Goal: Task Accomplishment & Management: Use online tool/utility

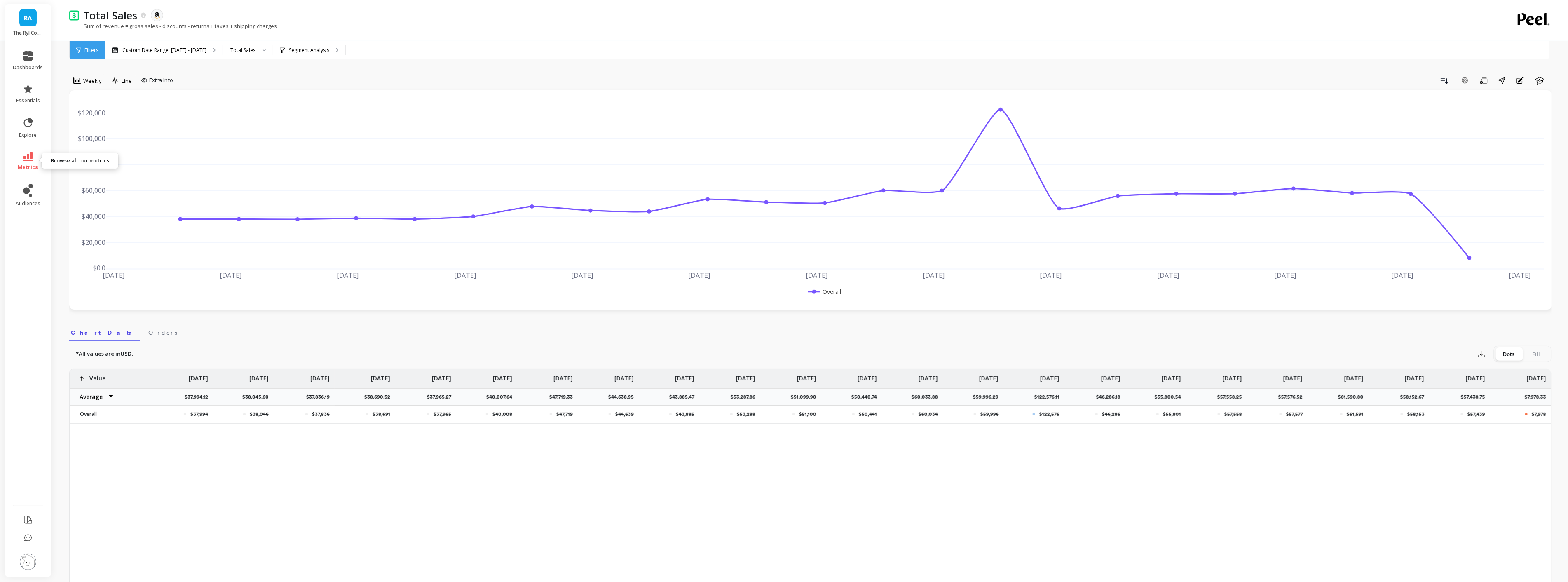
click at [20, 157] on link "metrics" at bounding box center [28, 161] width 30 height 19
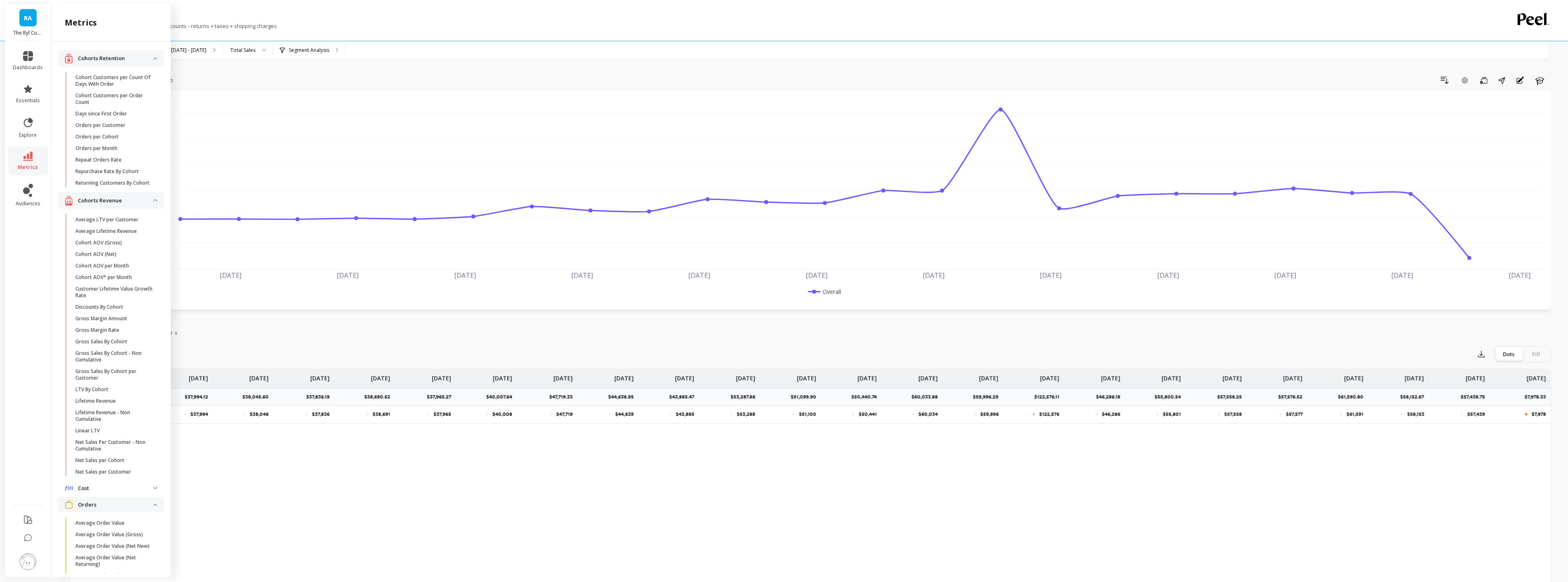
scroll to position [494, 0]
click at [109, 223] on p "Number Of New Orders" at bounding box center [103, 225] width 56 height 7
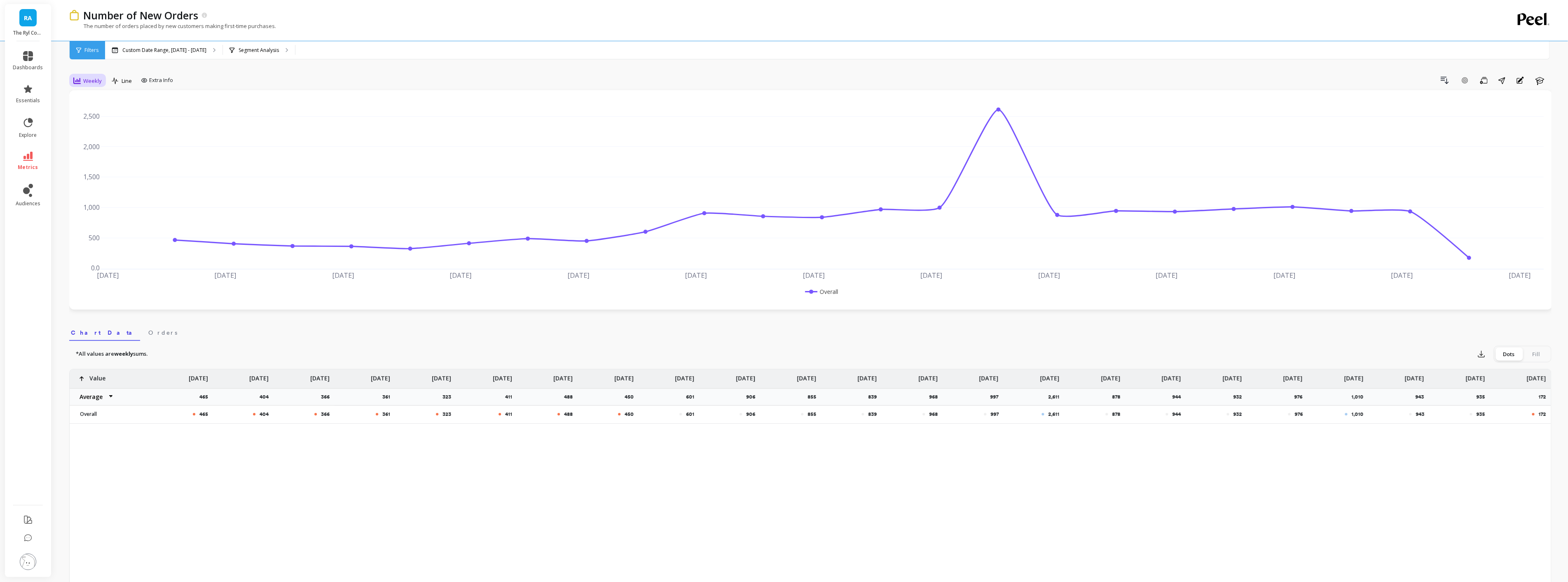
click at [78, 79] on icon at bounding box center [77, 80] width 7 height 7
click at [85, 151] on div "Monthly" at bounding box center [99, 146] width 57 height 14
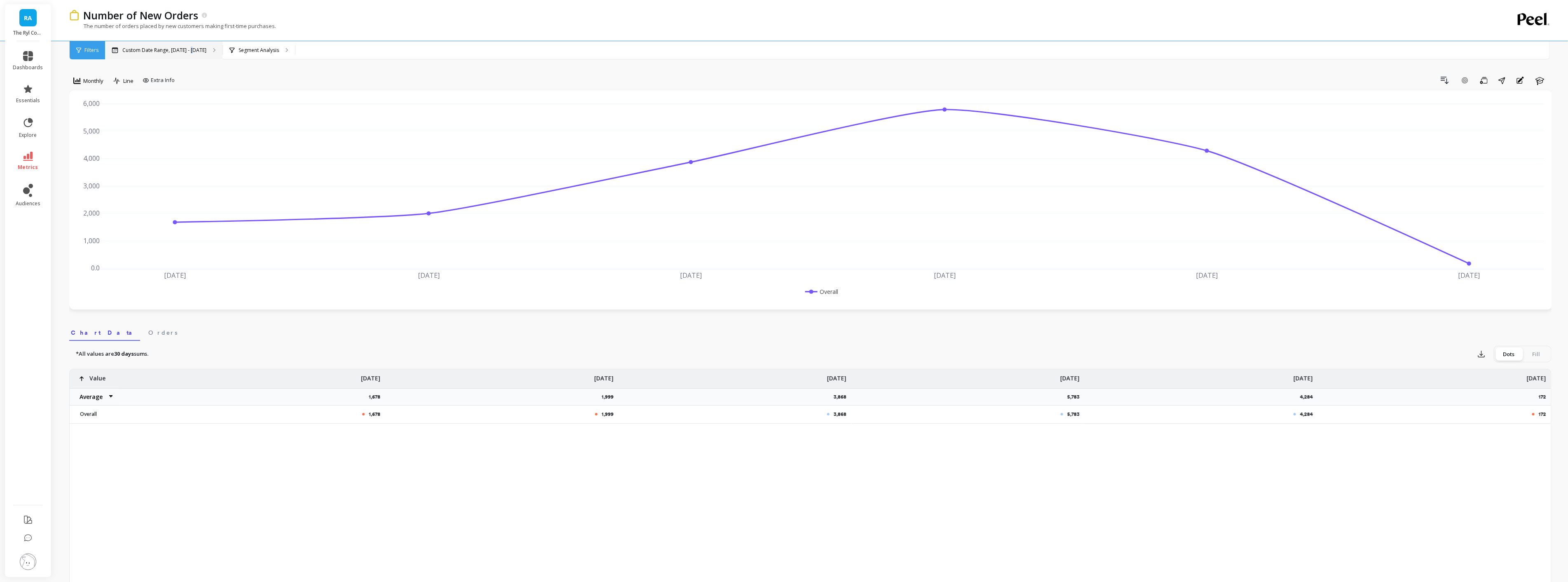
click at [188, 49] on p "Custom Date Range, [DATE] - [DATE]" at bounding box center [164, 50] width 84 height 7
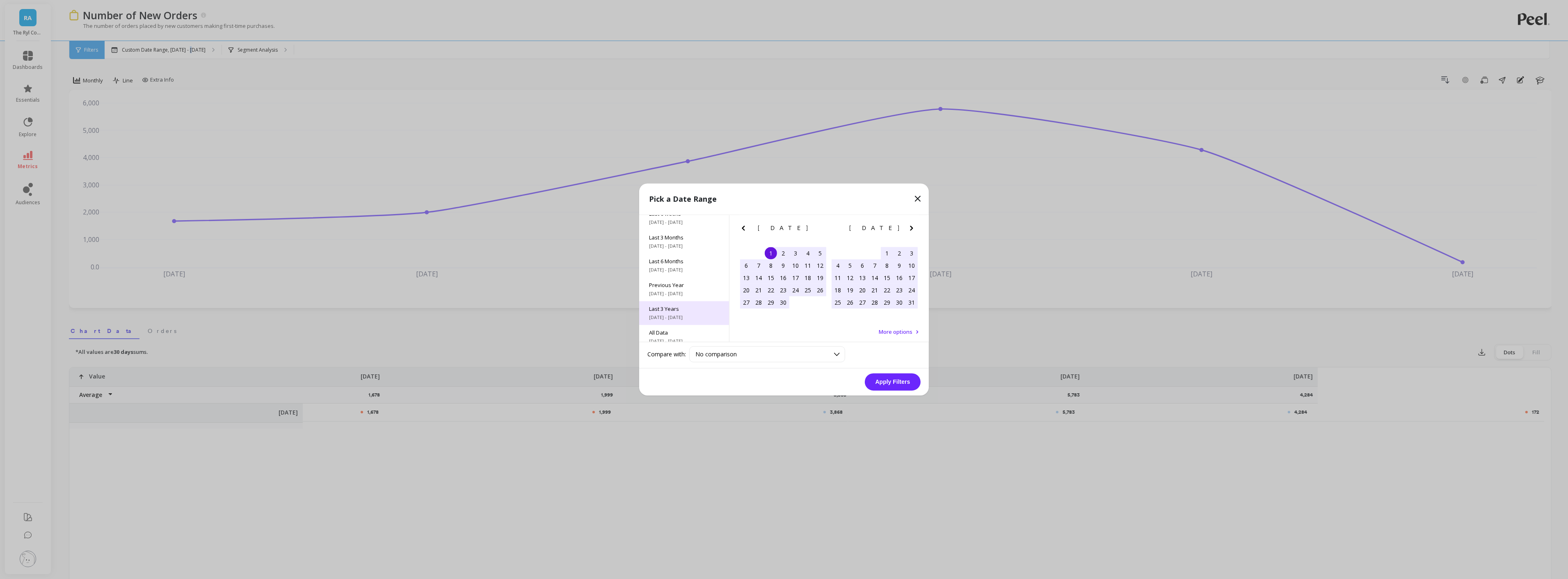
scroll to position [111, 0]
click at [669, 302] on span "Last 3 Years" at bounding box center [684, 302] width 70 height 7
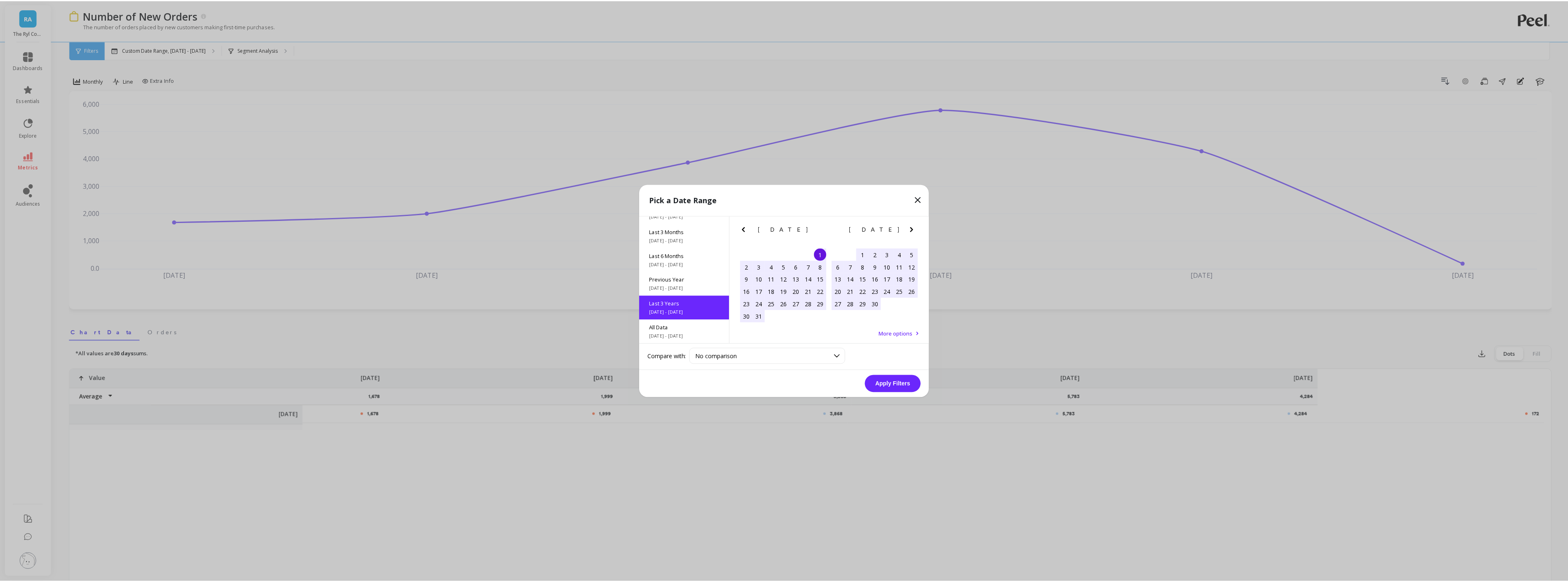
scroll to position [1, 0]
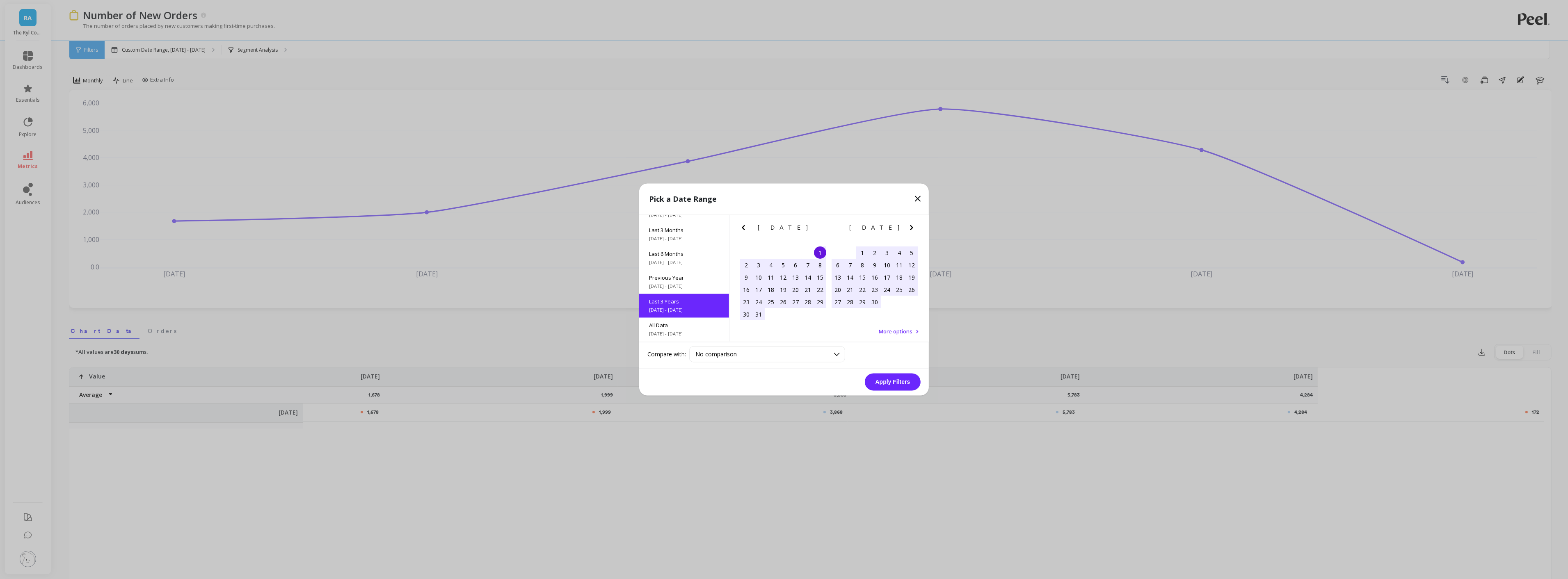
click at [912, 379] on button "Apply Filters" at bounding box center [893, 382] width 56 height 17
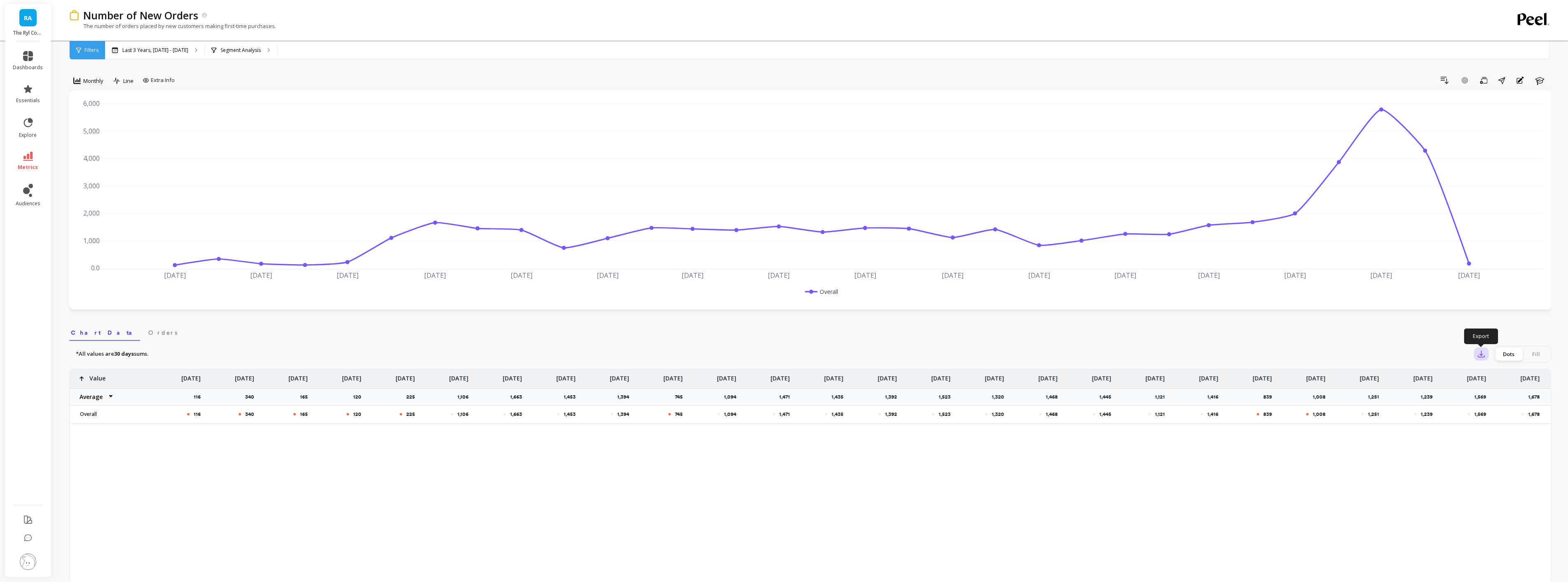
click at [1483, 356] on icon "button" at bounding box center [1481, 354] width 8 height 8
click at [1503, 374] on button "CSV" at bounding box center [1511, 377] width 73 height 14
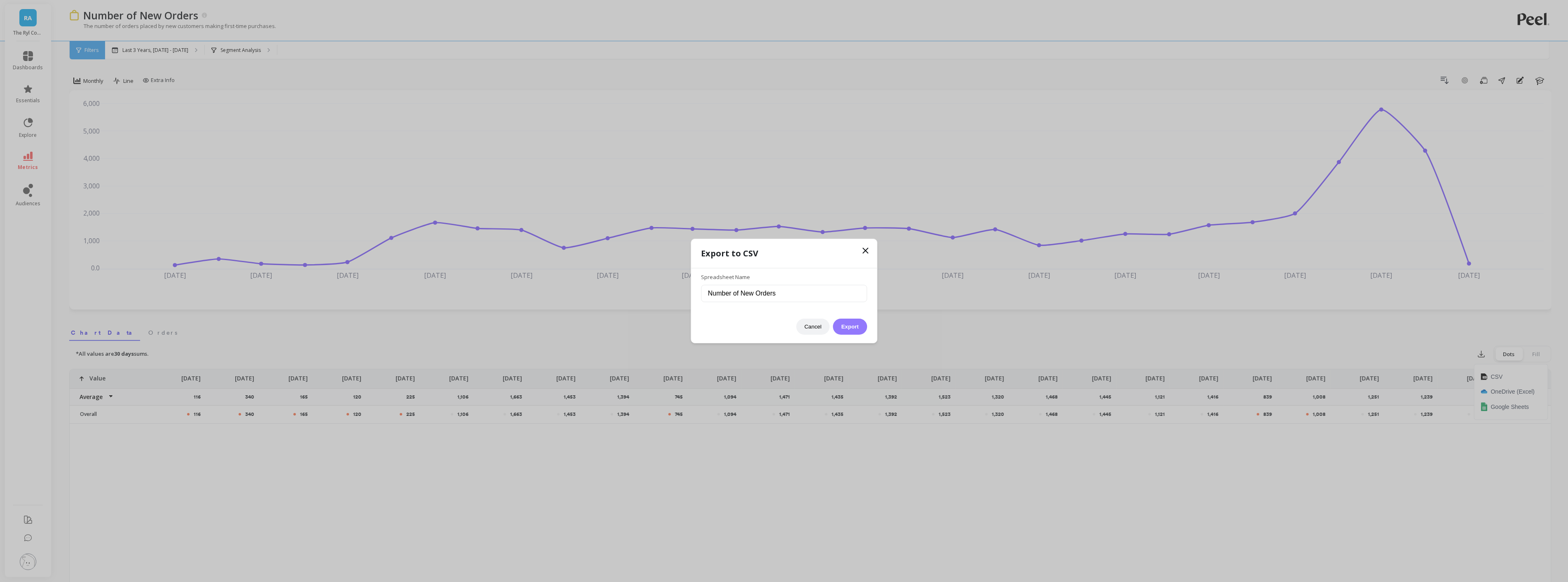
click at [851, 328] on button "Export" at bounding box center [850, 327] width 34 height 16
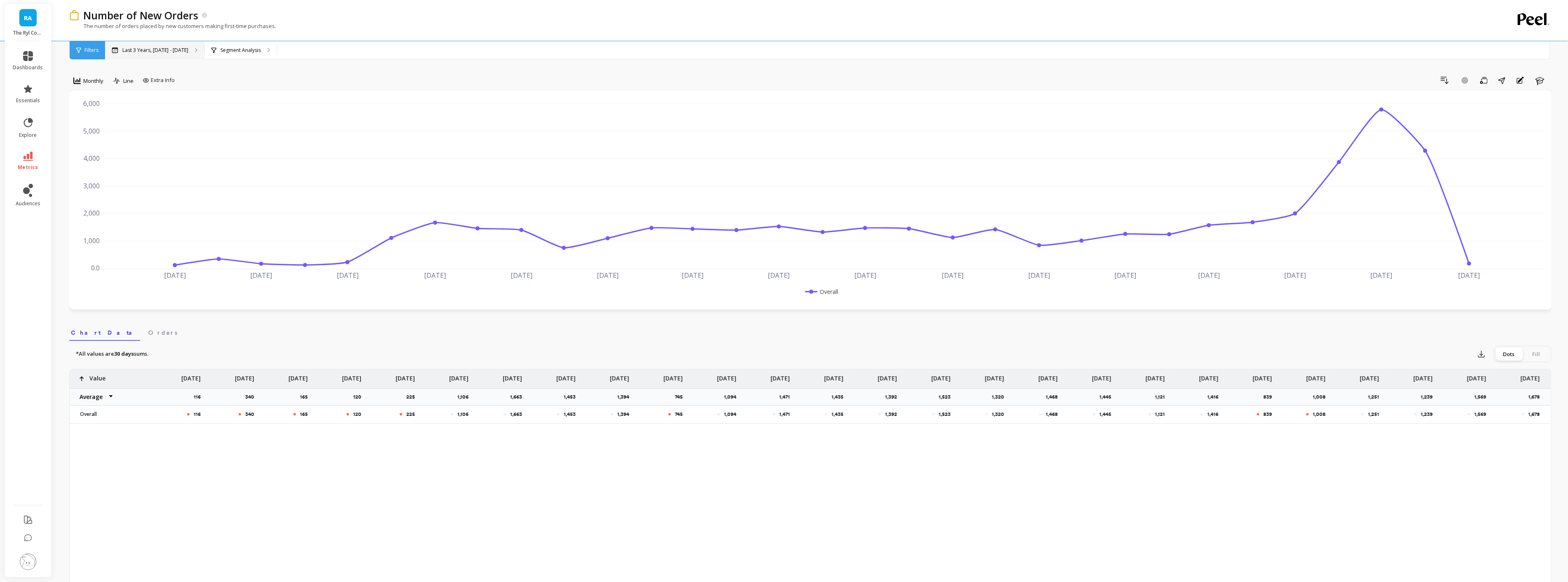
click at [130, 57] on div "Last 3 Years, [DATE] - [DATE]" at bounding box center [154, 50] width 99 height 18
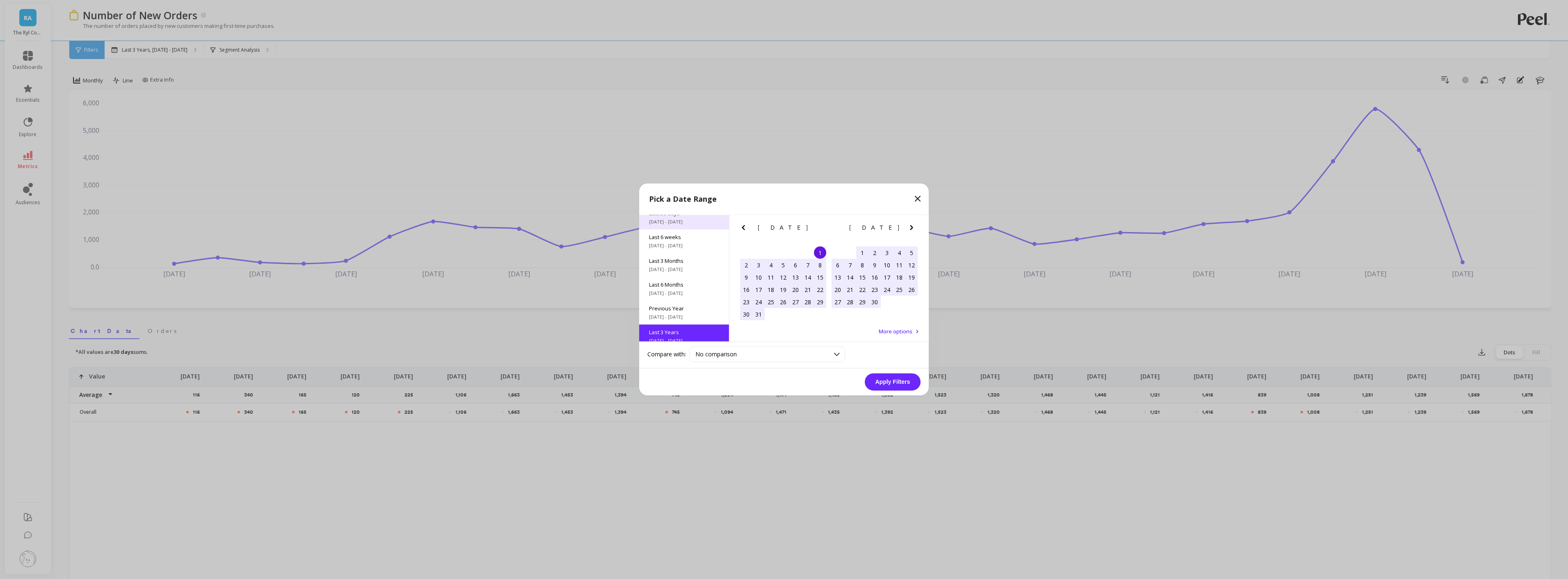
scroll to position [66, 0]
click at [688, 237] on span "[DATE] - [DATE]" at bounding box center [684, 237] width 70 height 6
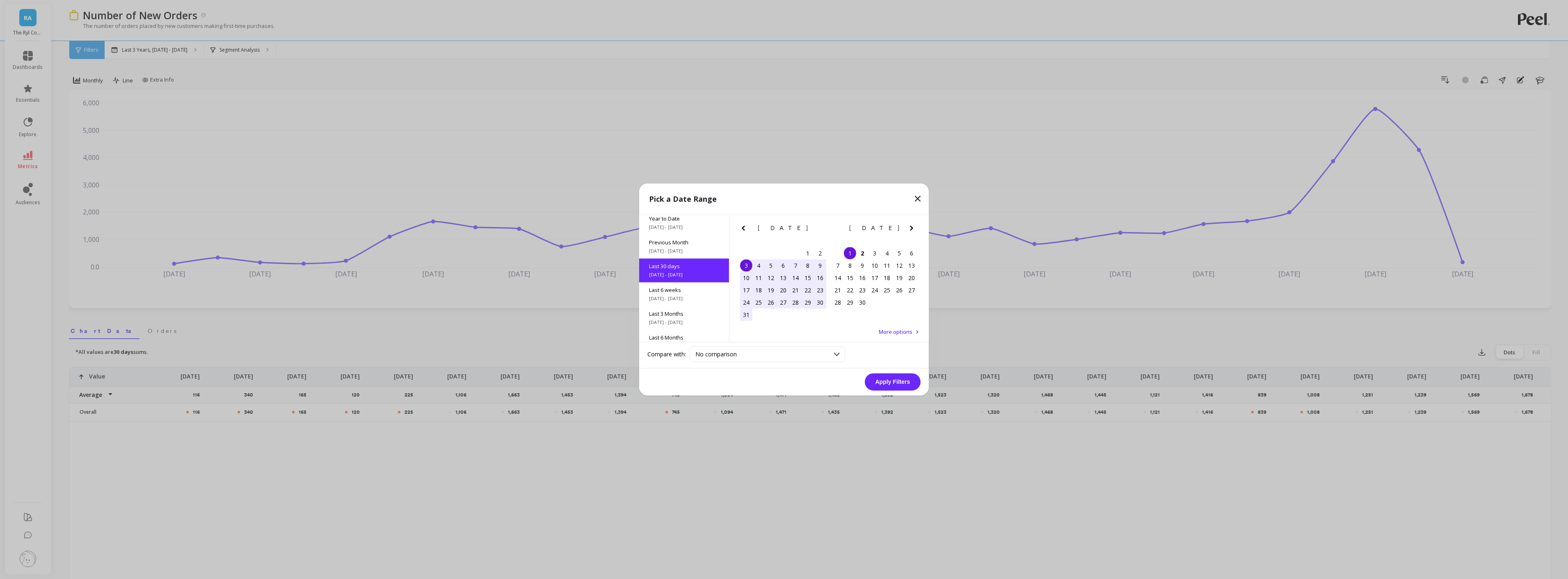
scroll to position [19, 0]
click at [676, 299] on span "Last 6 weeks" at bounding box center [684, 299] width 70 height 7
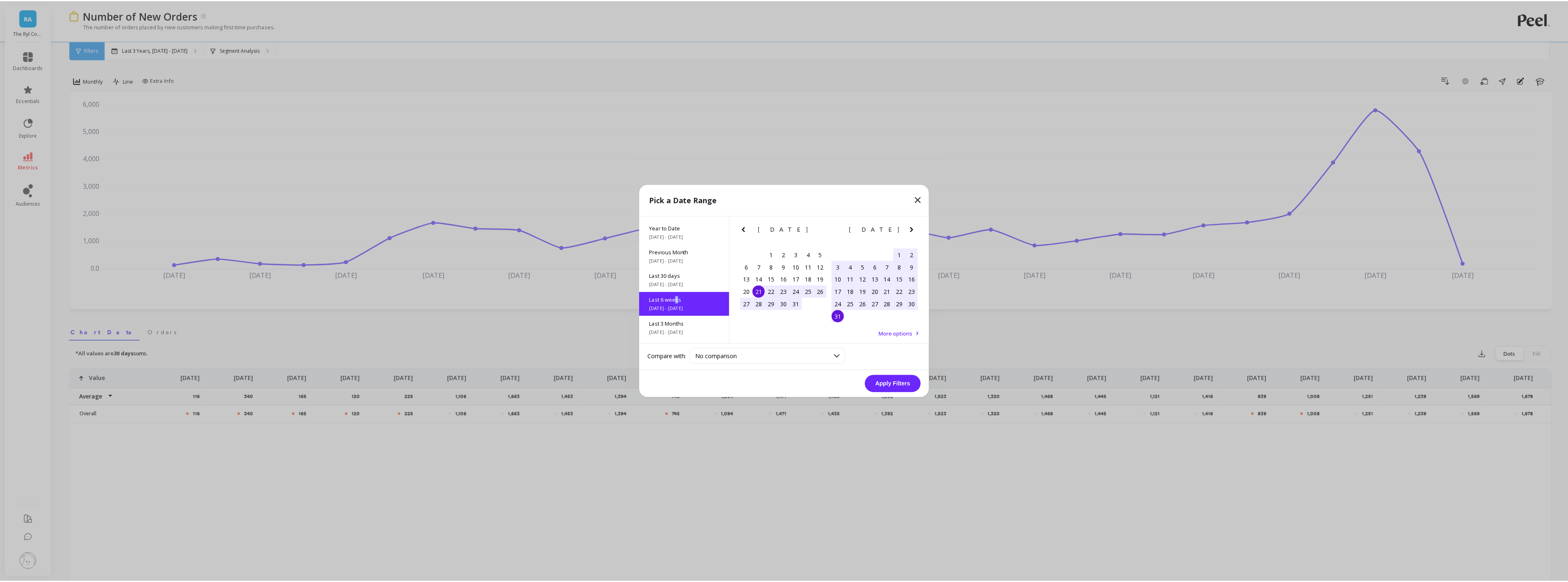
scroll to position [43, 0]
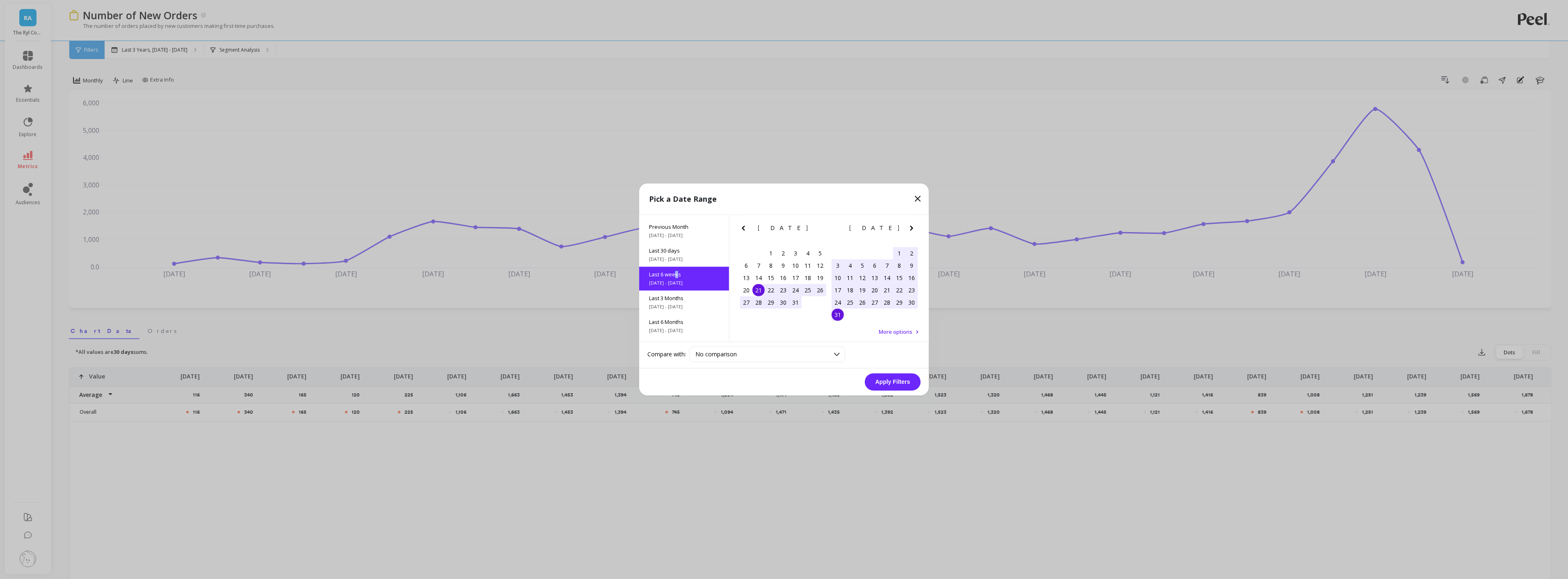
click at [878, 382] on button "Apply Filters" at bounding box center [893, 382] width 56 height 17
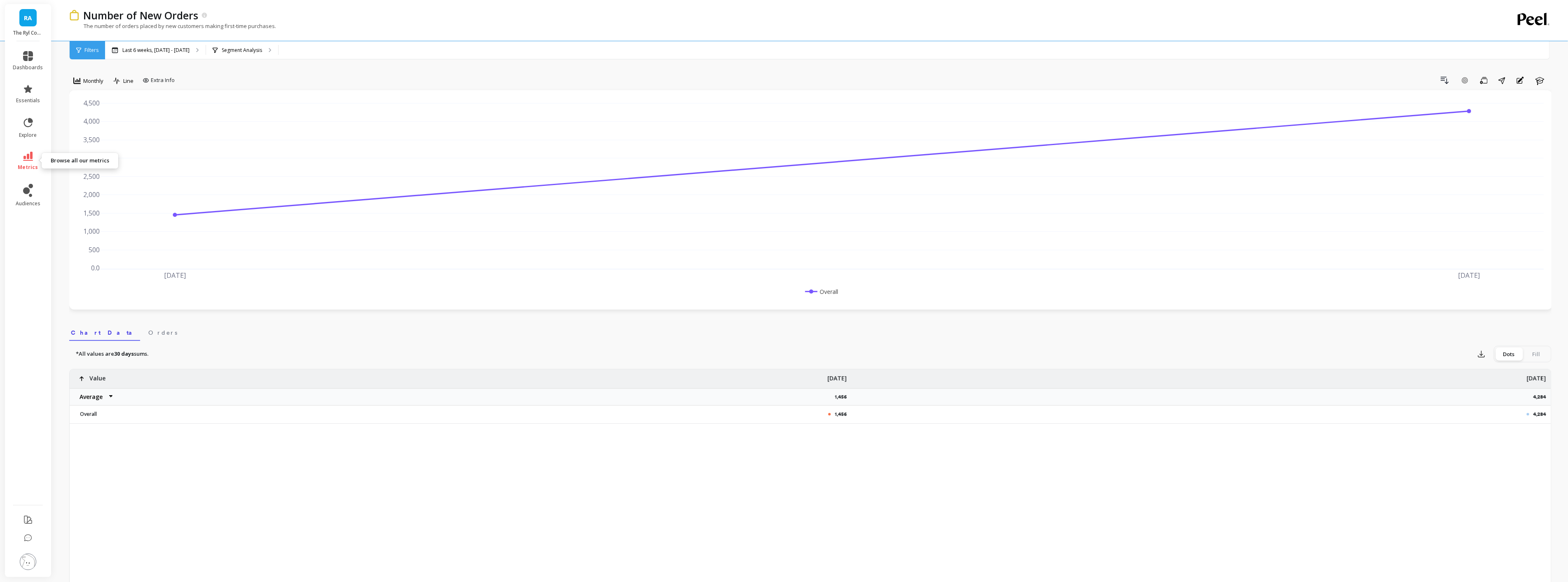
click at [26, 158] on icon at bounding box center [28, 156] width 10 height 9
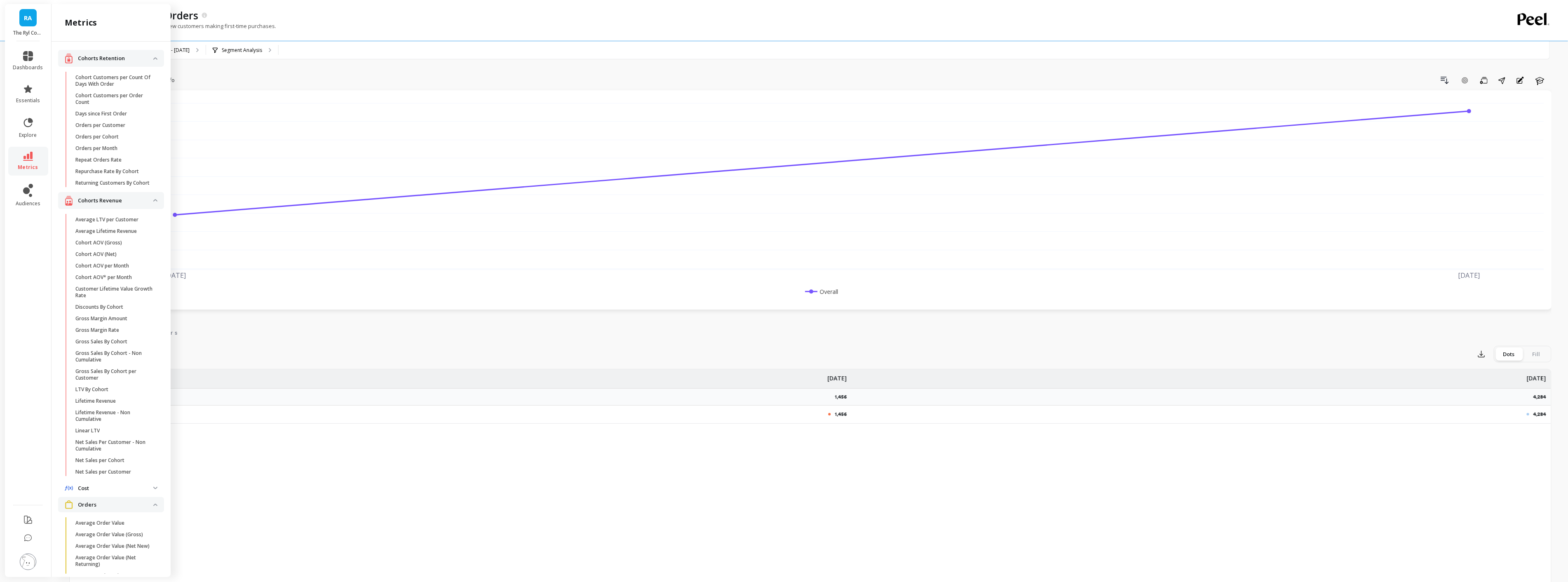
scroll to position [494, 0]
click at [94, 233] on p "Number Of Orders" at bounding box center [97, 236] width 44 height 7
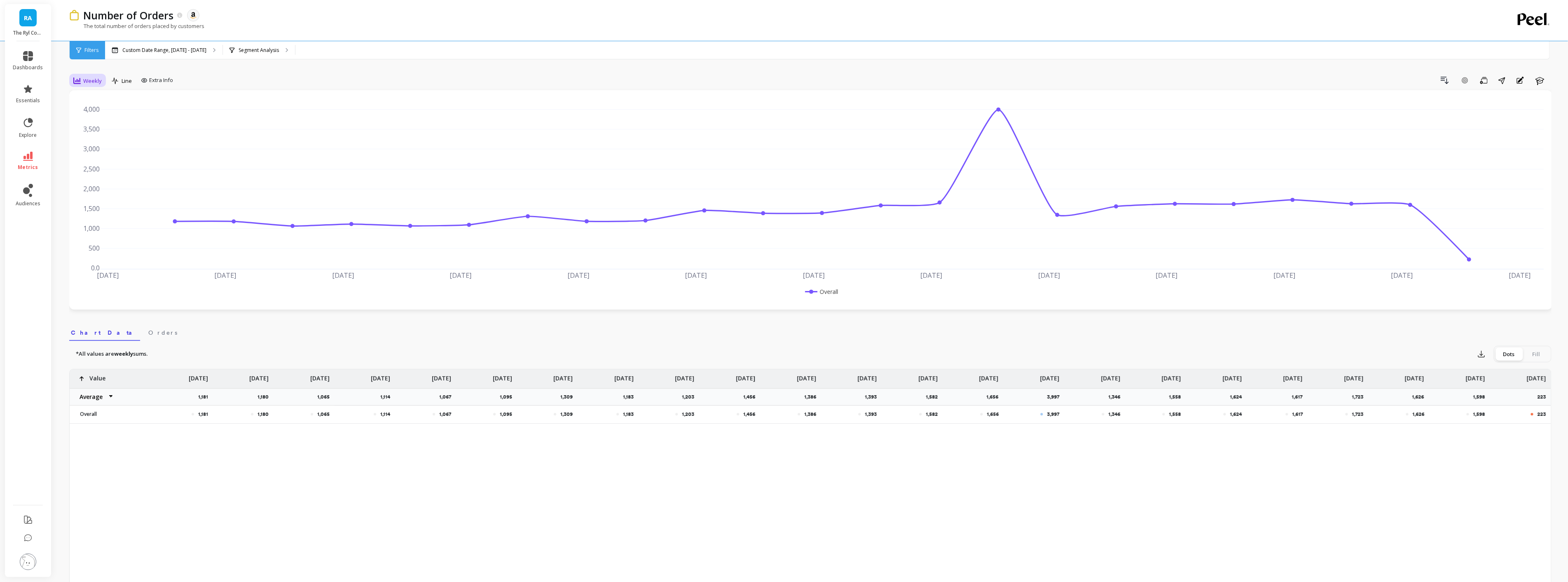
click at [98, 83] on span "Weekly" at bounding box center [93, 80] width 19 height 8
click at [91, 147] on div "Monthly" at bounding box center [99, 146] width 47 height 8
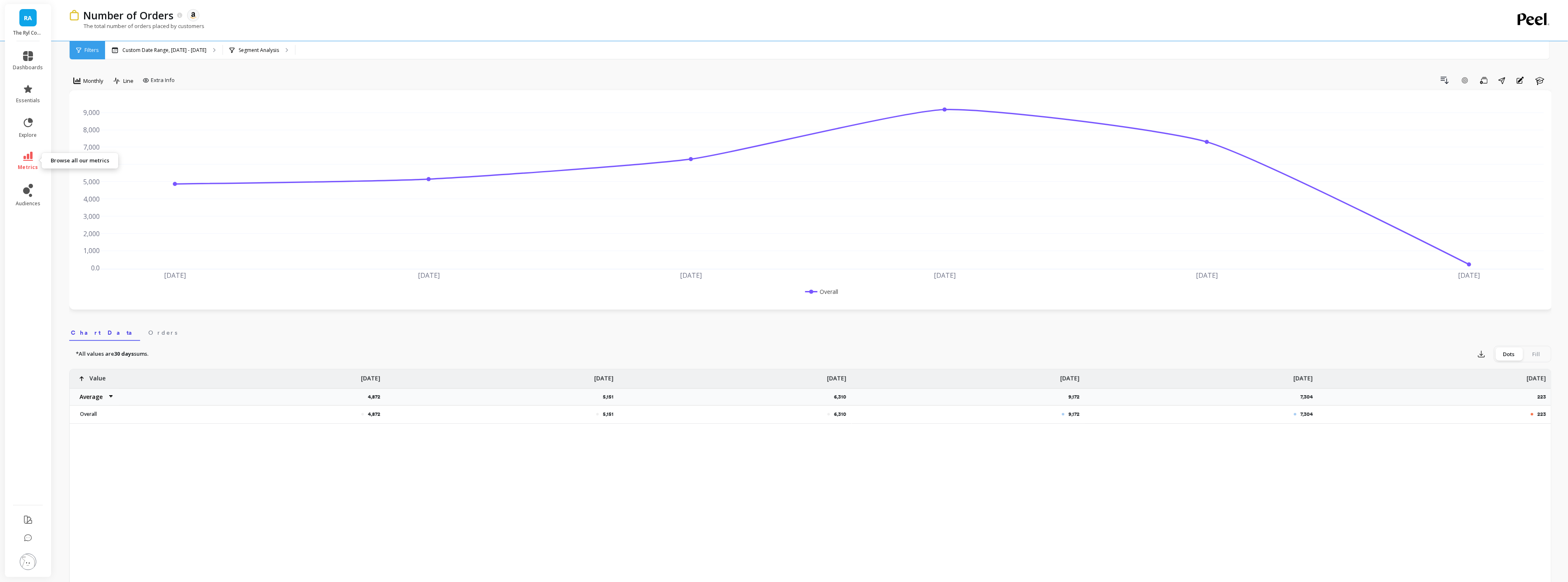
click at [28, 160] on link "metrics" at bounding box center [28, 161] width 30 height 19
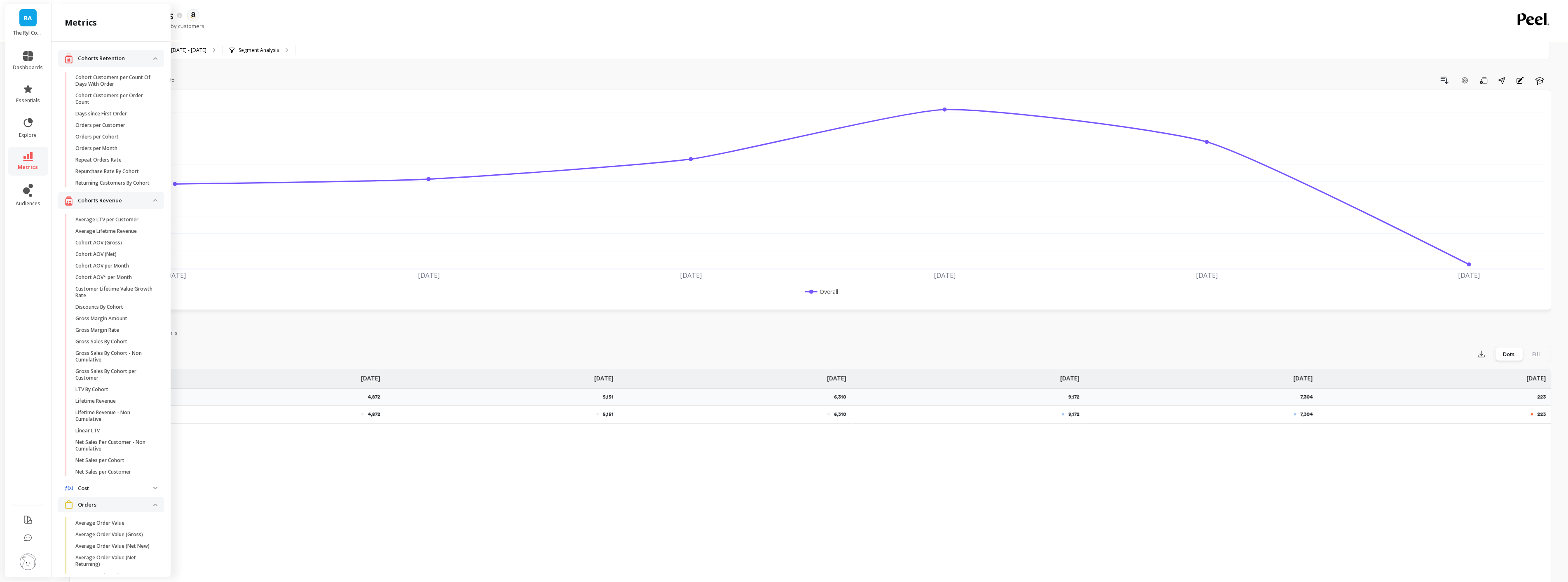
scroll to position [494, 0]
click at [109, 395] on span "Gross Sales" at bounding box center [114, 398] width 79 height 7
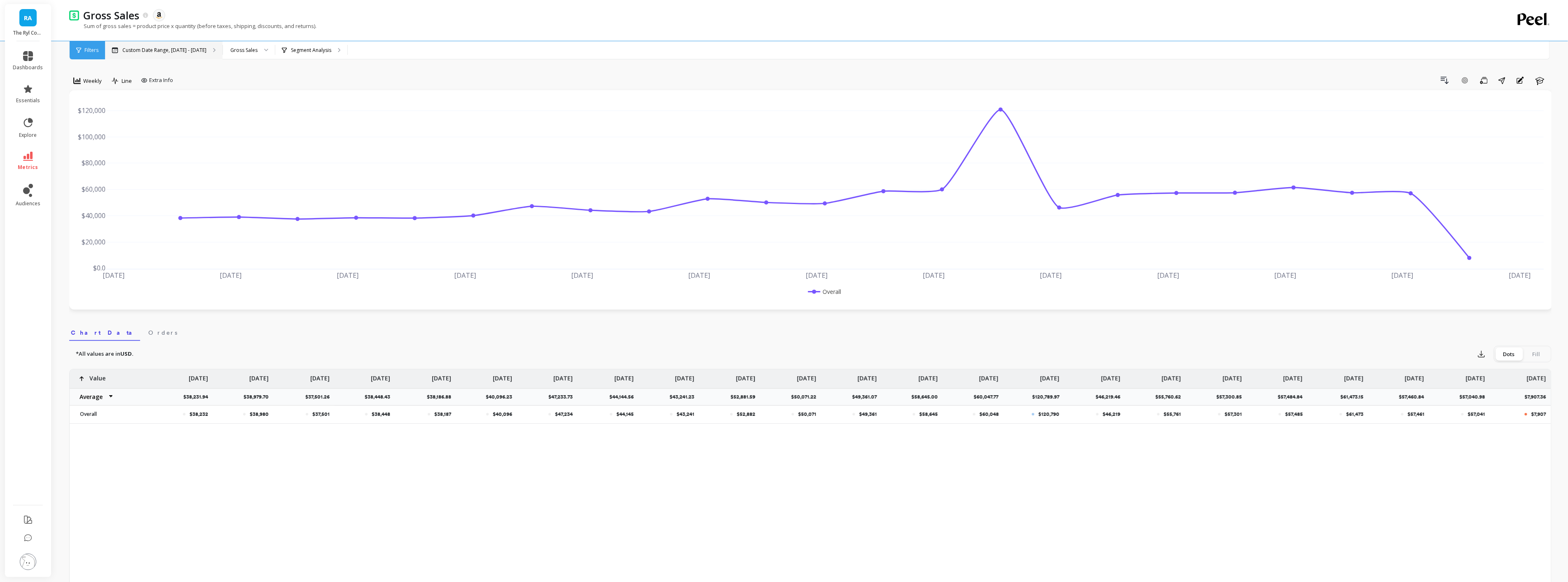
click at [178, 49] on p "Custom Date Range, [DATE] - [DATE]" at bounding box center [164, 50] width 84 height 7
click at [91, 80] on span "Weekly" at bounding box center [93, 80] width 19 height 8
click at [92, 146] on div "Monthly" at bounding box center [99, 146] width 47 height 8
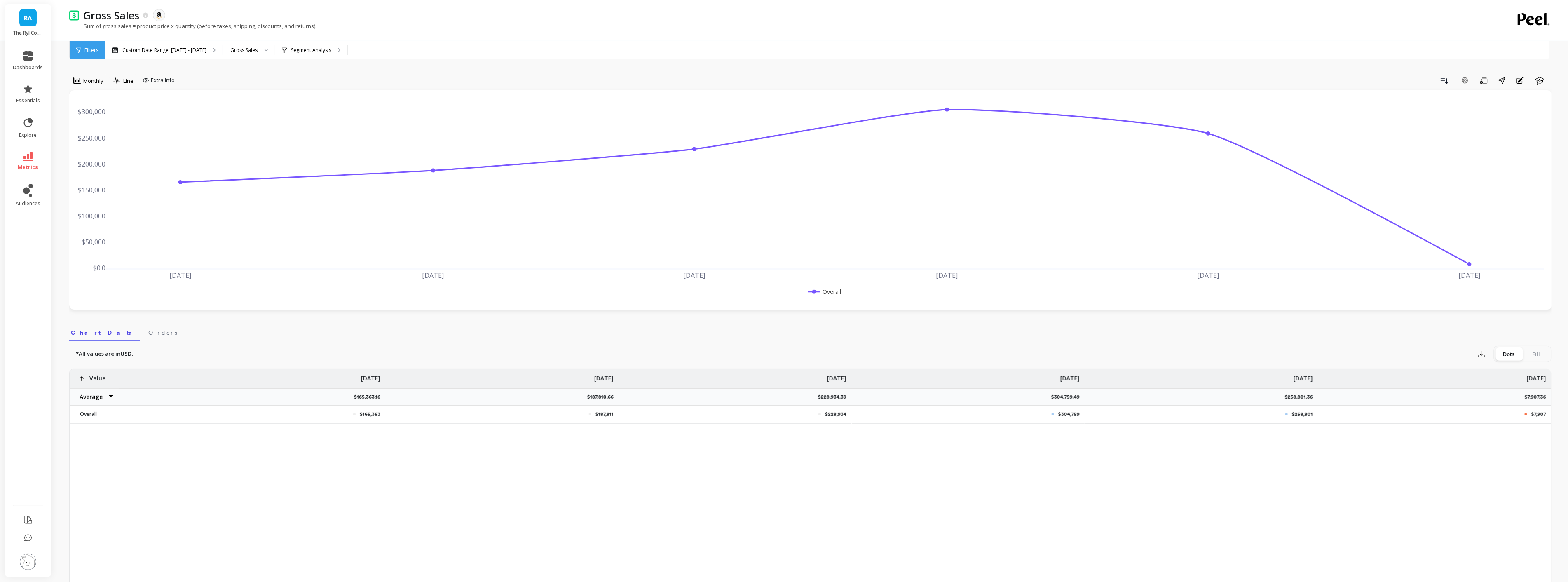
click at [109, 75] on div "option Monthly, selected. Monthly Line Extra Info" at bounding box center [124, 82] width 109 height 17
click at [96, 85] on div "Monthly" at bounding box center [88, 81] width 30 height 10
click at [322, 67] on div "option Monthly, selected. Monthly Line Extra Info Drill Down Add Goal Save Shar…" at bounding box center [810, 473] width 1482 height 880
click at [183, 50] on p "Custom Date Range, [DATE] - [DATE]" at bounding box center [164, 50] width 84 height 7
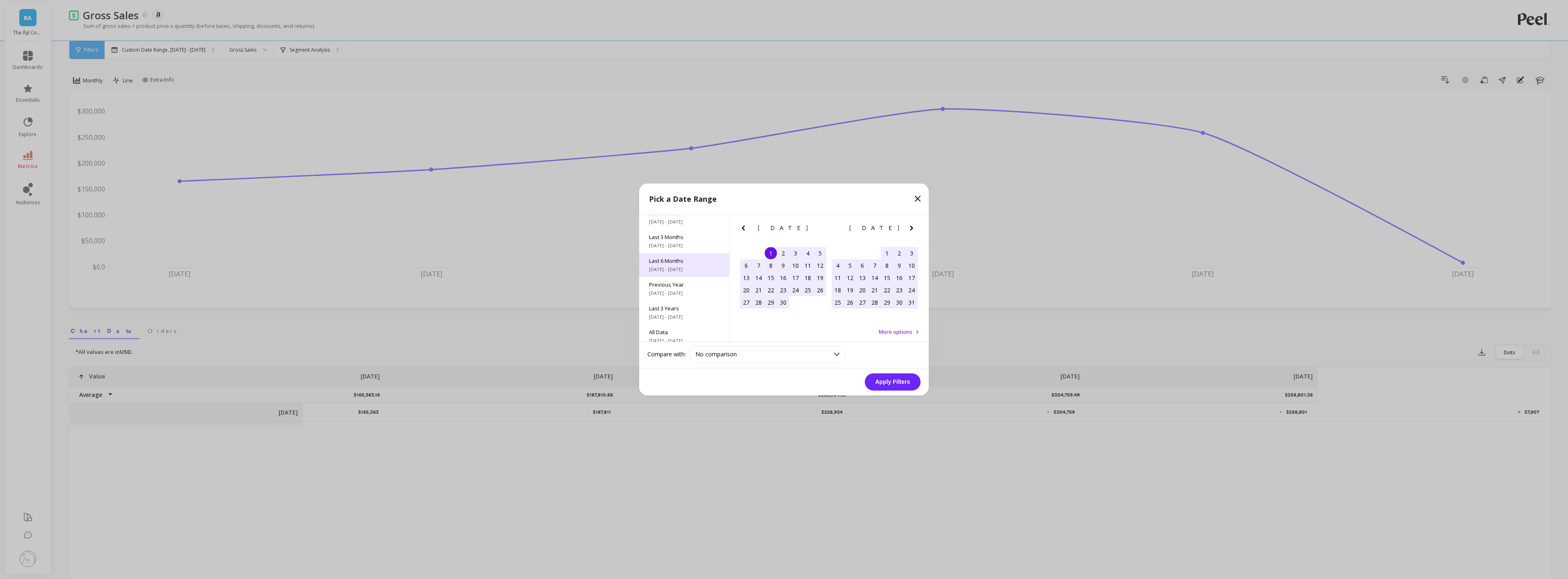
scroll to position [111, 0]
click at [696, 331] on span "[DATE] - [DATE]" at bounding box center [684, 334] width 70 height 6
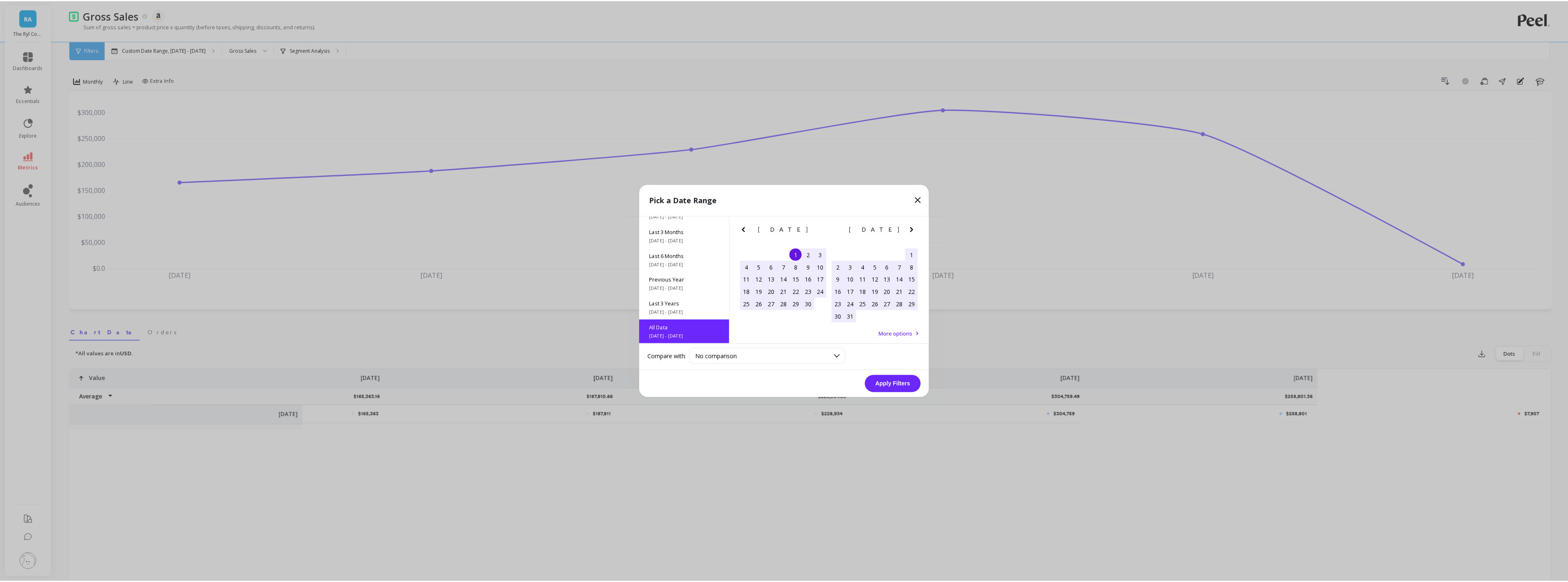
scroll to position [1, 0]
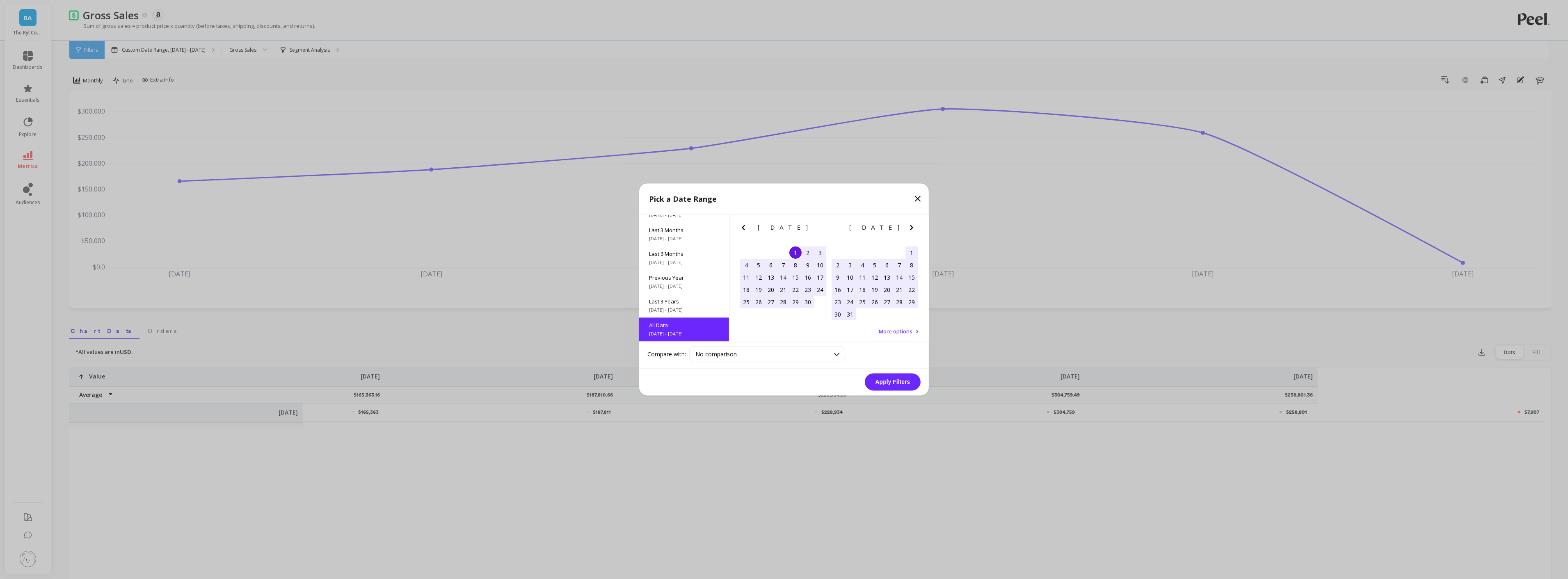
click at [892, 384] on button "Apply Filters" at bounding box center [893, 382] width 56 height 17
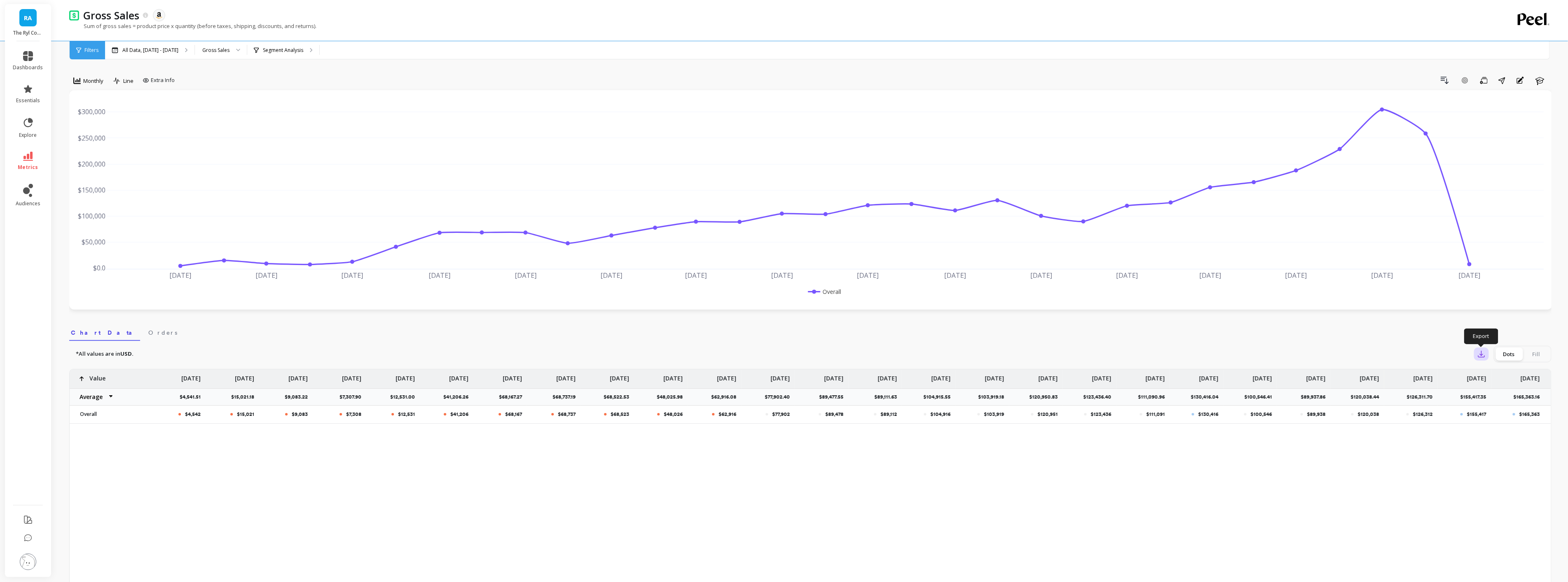
click at [1481, 353] on icon "button" at bounding box center [1481, 354] width 8 height 8
click at [1490, 381] on button "CSV" at bounding box center [1511, 377] width 73 height 14
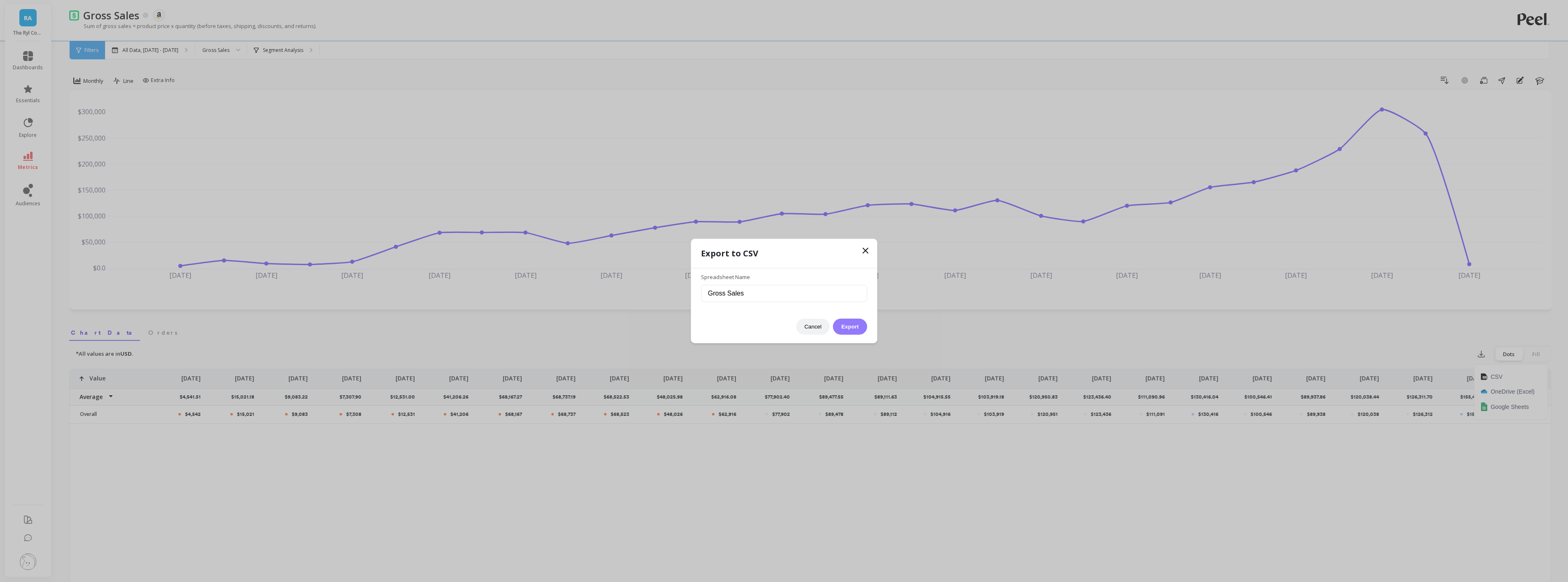
click at [860, 320] on button "Export" at bounding box center [850, 327] width 34 height 16
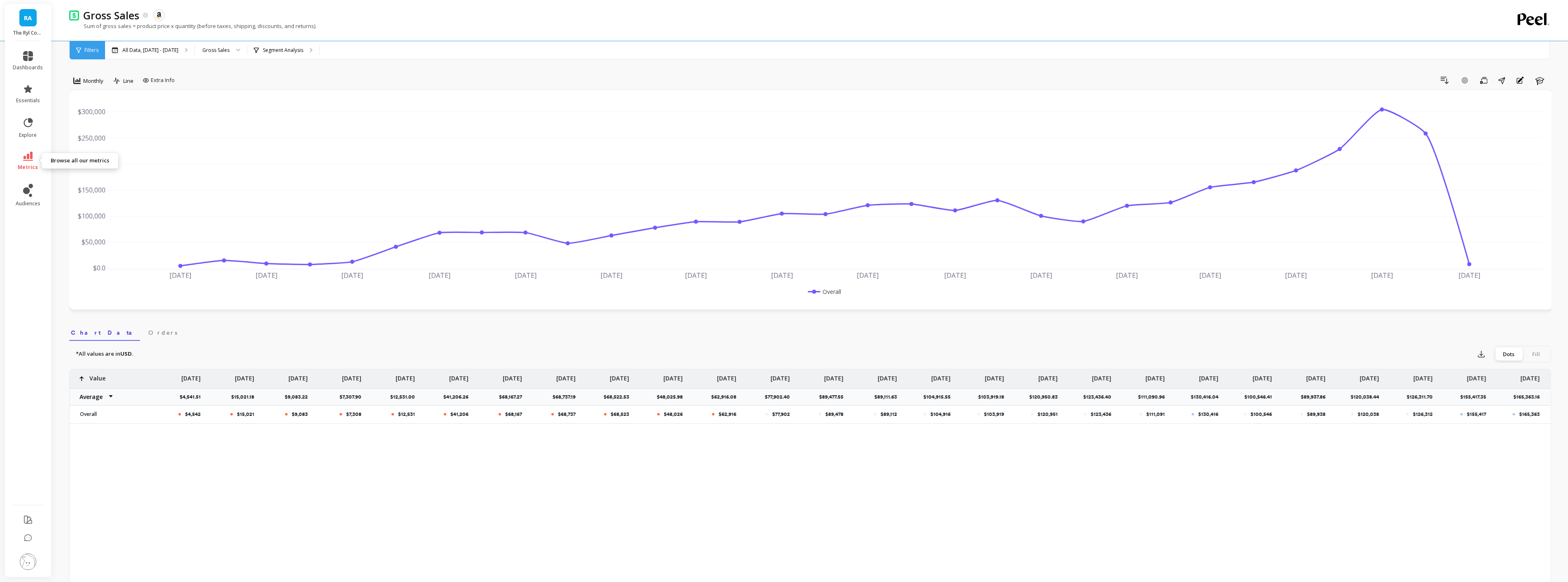
click at [32, 166] on span "metrics" at bounding box center [28, 167] width 20 height 7
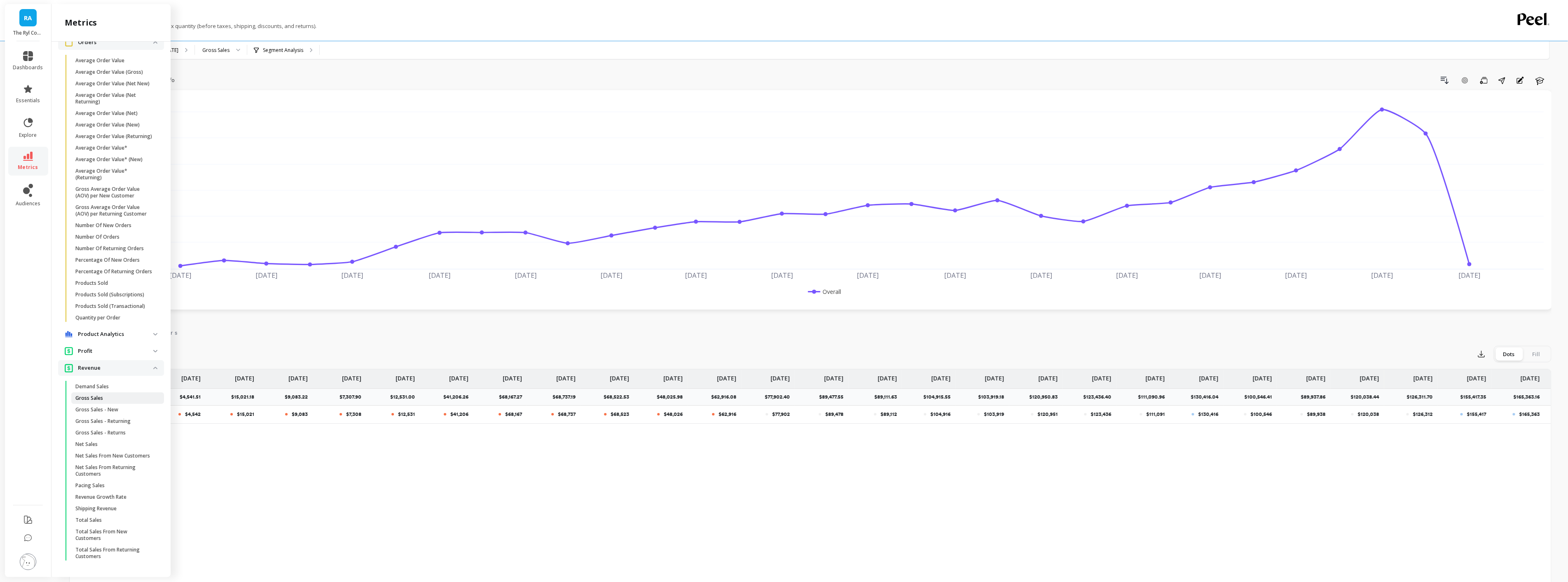
scroll to position [46, 0]
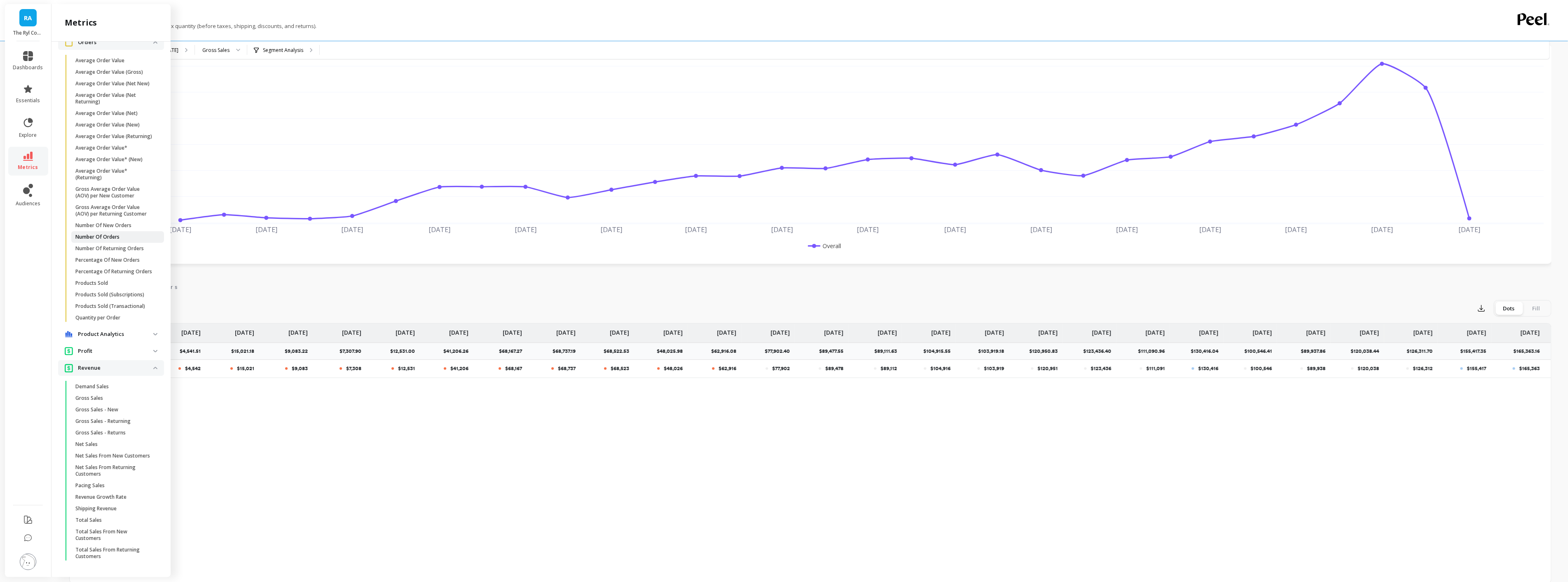
click at [119, 233] on p "Number Of Orders" at bounding box center [97, 236] width 44 height 7
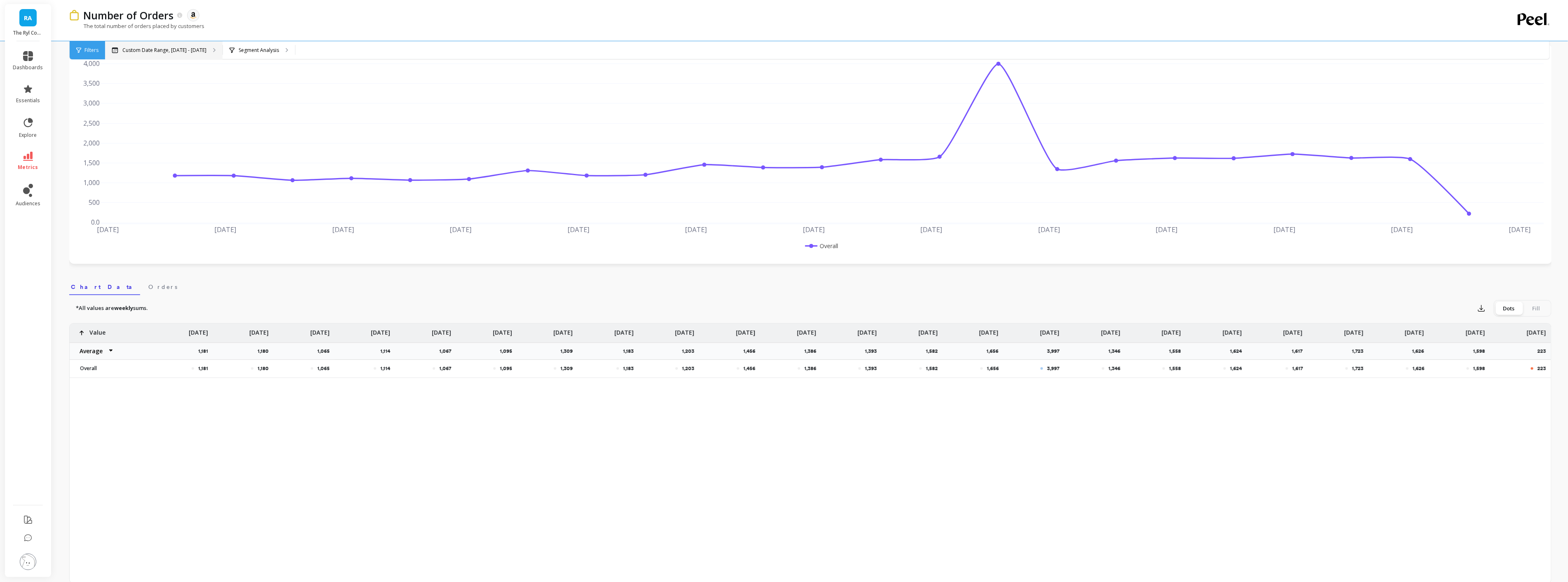
click at [187, 52] on p "Custom Date Range, [DATE] - [DATE]" at bounding box center [164, 50] width 84 height 7
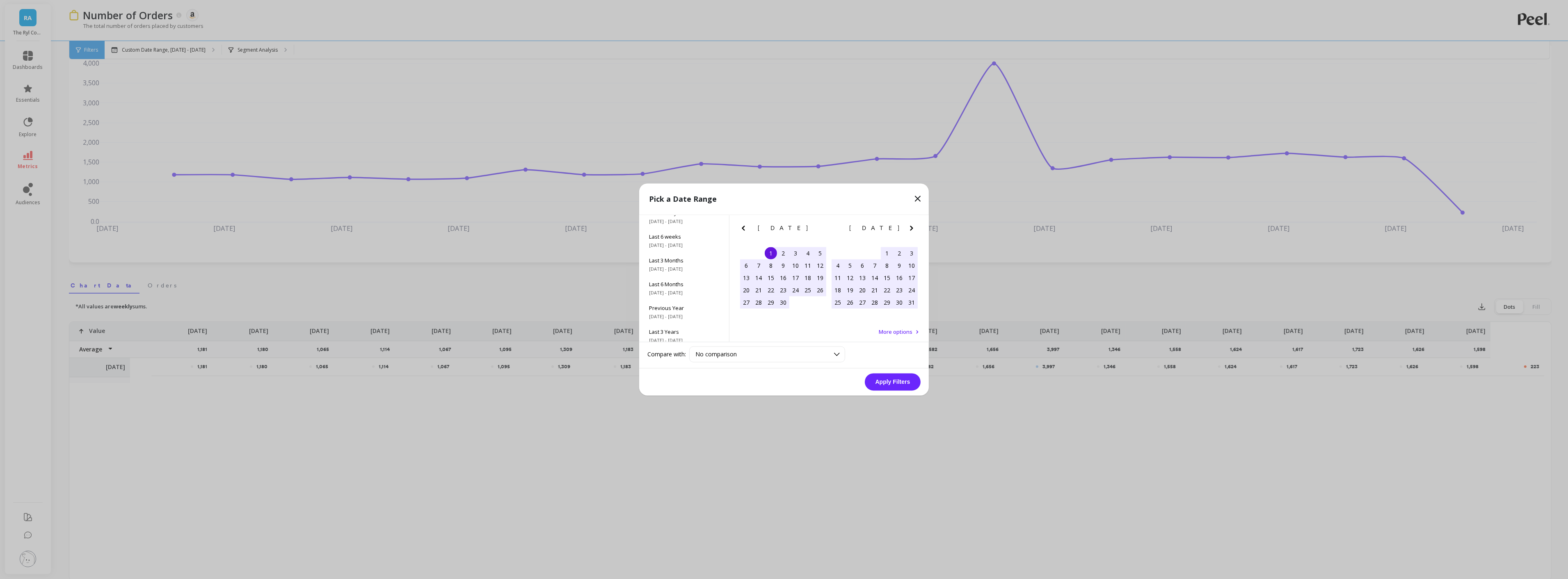
scroll to position [111, 0]
click at [681, 332] on span "[DATE] - [DATE]" at bounding box center [684, 334] width 70 height 6
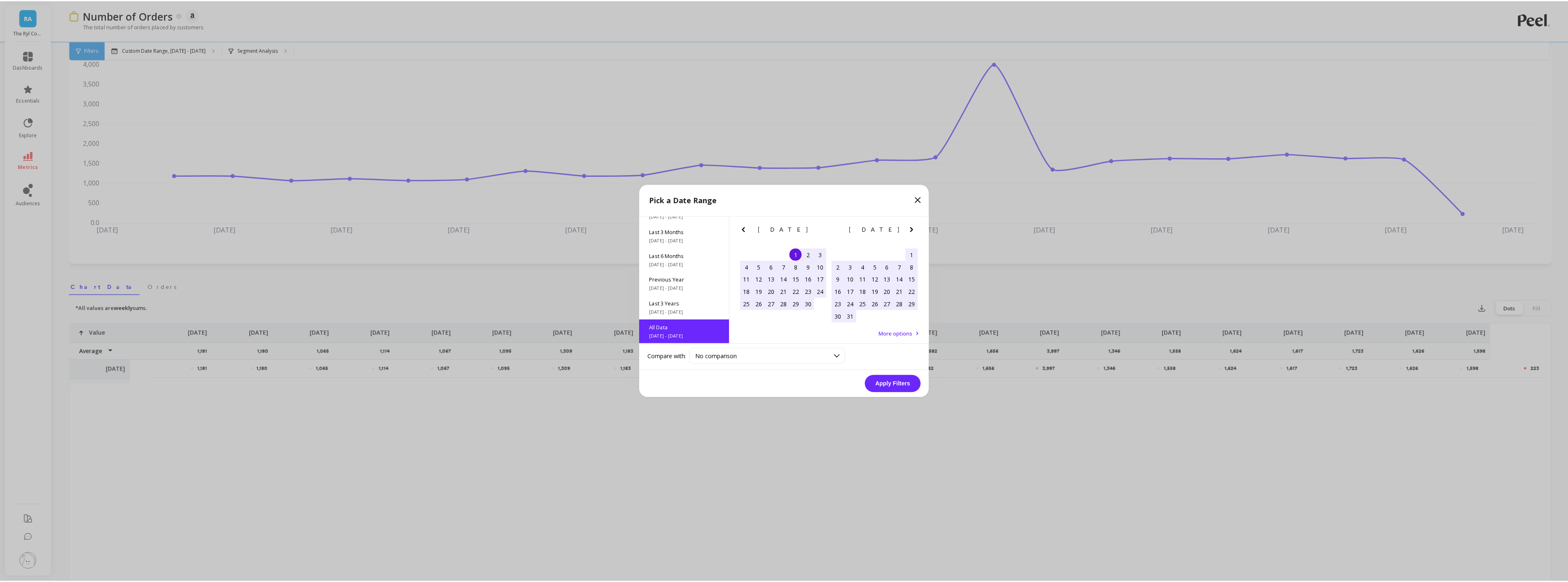
scroll to position [1, 0]
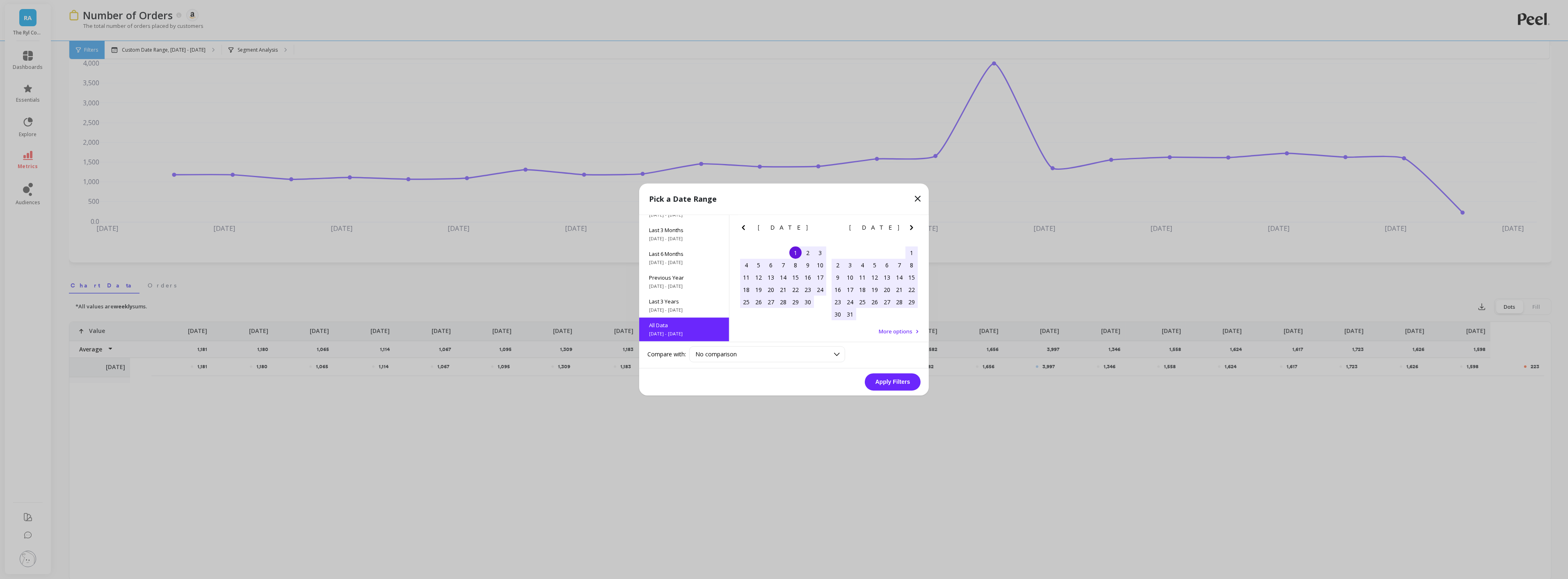
click at [876, 386] on button "Apply Filters" at bounding box center [893, 382] width 56 height 17
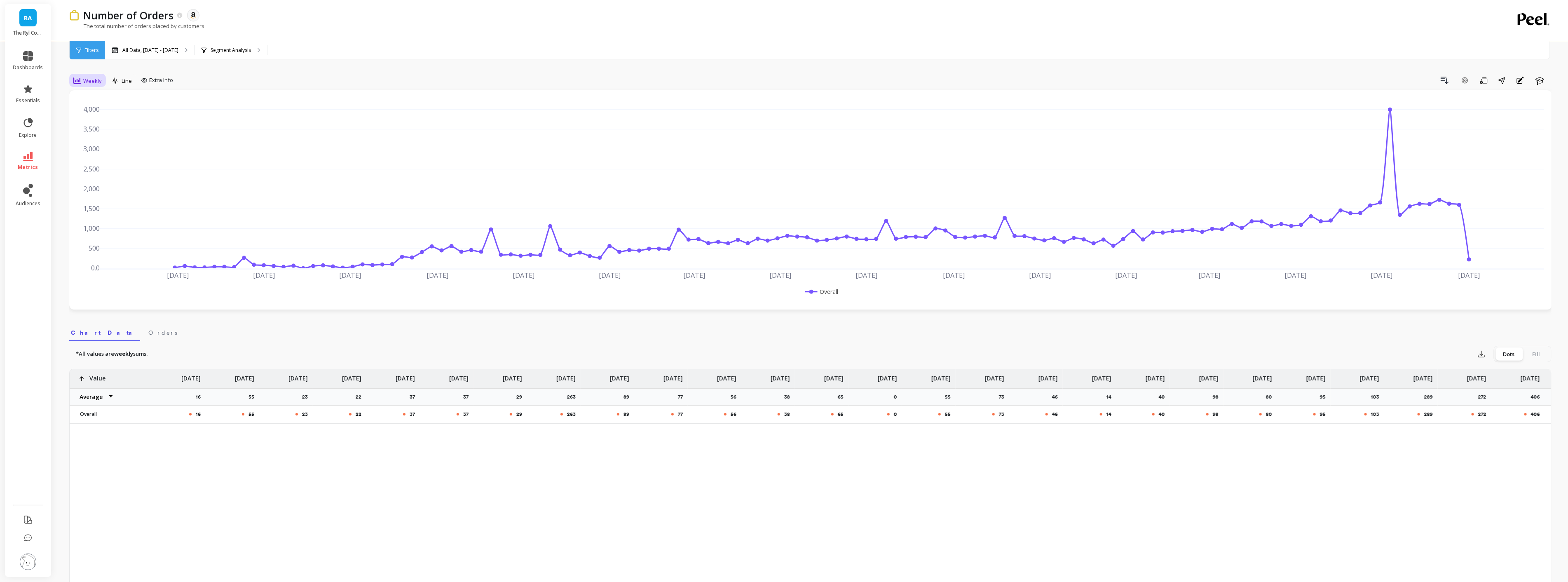
click at [82, 76] on div "Weekly" at bounding box center [87, 81] width 28 height 10
click at [91, 142] on div "Monthly" at bounding box center [99, 146] width 57 height 14
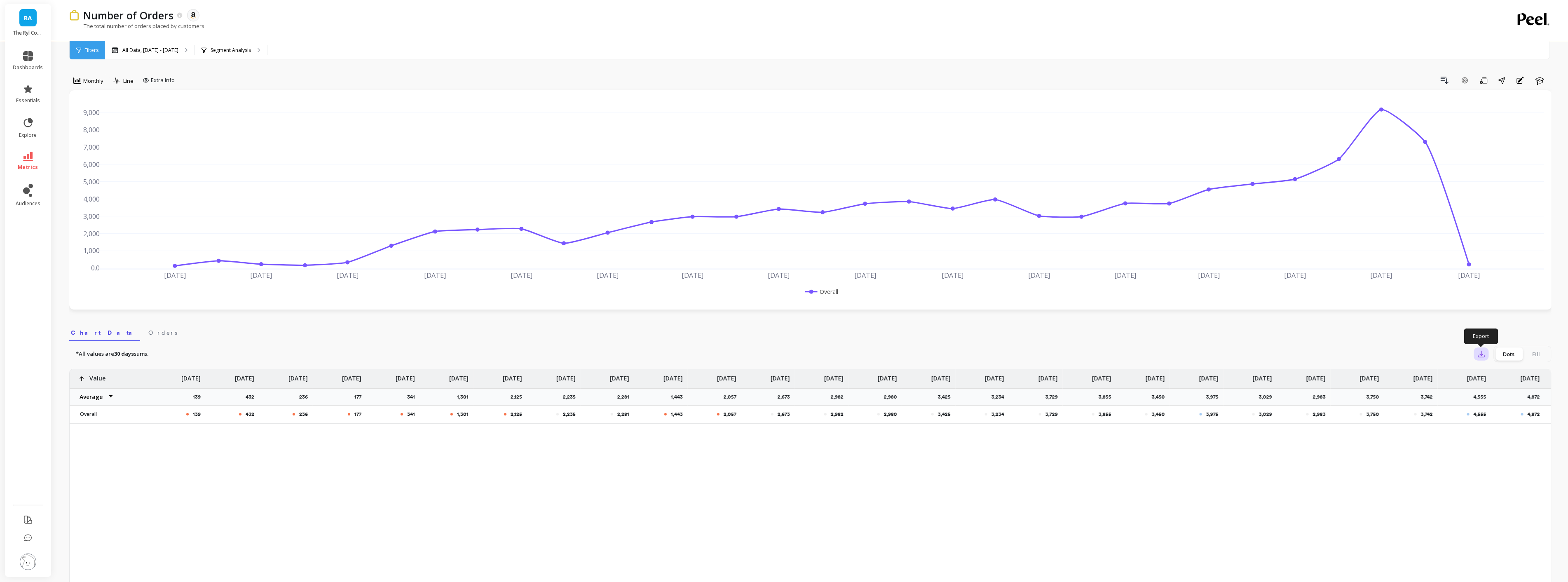
click at [1477, 359] on button "button" at bounding box center [1481, 354] width 14 height 13
click at [1497, 374] on span "CSV" at bounding box center [1496, 376] width 12 height 8
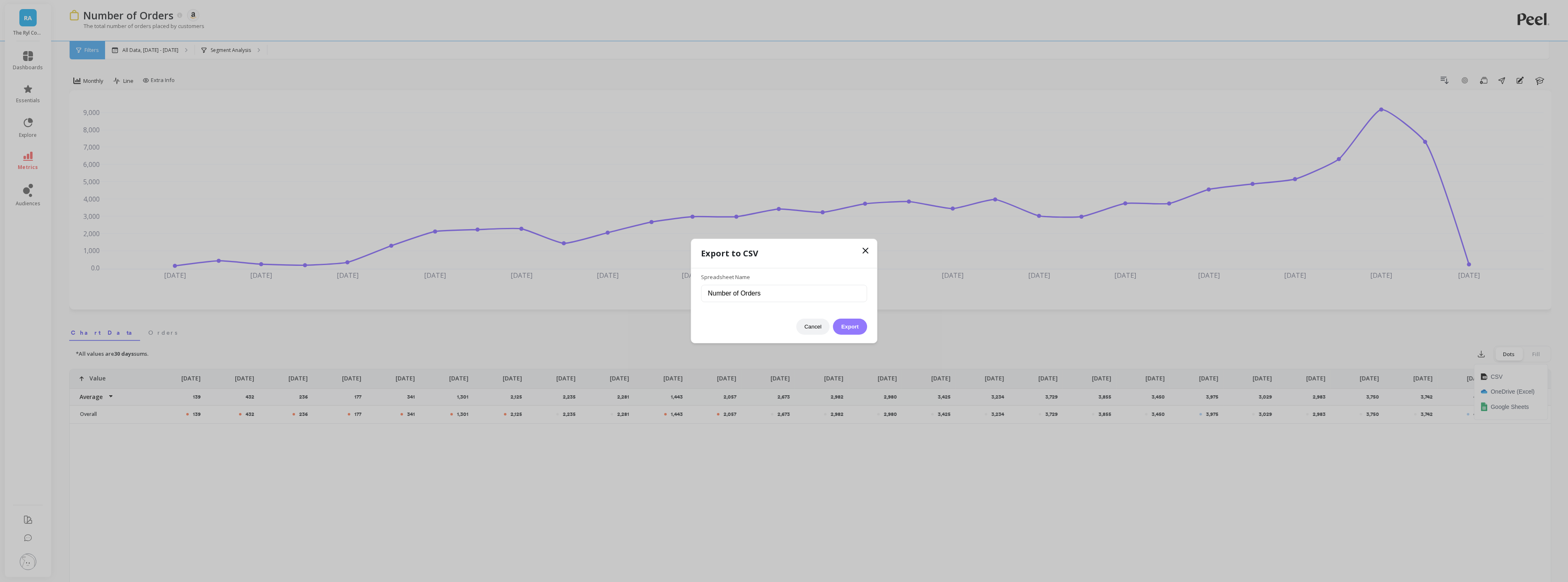
click at [848, 324] on button "Export" at bounding box center [850, 327] width 34 height 16
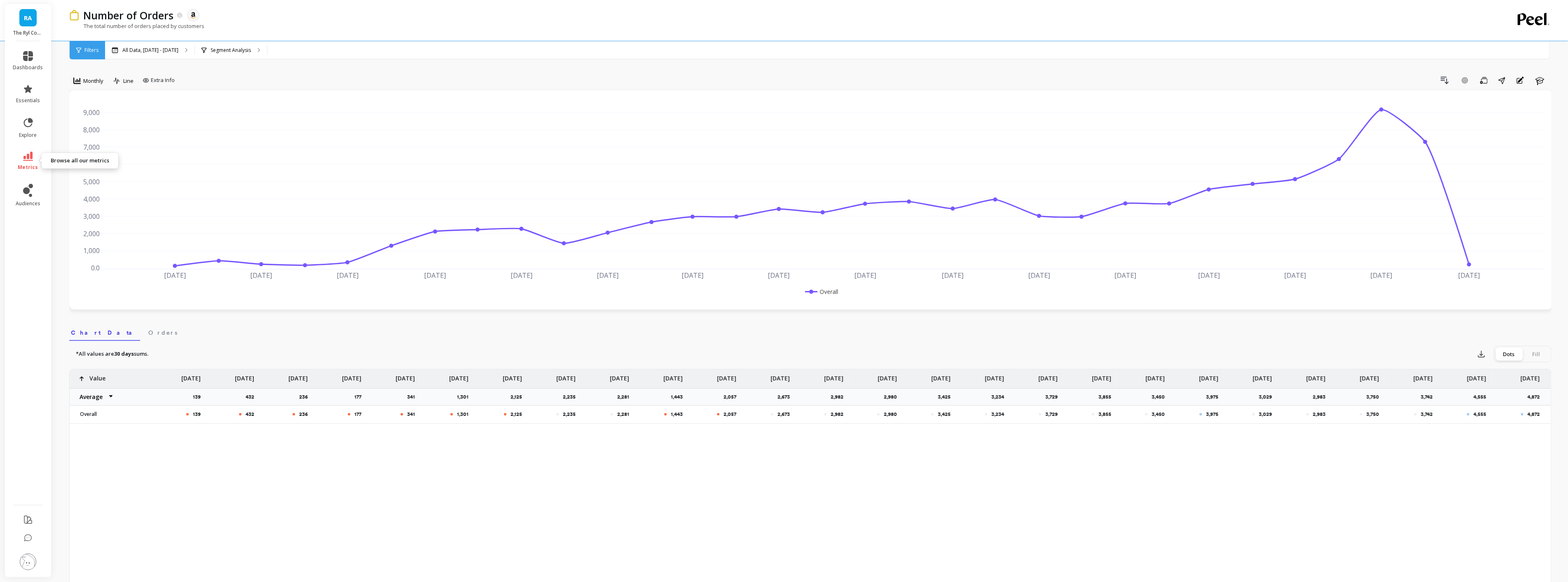
click at [28, 153] on icon at bounding box center [28, 156] width 10 height 9
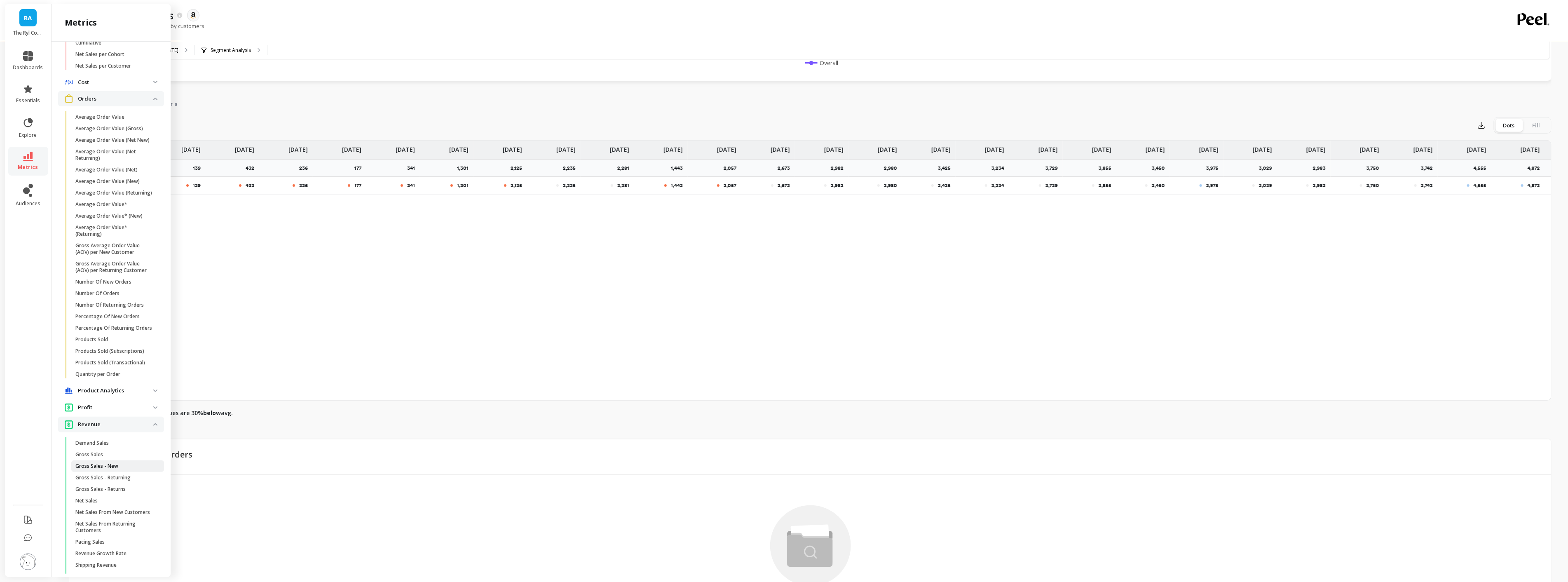
scroll to position [403, 0]
click at [118, 288] on p "Number Of New Orders" at bounding box center [103, 285] width 56 height 7
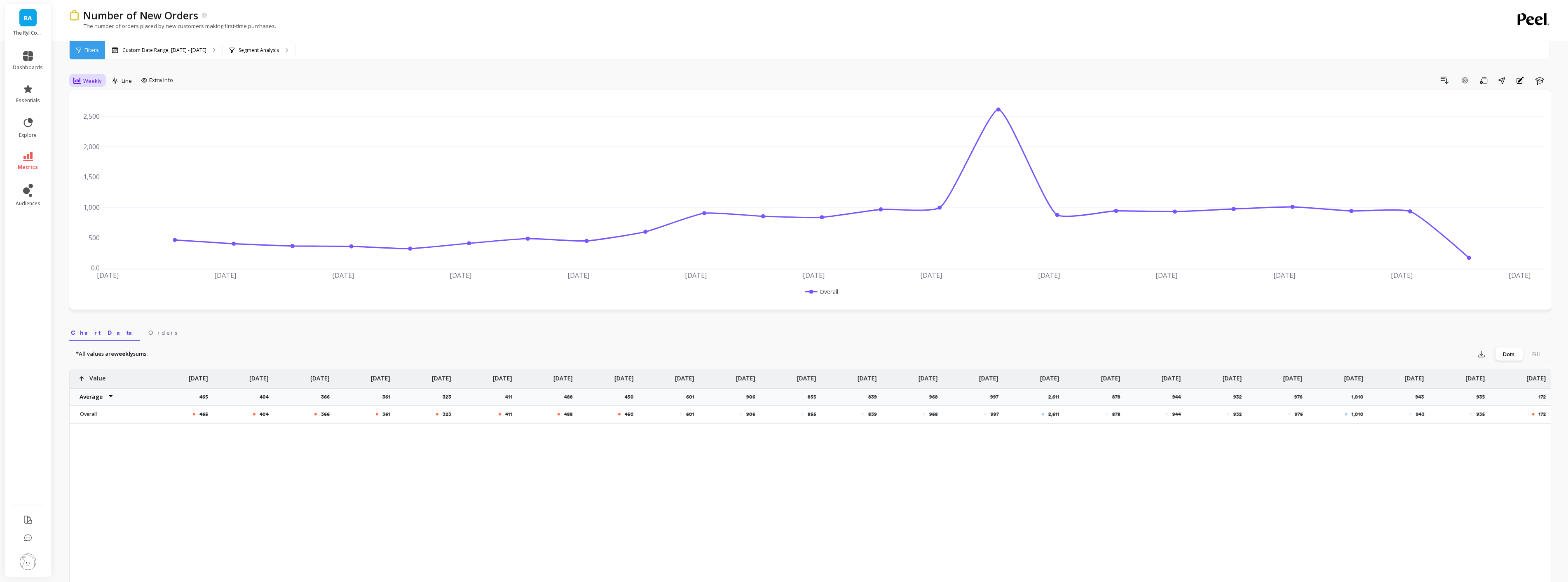
click at [80, 80] on icon at bounding box center [77, 80] width 7 height 7
click at [99, 148] on div "Monthly" at bounding box center [99, 146] width 47 height 8
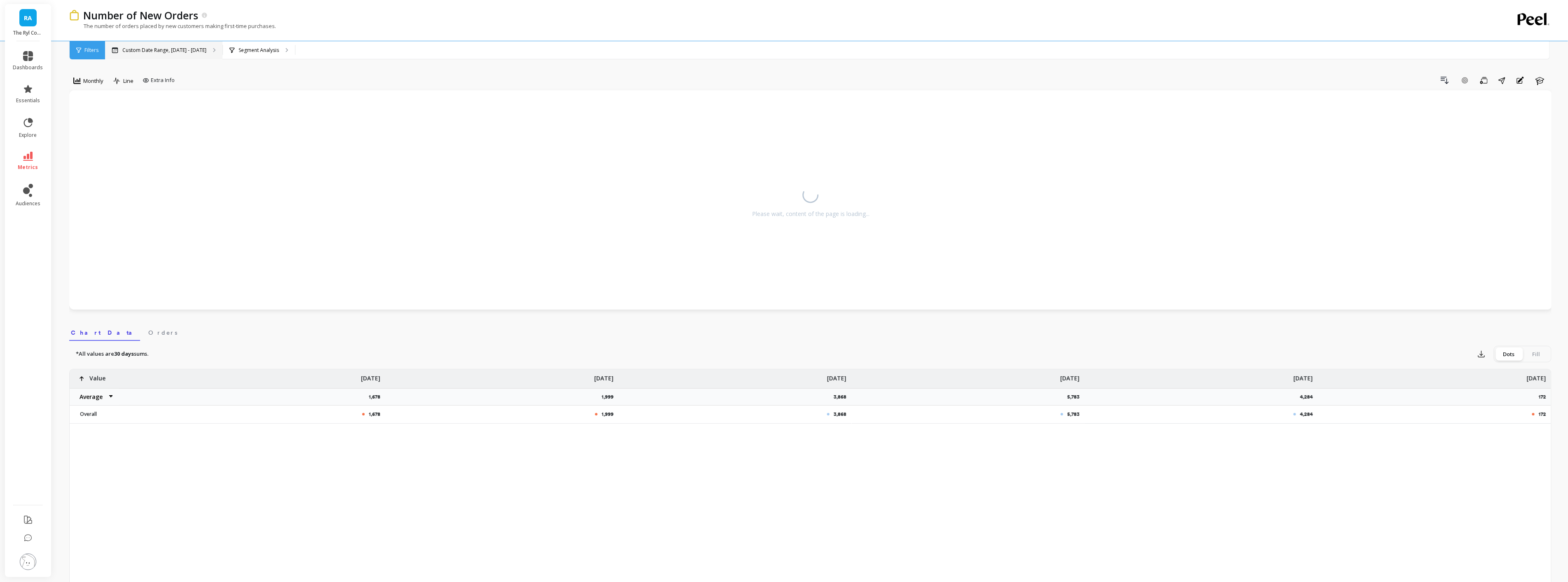
click at [143, 43] on div "Custom Date Range, [DATE] - [DATE]" at bounding box center [164, 50] width 117 height 18
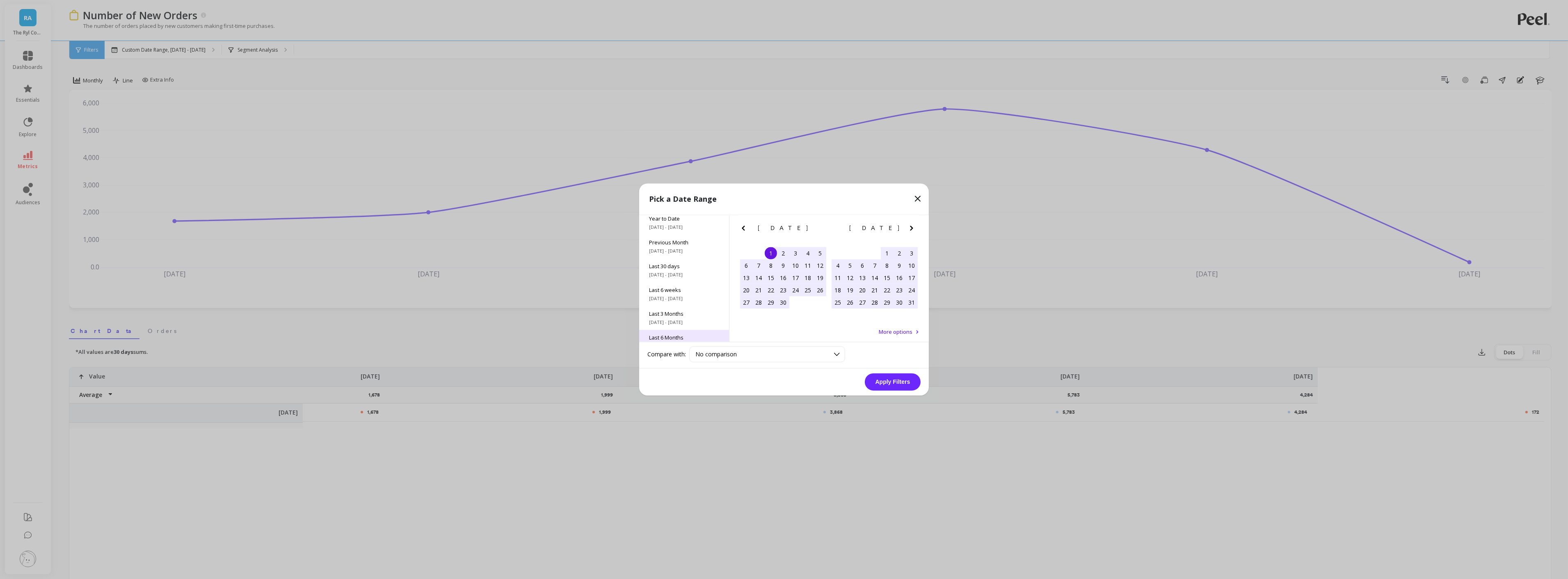
scroll to position [111, 0]
click at [676, 327] on span "All Data" at bounding box center [684, 326] width 70 height 7
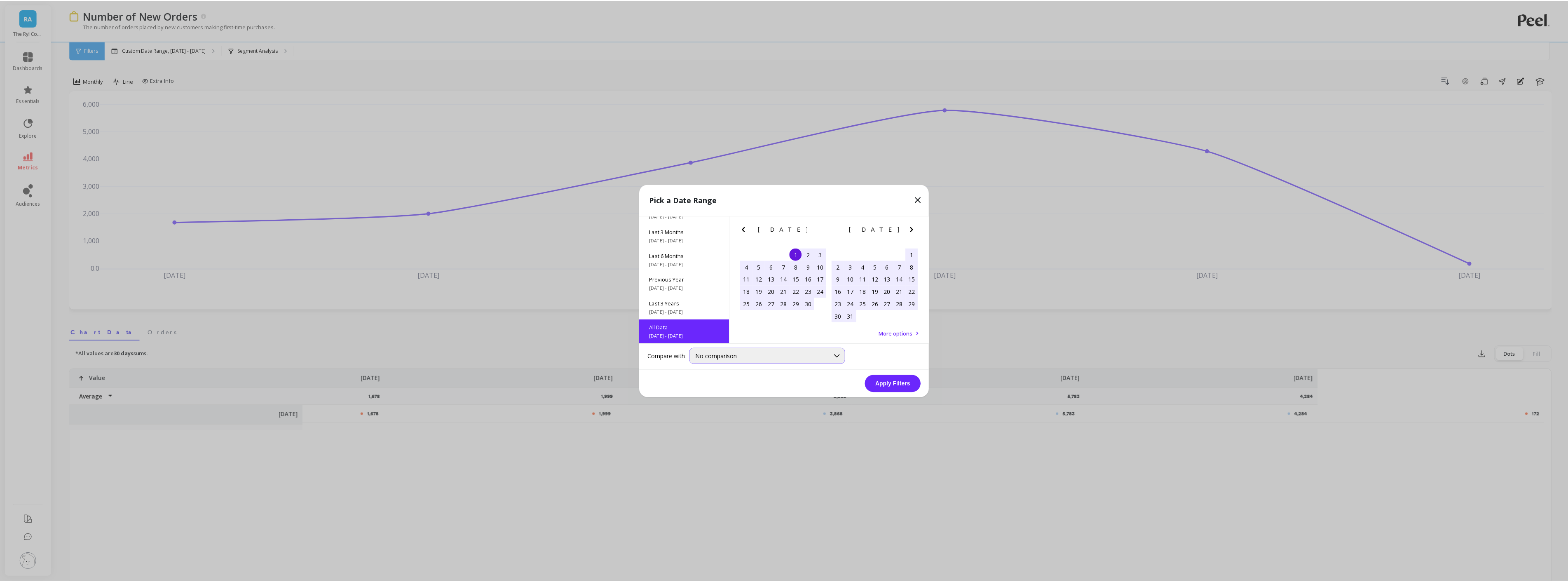
scroll to position [1, 0]
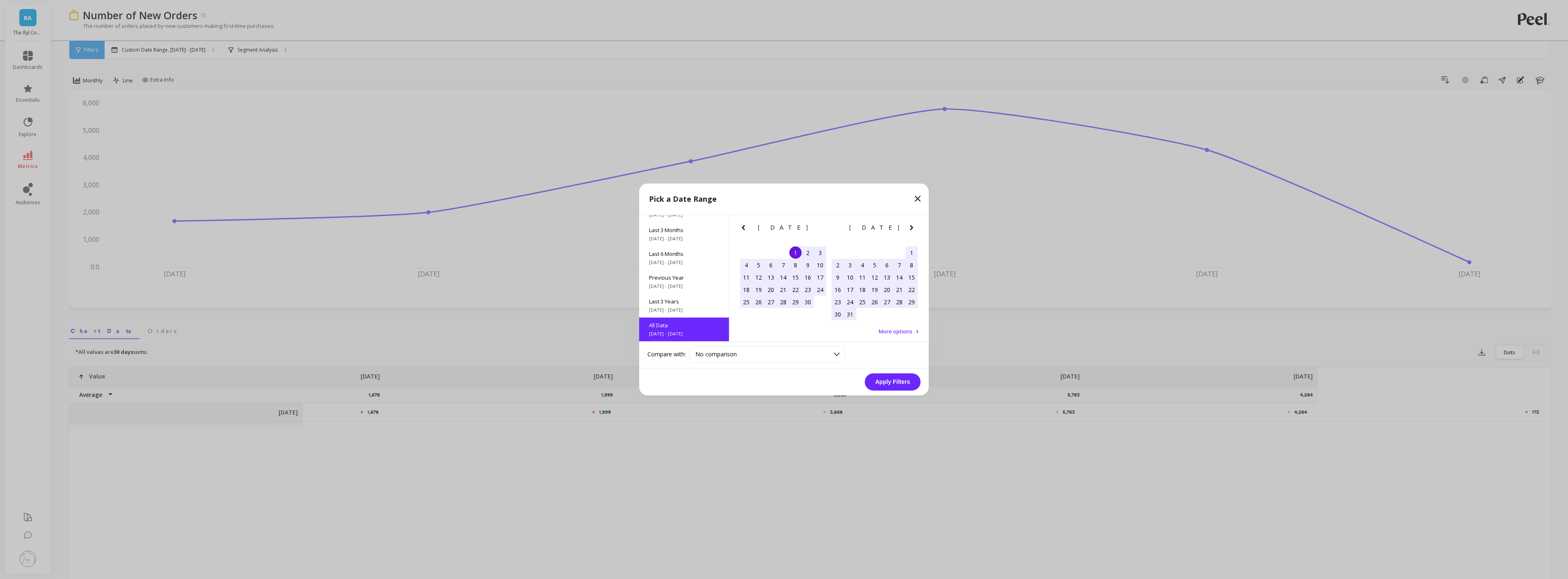
click at [871, 380] on button "Apply Filters" at bounding box center [893, 382] width 56 height 17
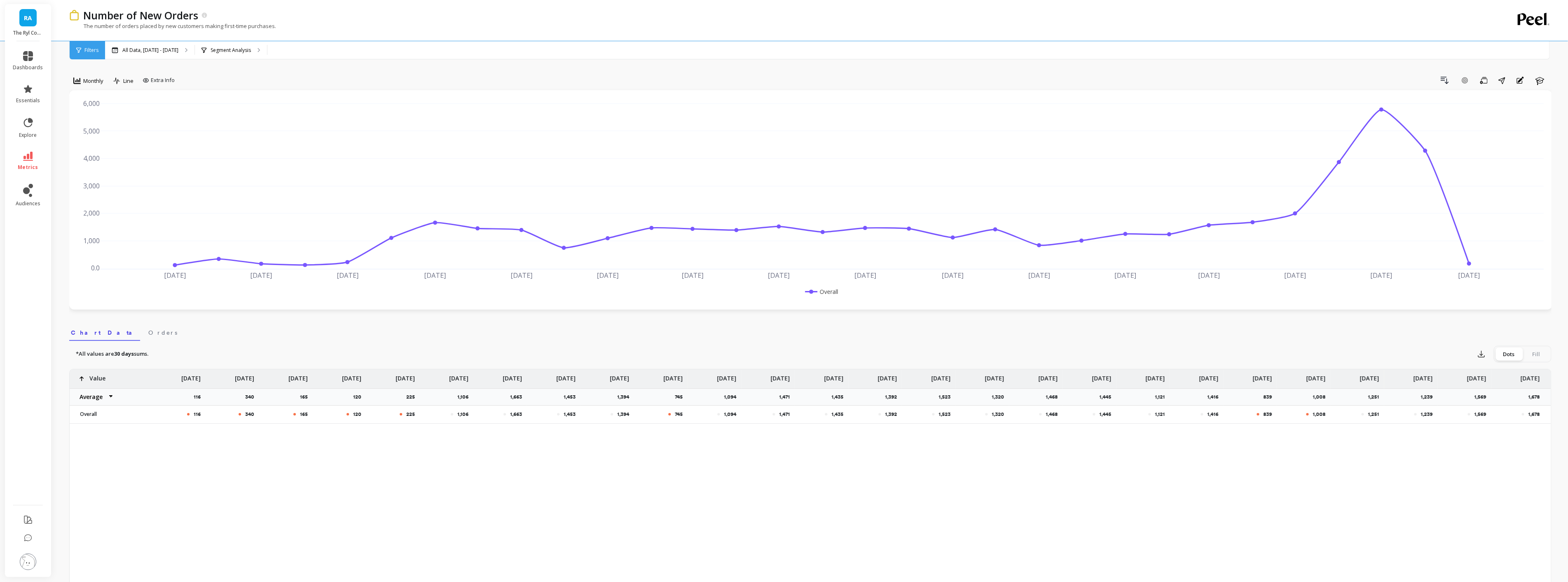
click at [1477, 362] on div "Export Dots Fill" at bounding box center [1512, 354] width 78 height 17
click at [1482, 356] on icon "button" at bounding box center [1481, 354] width 8 height 8
click at [1484, 381] on button "CSV" at bounding box center [1511, 377] width 73 height 14
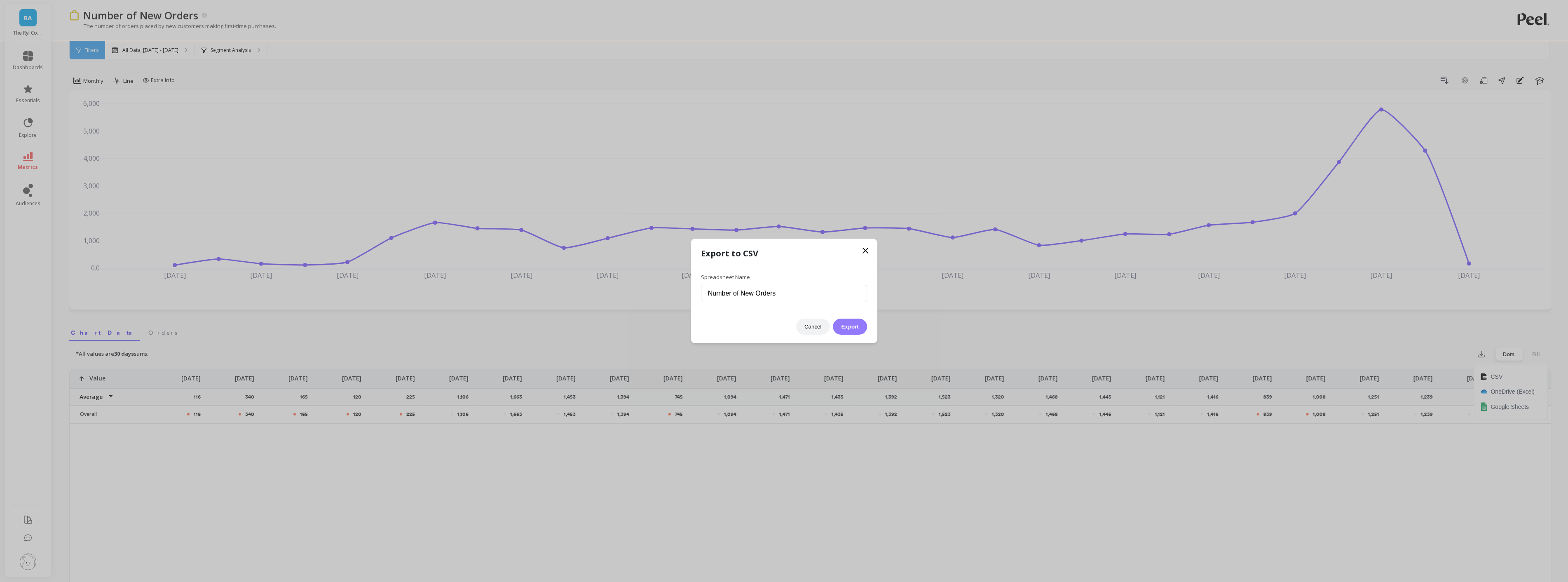
click at [859, 323] on button "Export" at bounding box center [850, 327] width 34 height 16
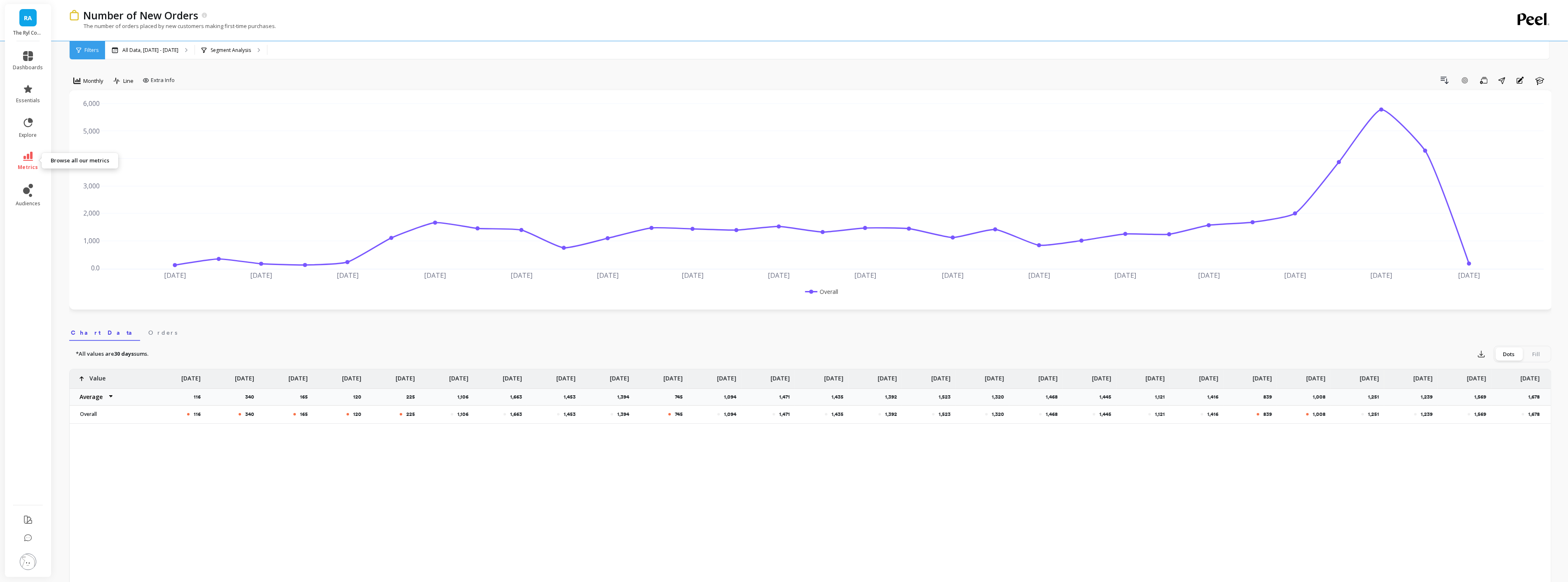
click at [19, 167] on span "metrics" at bounding box center [28, 167] width 20 height 7
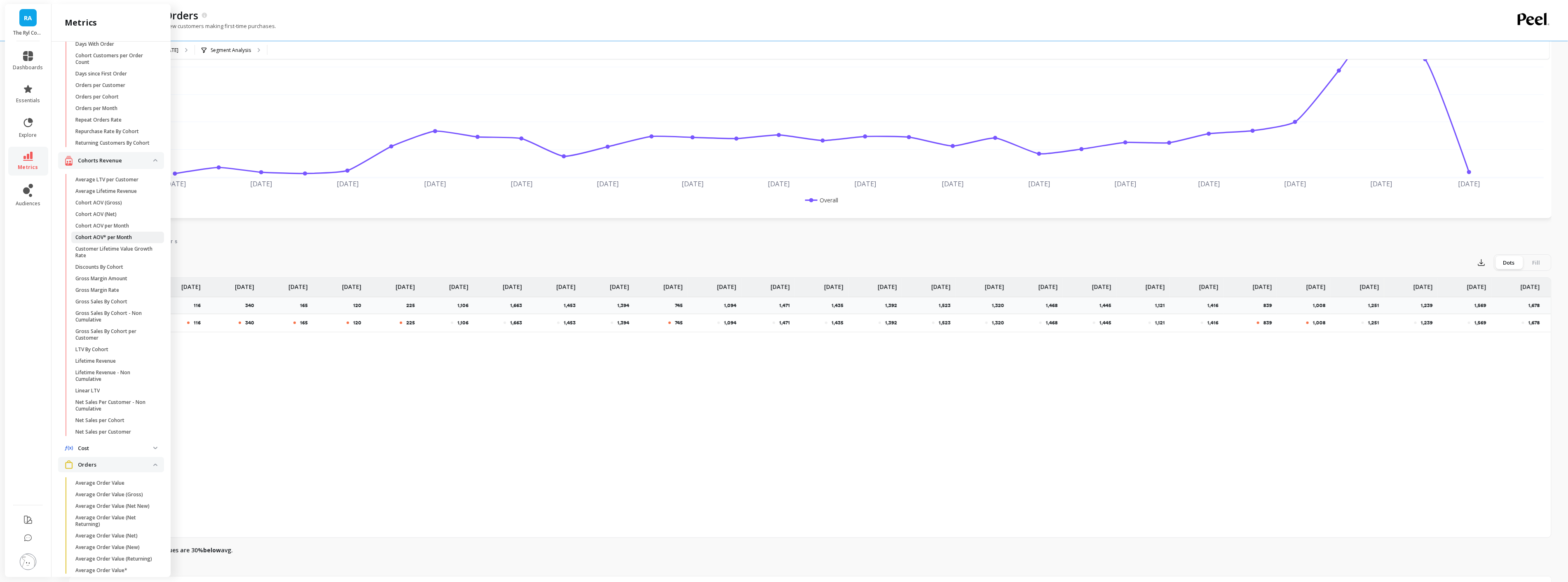
scroll to position [36, 0]
click at [114, 187] on p "Average LTV per Customer" at bounding box center [107, 183] width 63 height 7
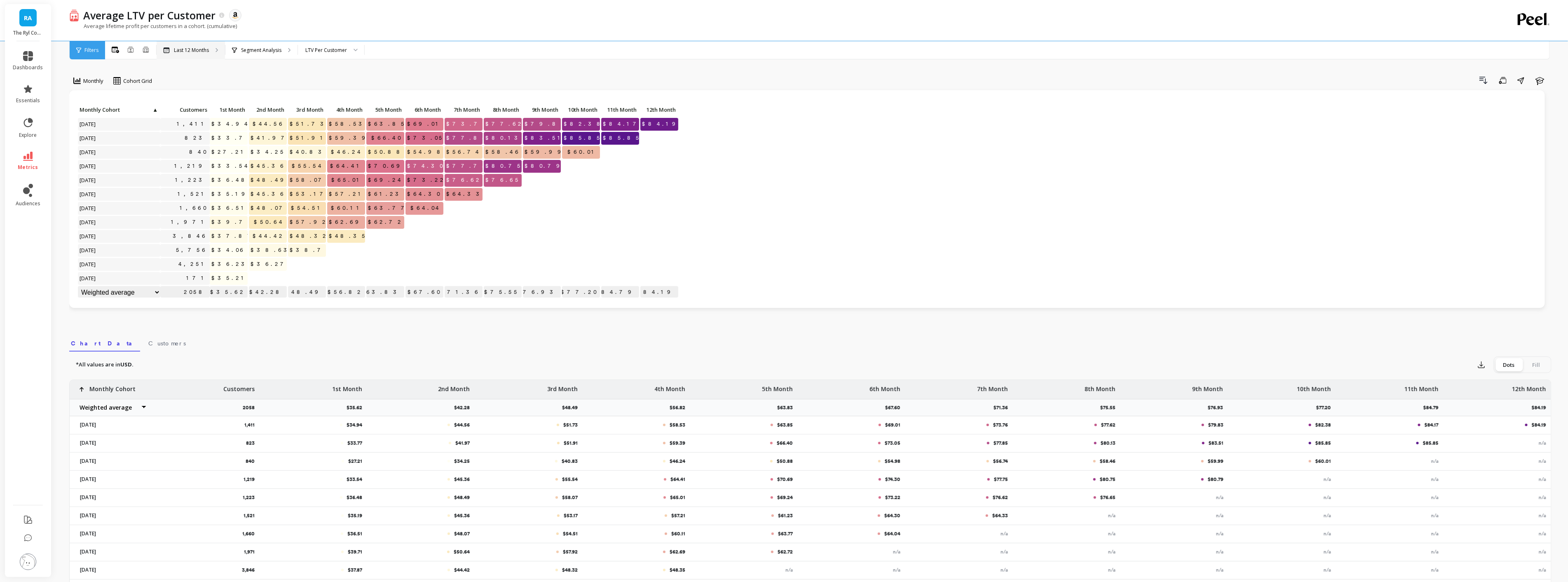
click at [212, 46] on div "Last 12 Months" at bounding box center [191, 50] width 68 height 18
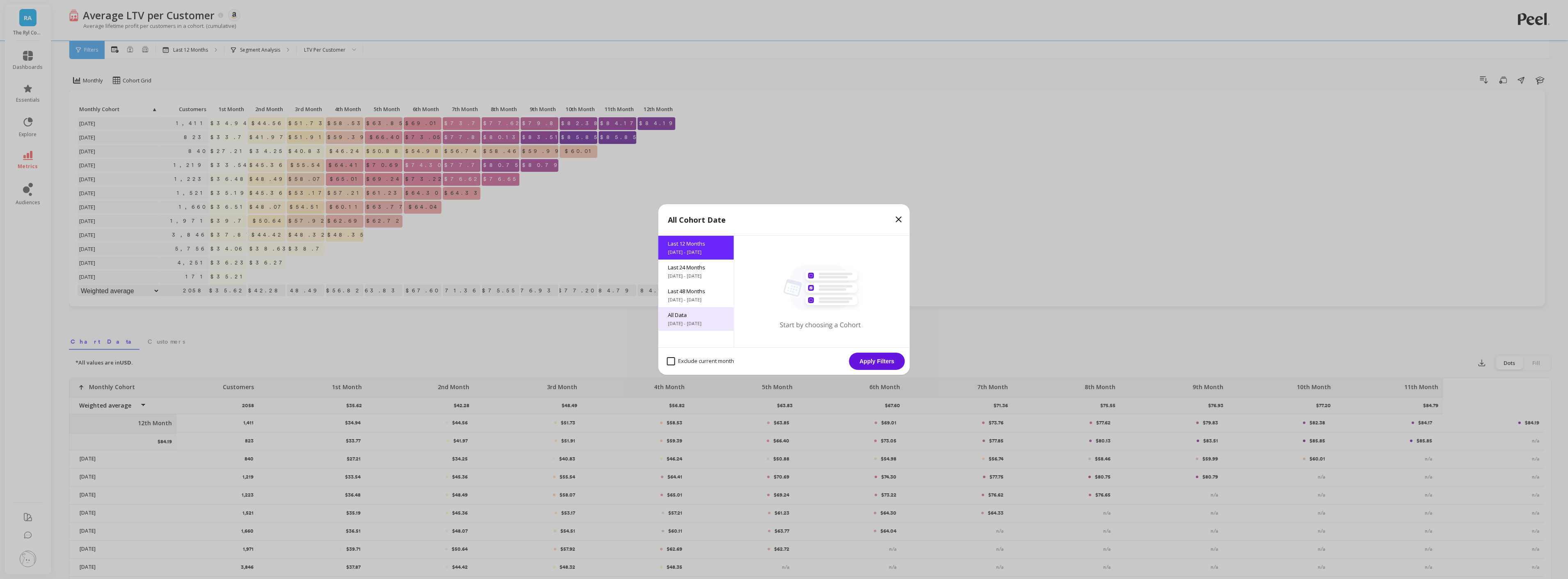
click at [719, 313] on span "All Data" at bounding box center [696, 315] width 56 height 7
click at [883, 361] on button "Apply Filters" at bounding box center [877, 361] width 56 height 17
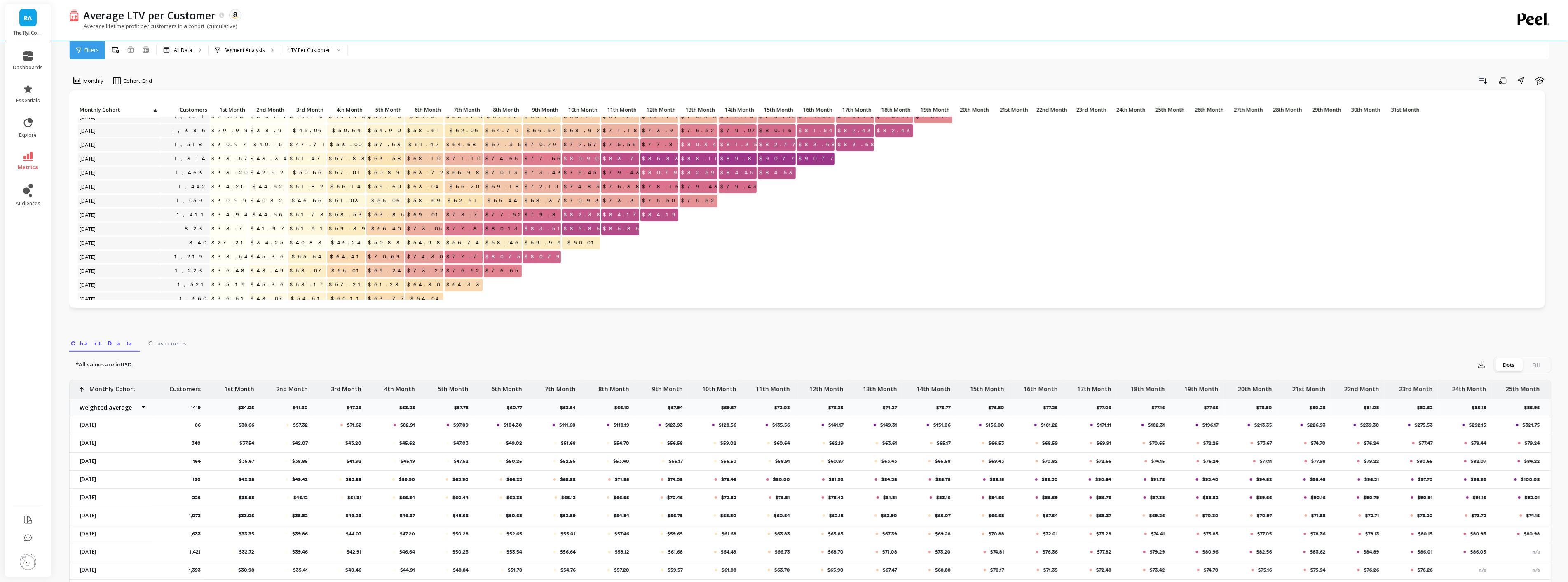
scroll to position [175, 0]
click at [30, 162] on link "metrics" at bounding box center [28, 161] width 30 height 19
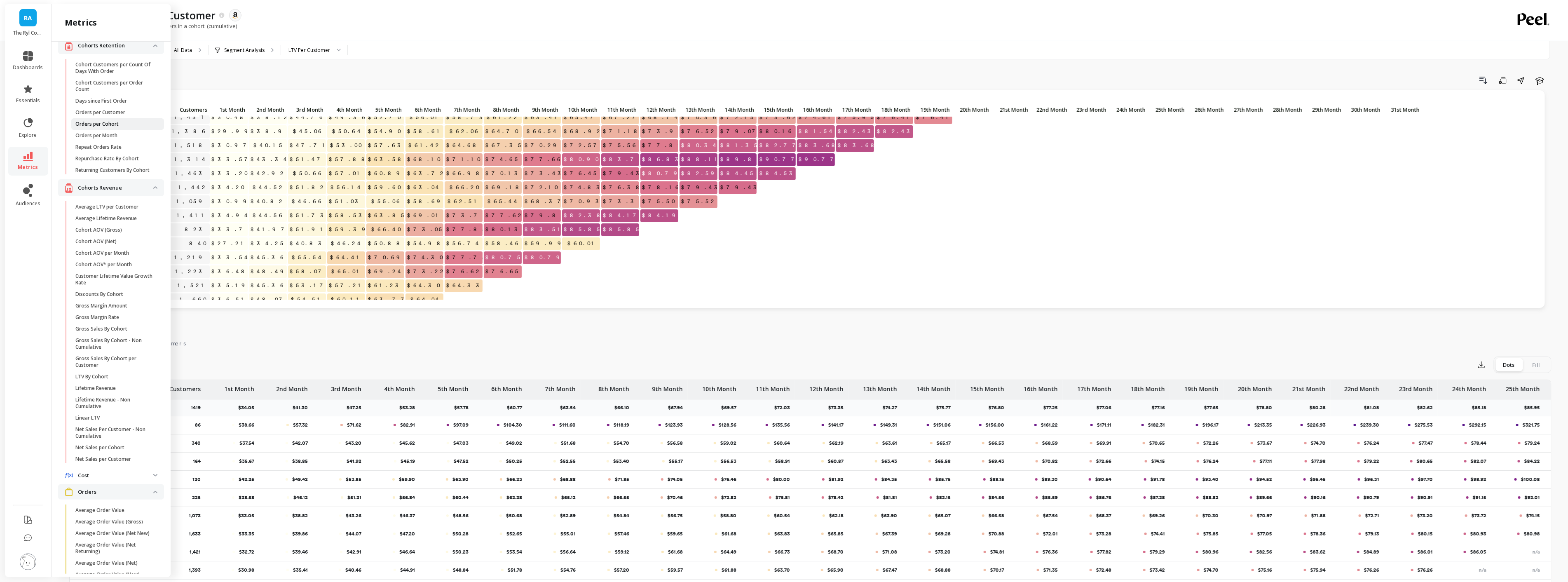
scroll to position [0, 0]
click at [134, 391] on link "LTV By Cohort" at bounding box center [117, 389] width 93 height 12
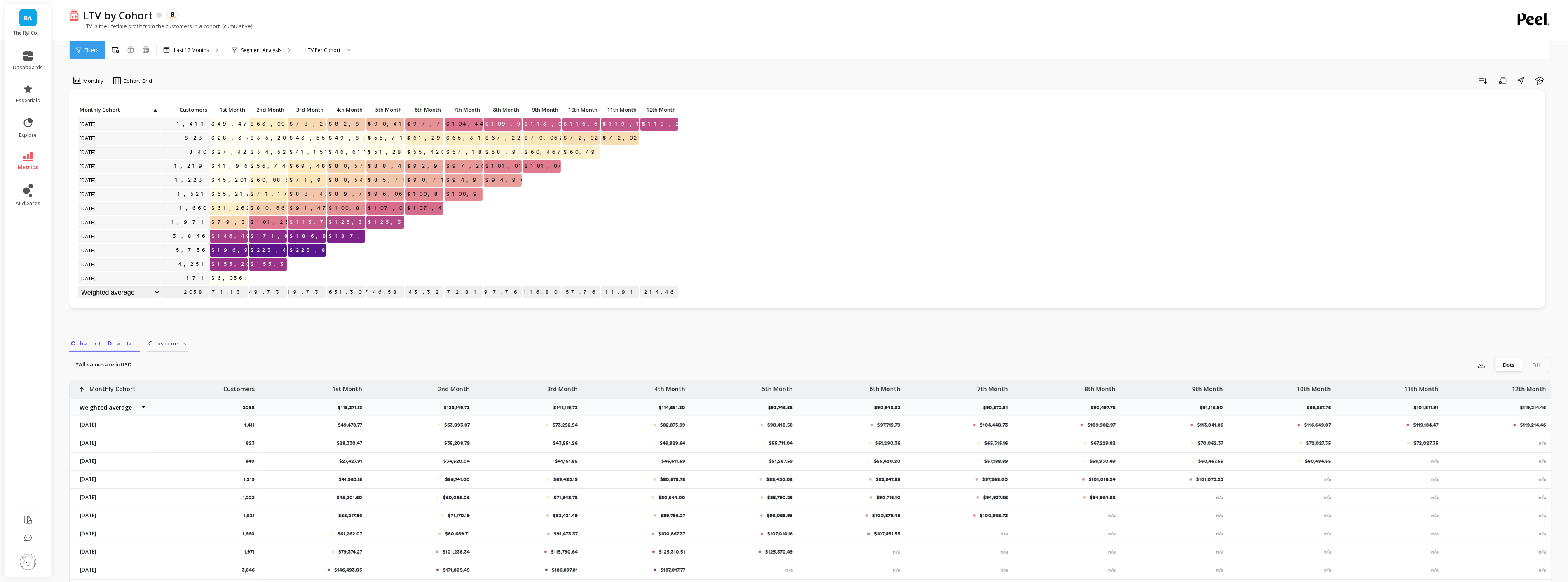
click at [149, 346] on span "Customers" at bounding box center [167, 343] width 38 height 8
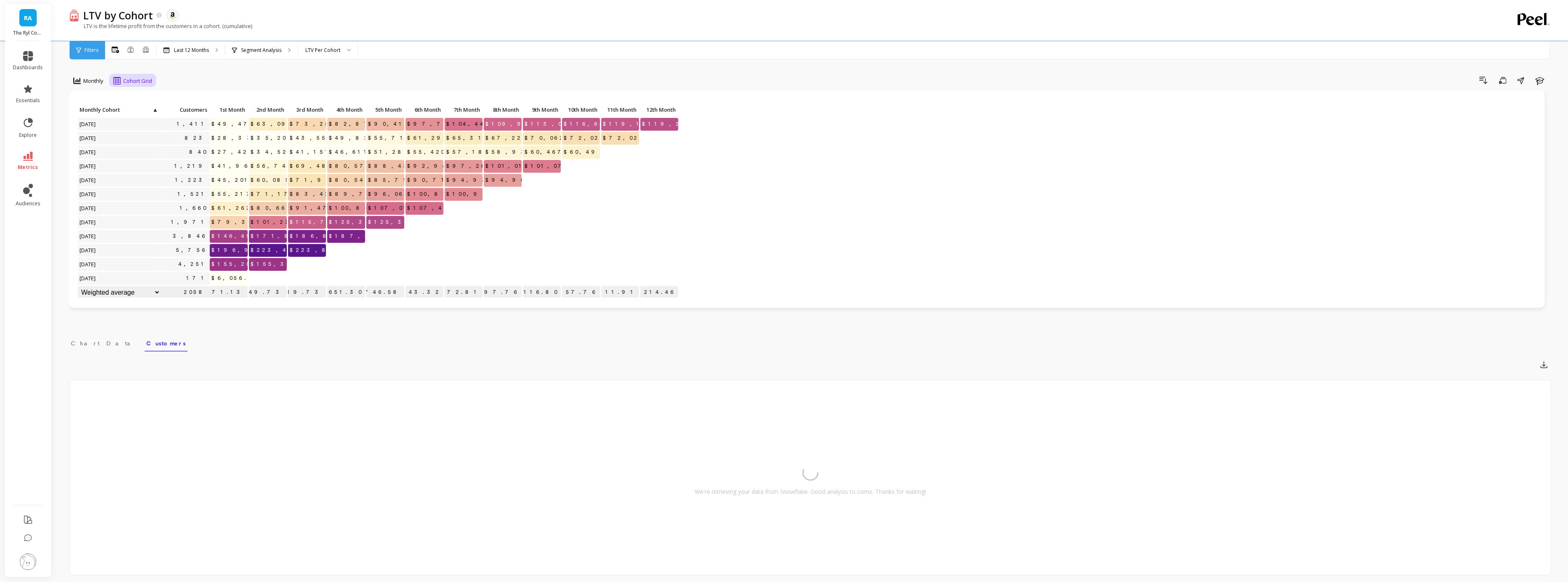
click at [120, 78] on icon at bounding box center [117, 80] width 7 height 7
click at [149, 110] on div "Cohort Line" at bounding box center [140, 115] width 57 height 14
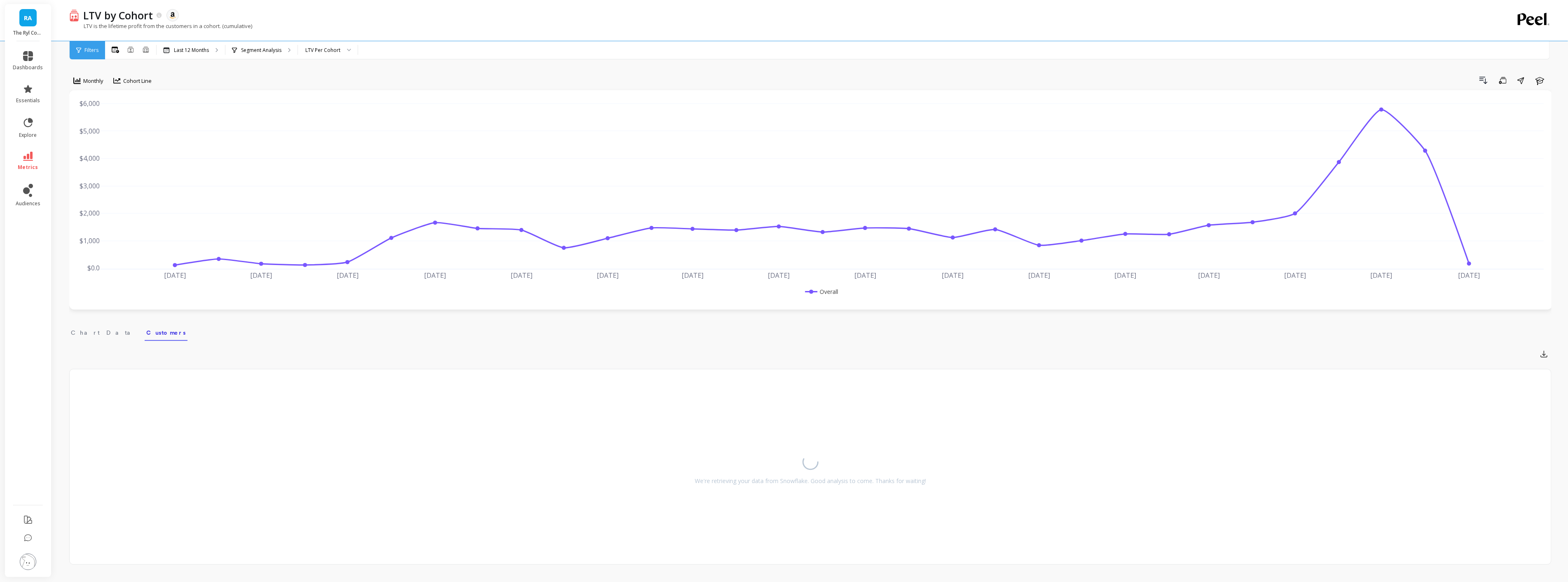
scroll to position [4, 0]
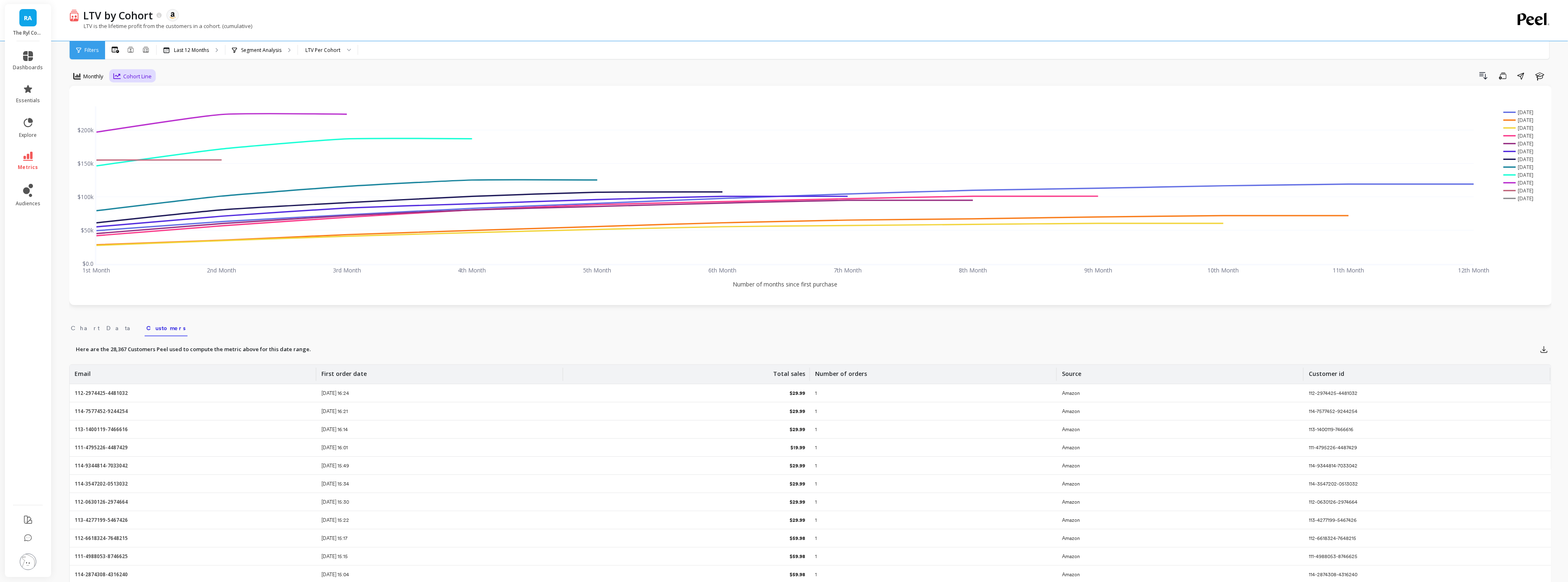
click at [139, 75] on span "Cohort Line" at bounding box center [137, 76] width 28 height 8
click at [143, 91] on div "Cohort Grid" at bounding box center [139, 95] width 47 height 8
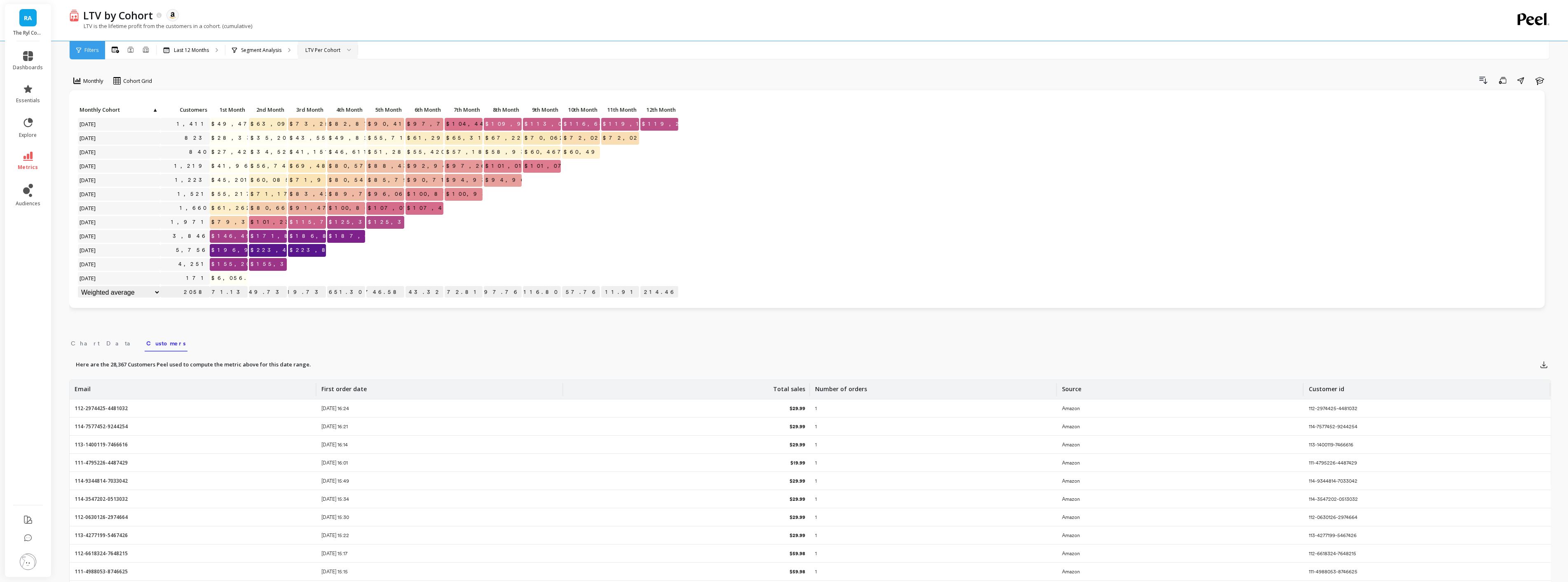
click at [330, 51] on div "LTV Per Cohort" at bounding box center [322, 50] width 35 height 8
click at [325, 88] on div "LTV Per Customer" at bounding box center [328, 88] width 49 height 8
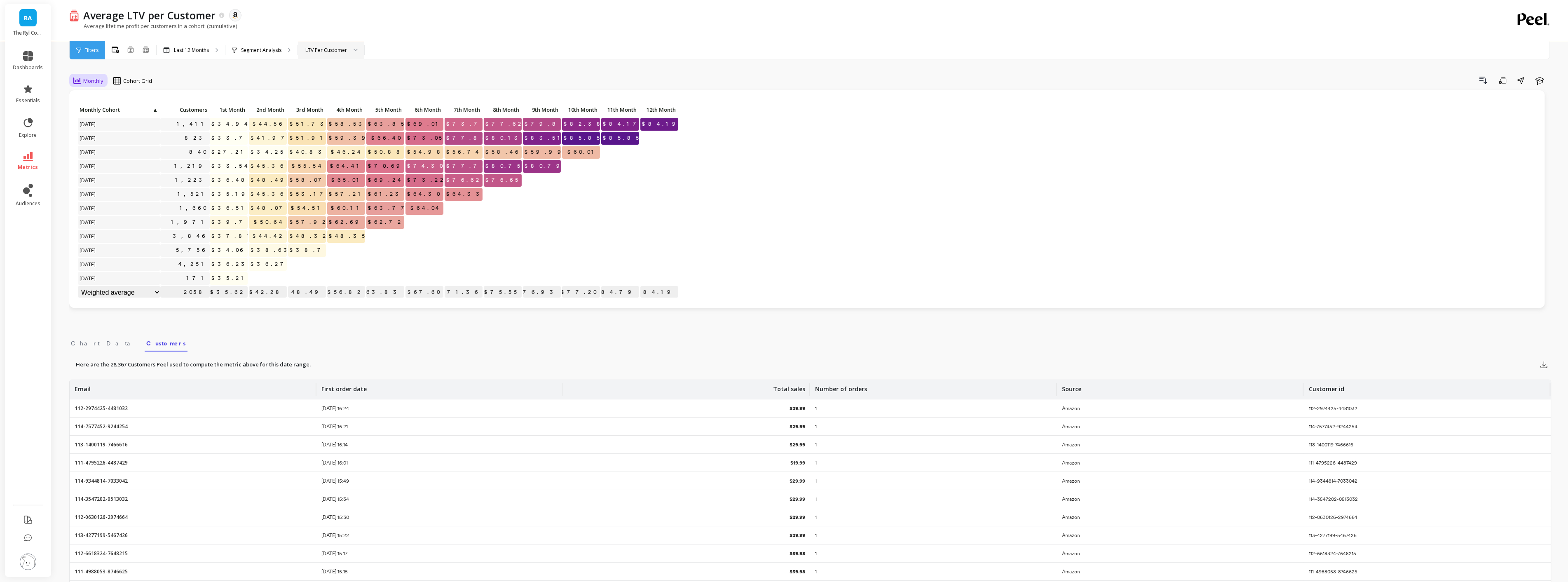
click at [93, 80] on span "Monthly" at bounding box center [93, 80] width 20 height 8
click at [162, 51] on div "Last 12 Months" at bounding box center [191, 50] width 68 height 18
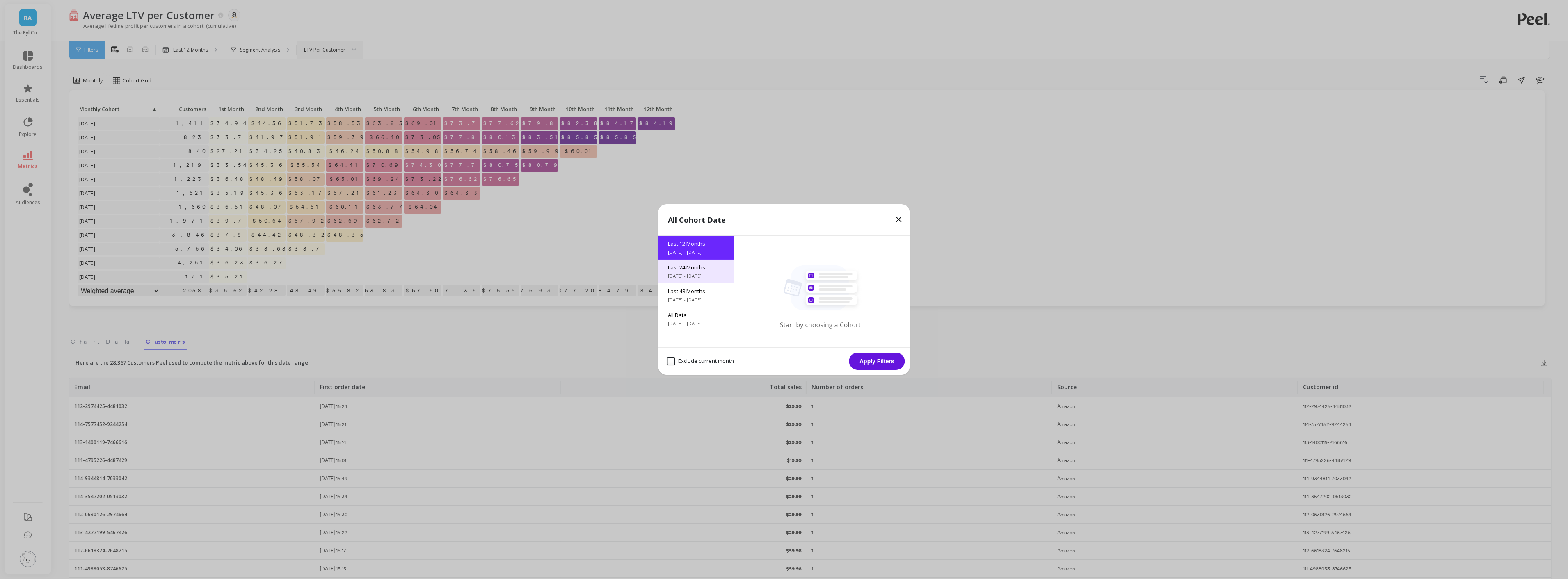
click at [677, 270] on span "Last 24 Months" at bounding box center [696, 268] width 56 height 7
click at [897, 361] on button "Apply Filters" at bounding box center [877, 361] width 56 height 17
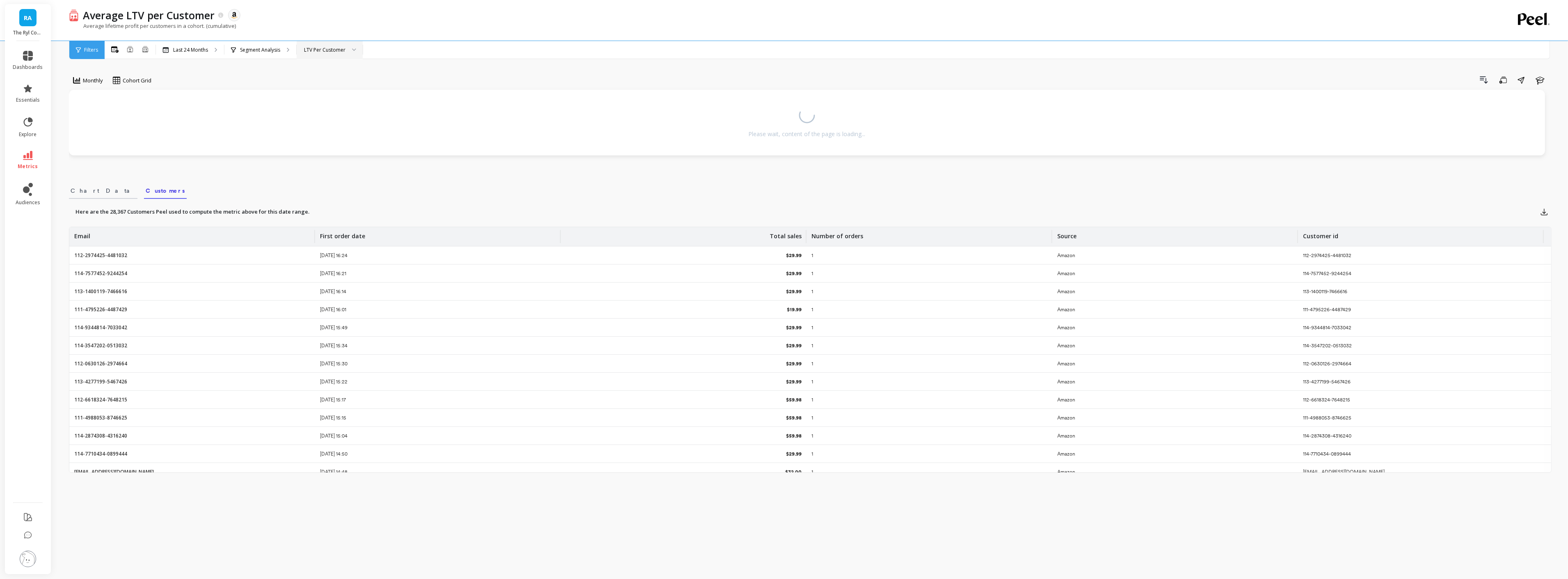
click at [83, 195] on link "Chart Data" at bounding box center [103, 190] width 69 height 19
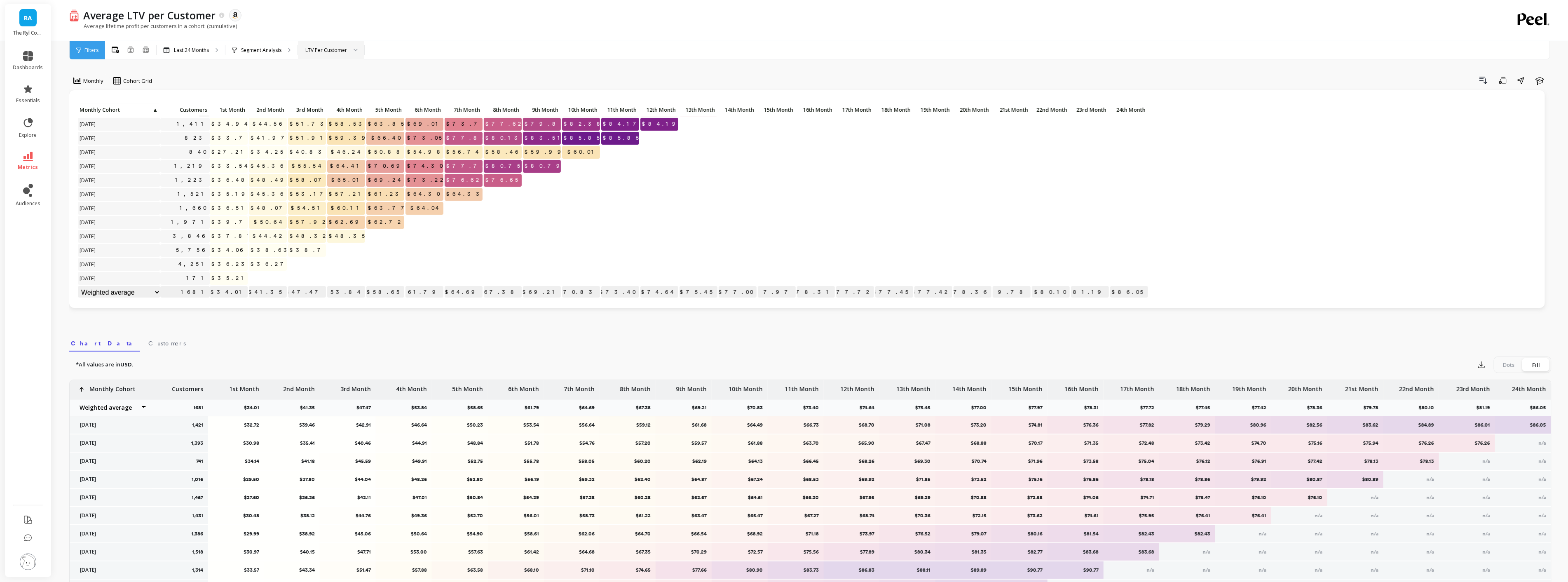
scroll to position [122, 0]
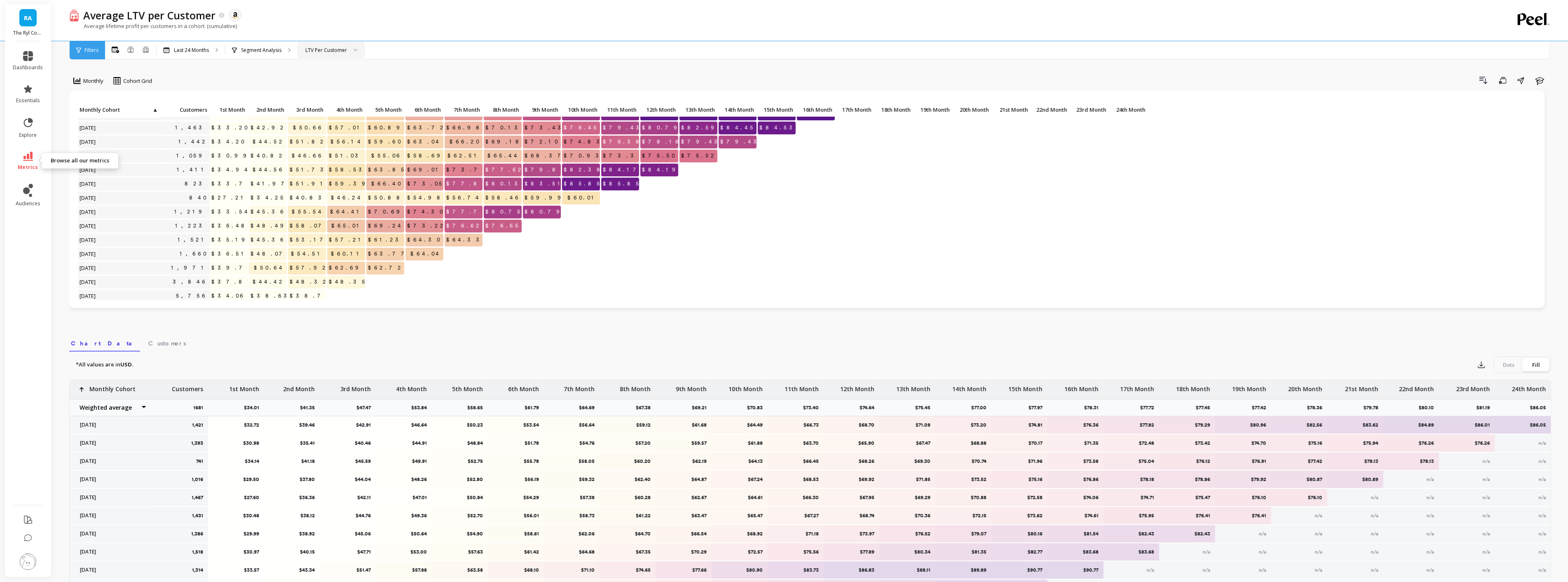
click at [42, 167] on link "metrics" at bounding box center [28, 161] width 30 height 19
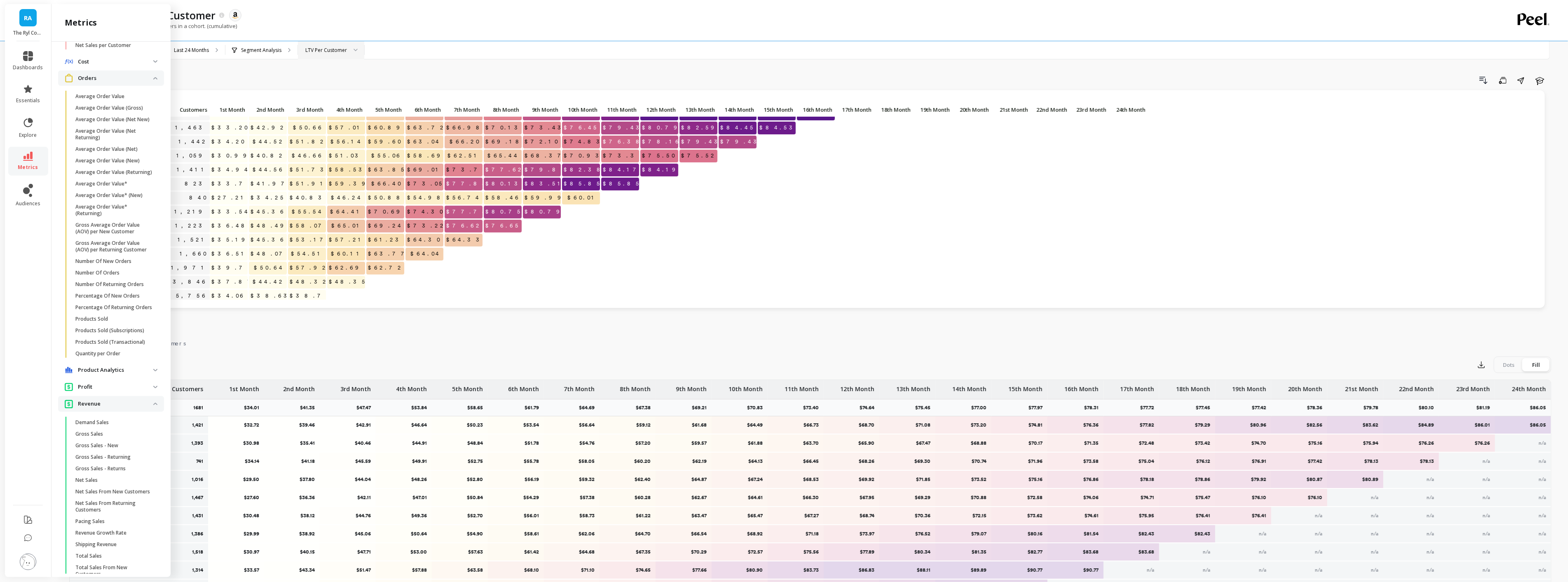
scroll to position [494, 0]
drag, startPoint x: 99, startPoint y: 402, endPoint x: 96, endPoint y: 395, distance: 7.6
click at [96, 395] on ul "Demand Sales Gross Sales Gross Sales - New Gross Sales - Returning Gross Sales …" at bounding box center [113, 473] width 103 height 185
click at [96, 395] on link "Gross Sales" at bounding box center [117, 398] width 93 height 12
click at [95, 391] on div "Cohorts Retention Cohort Customers per Count Of Days With Order Cohort Customer…" at bounding box center [111, 307] width 119 height 532
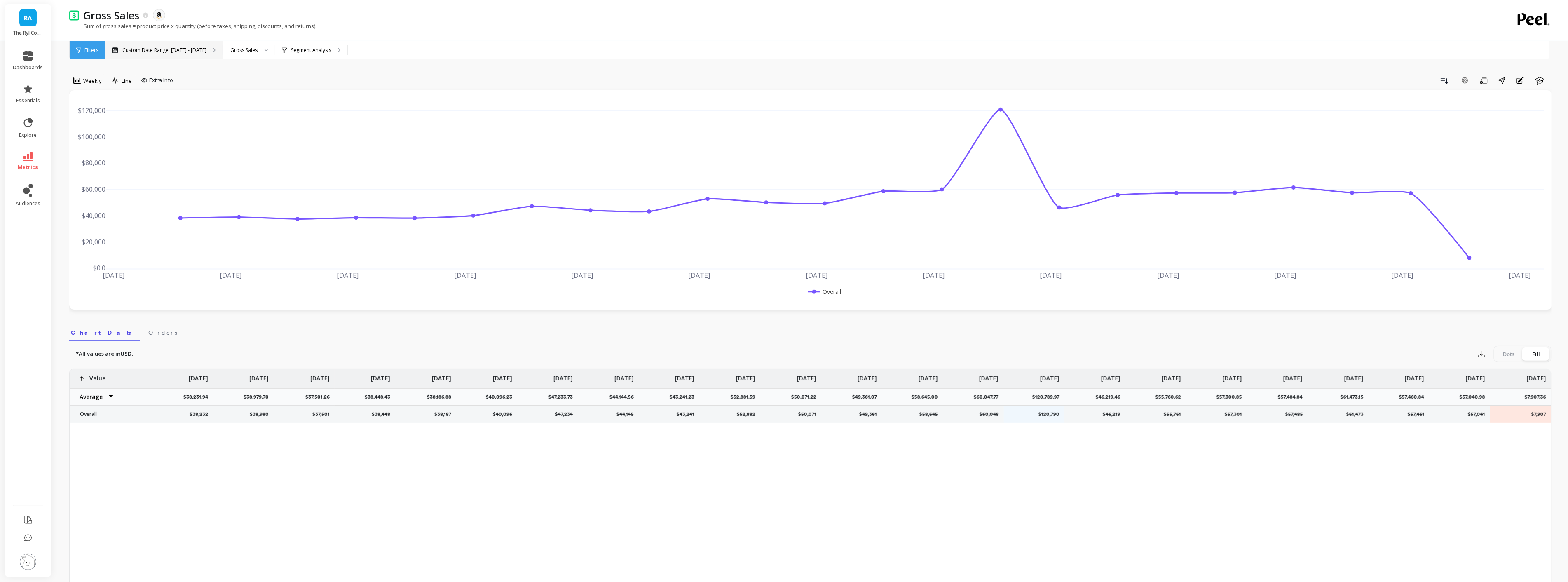
click at [178, 50] on p "Custom Date Range, [DATE] - [DATE]" at bounding box center [164, 50] width 84 height 7
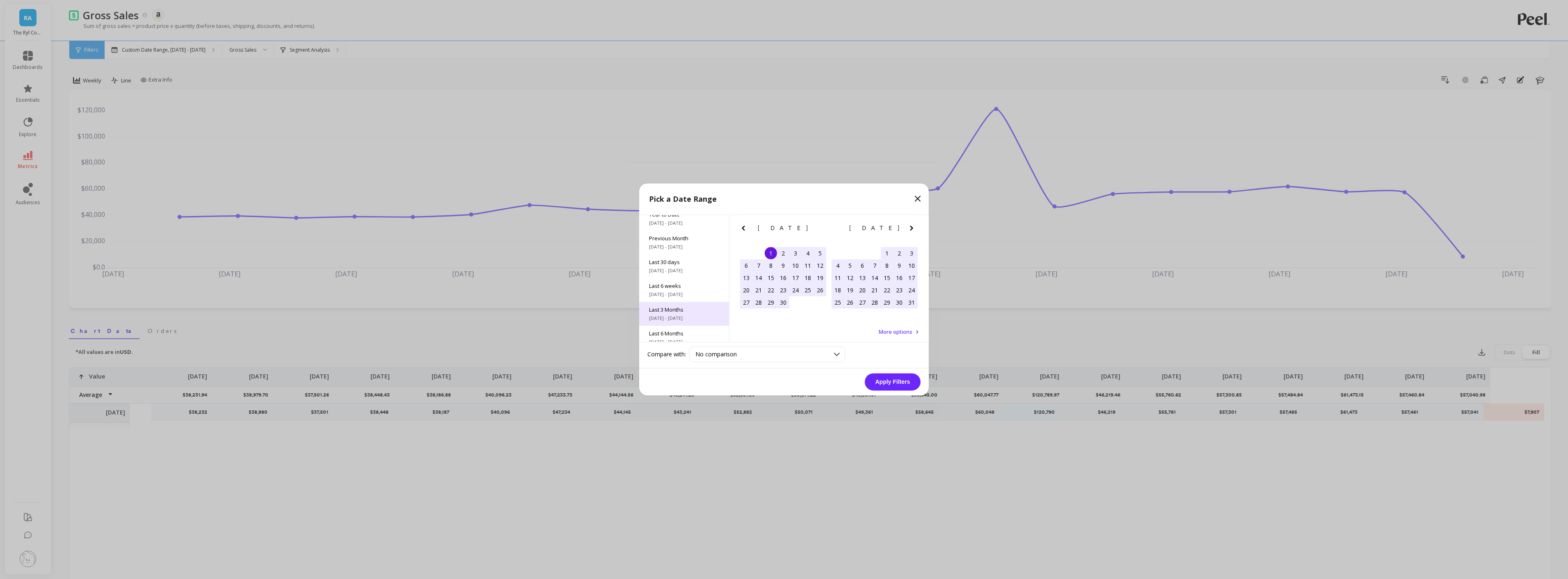
scroll to position [45, 0]
click at [688, 322] on span "Last 6 Months" at bounding box center [684, 320] width 70 height 7
click at [683, 332] on span "[DATE] - [DATE]" at bounding box center [684, 334] width 70 height 6
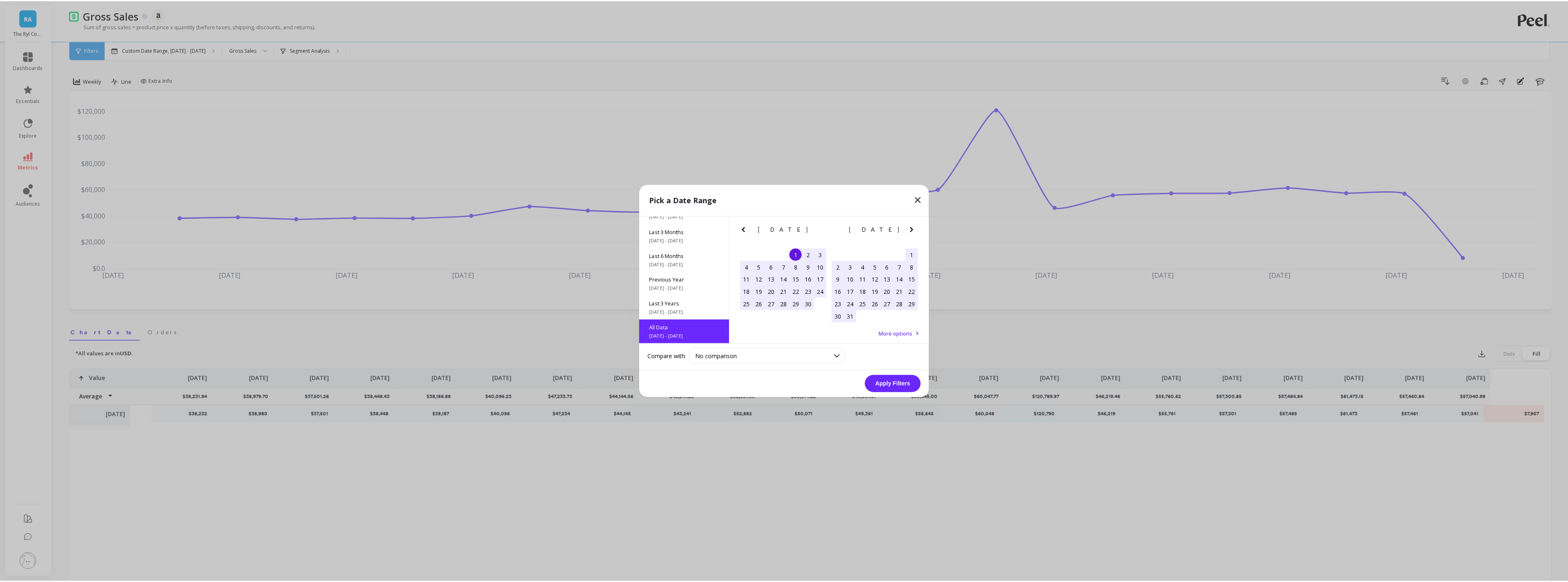
scroll to position [1, 0]
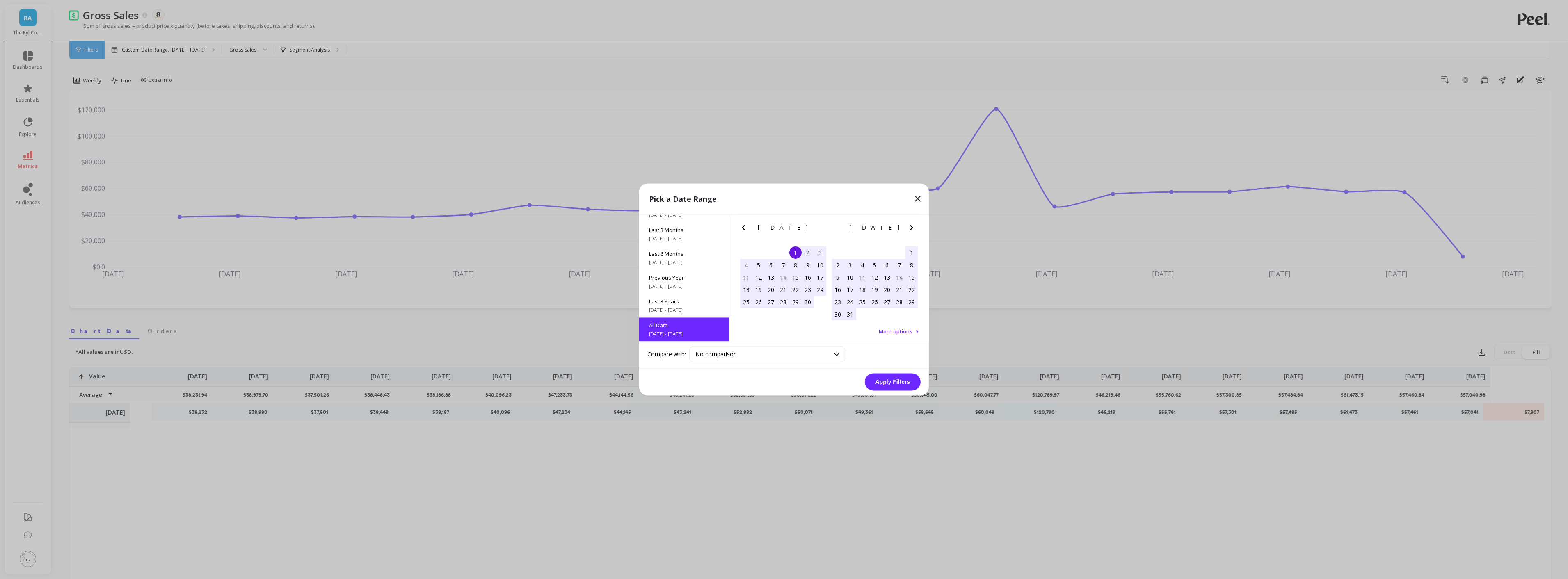
click at [877, 386] on button "Apply Filters" at bounding box center [893, 382] width 56 height 17
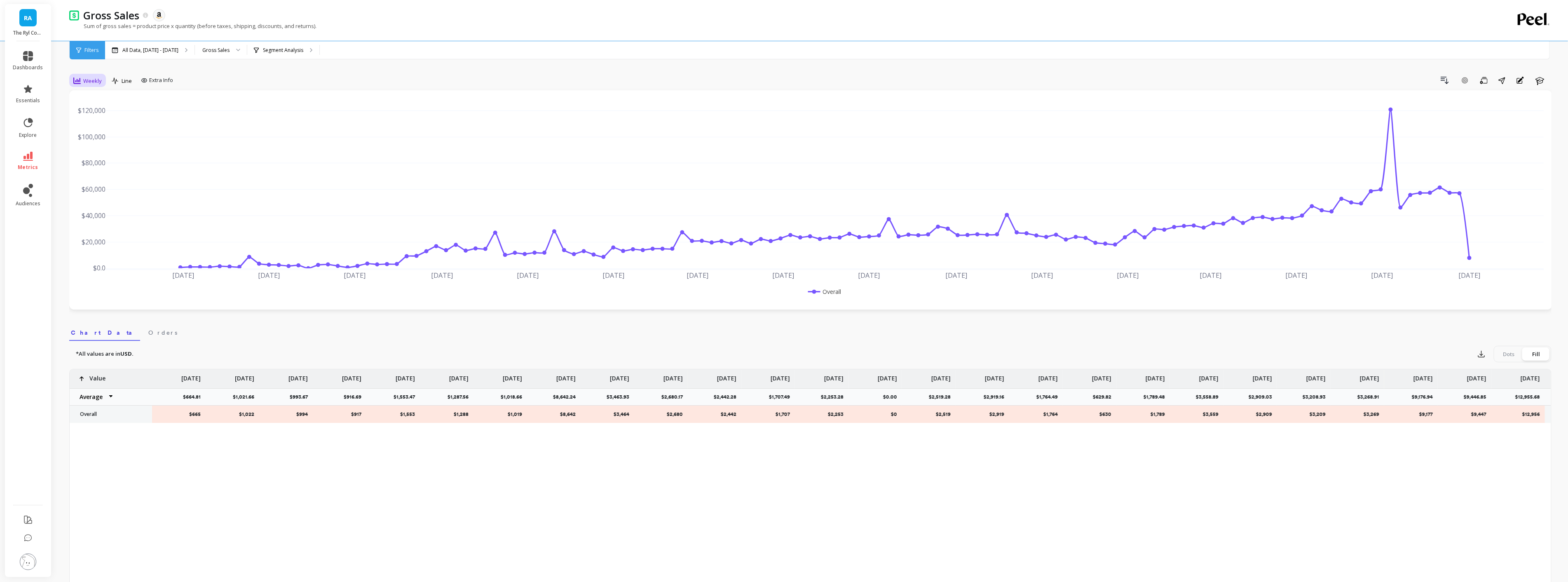
click at [78, 82] on icon at bounding box center [77, 80] width 7 height 7
click at [91, 151] on div "Monthly" at bounding box center [99, 146] width 57 height 14
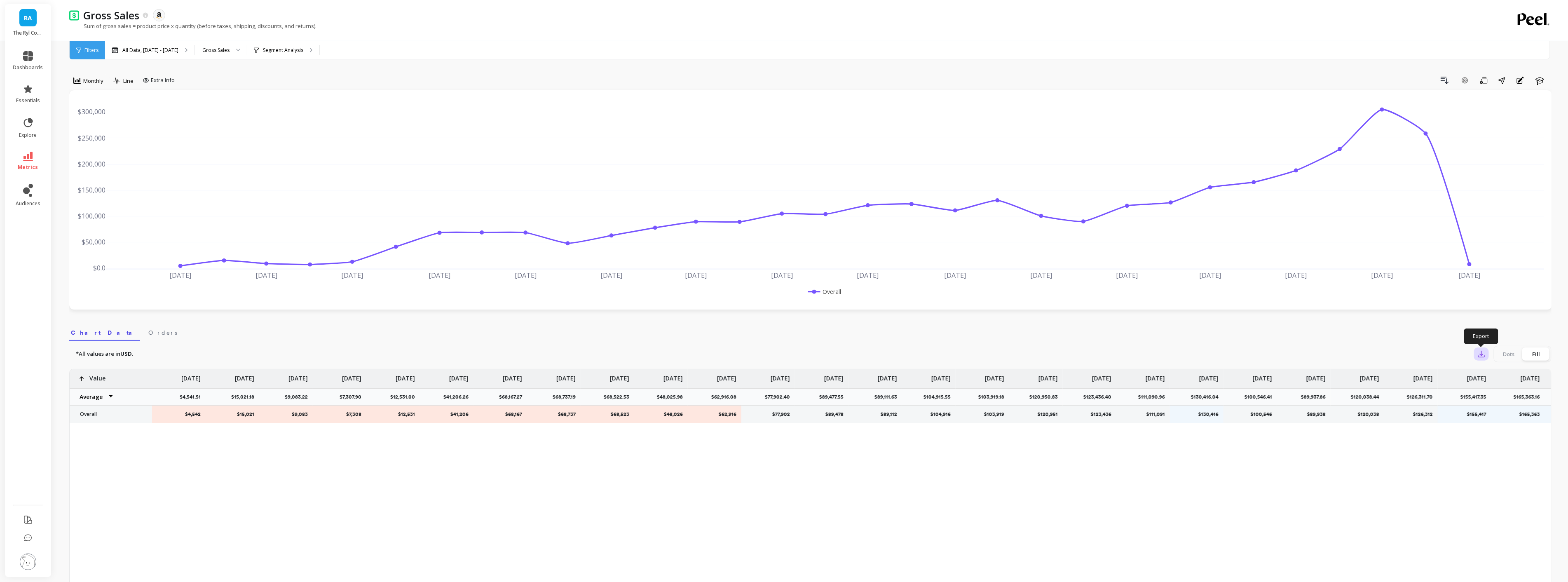
click at [1478, 359] on button "button" at bounding box center [1481, 354] width 14 height 13
click at [1489, 378] on button "CSV" at bounding box center [1511, 377] width 73 height 14
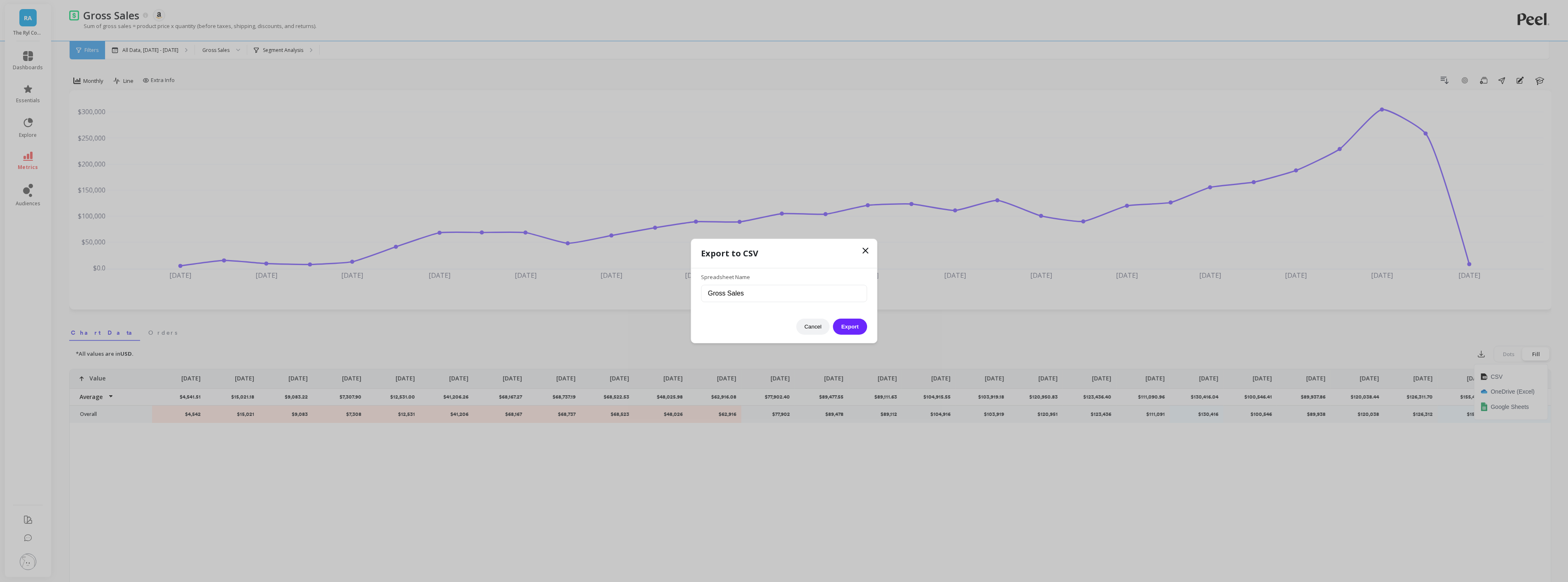
click at [854, 335] on div "Cancel Export" at bounding box center [783, 323] width 166 height 25
click at [855, 331] on button "Export" at bounding box center [850, 327] width 34 height 16
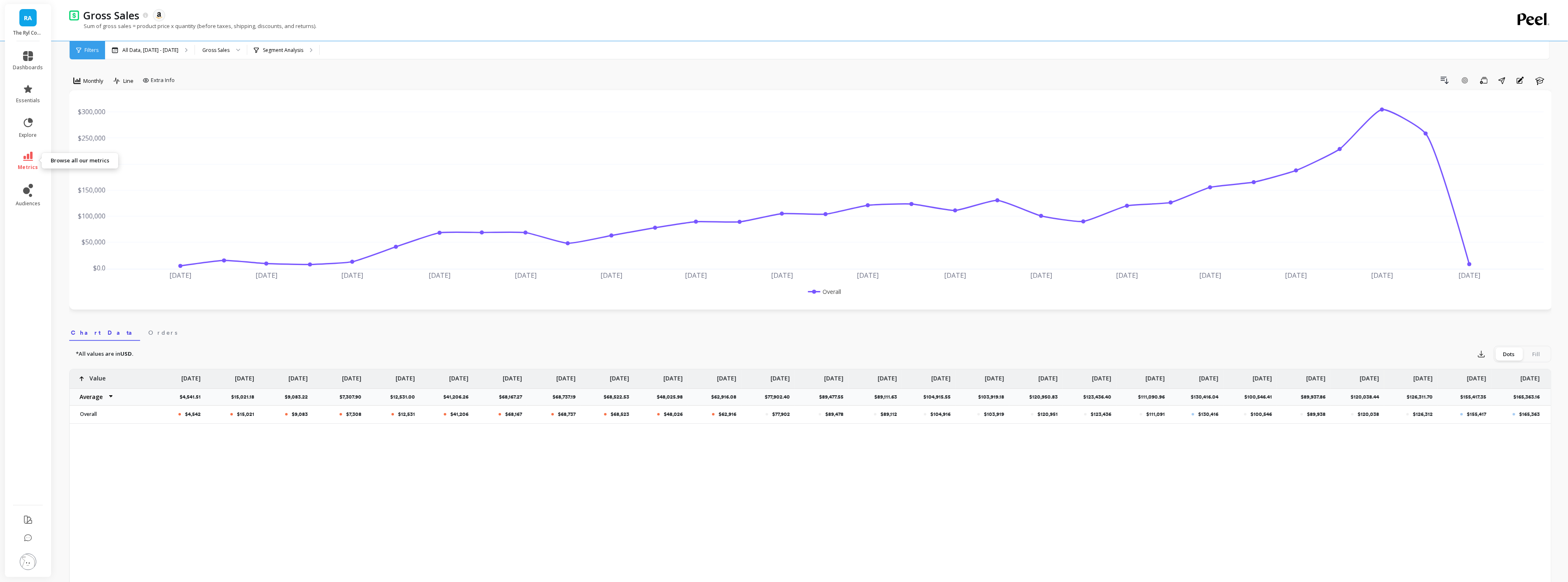
click at [31, 159] on icon at bounding box center [28, 156] width 10 height 9
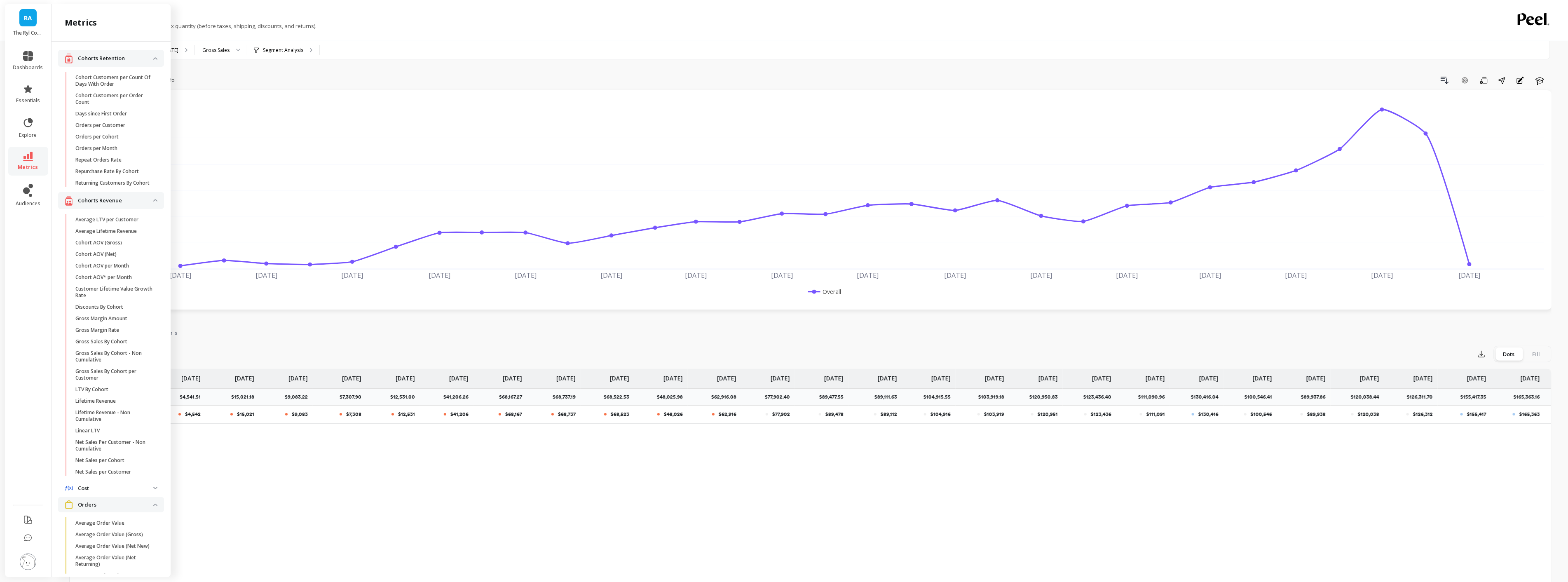
scroll to position [494, 0]
click at [110, 404] on link "Gross Sales - New" at bounding box center [117, 410] width 93 height 12
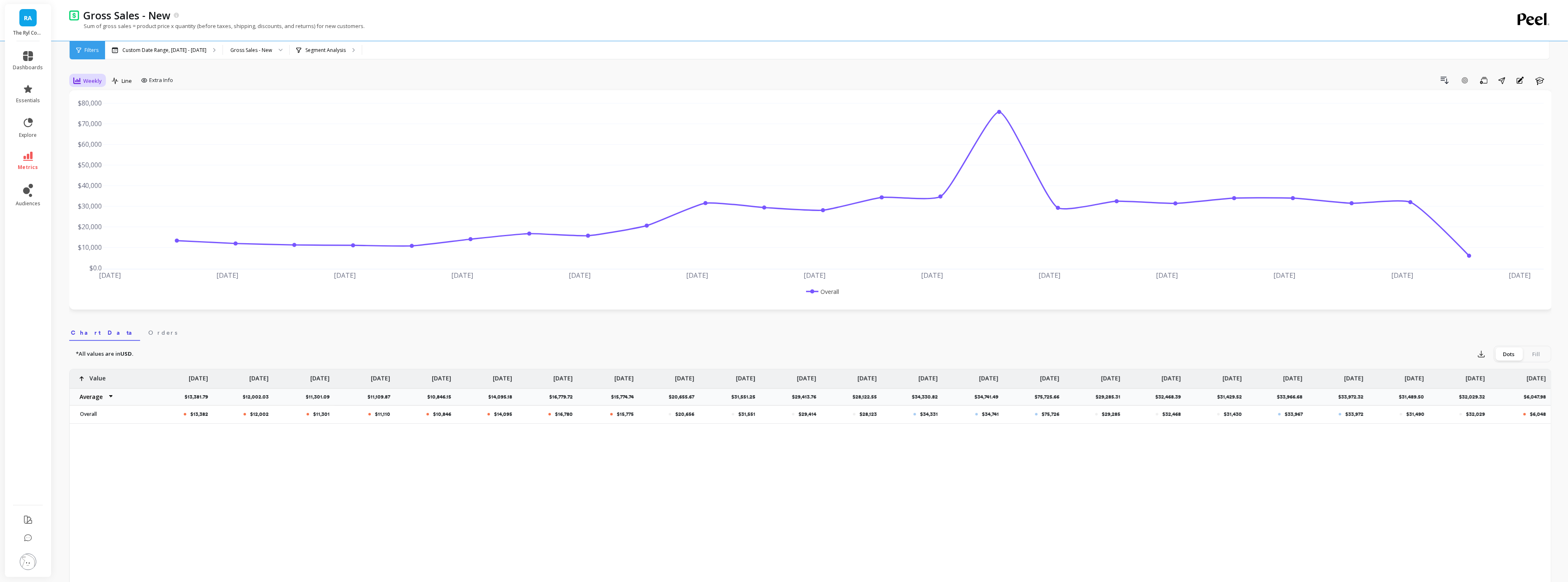
click at [100, 82] on span "Weekly" at bounding box center [93, 80] width 19 height 8
click at [93, 153] on div "Monthly" at bounding box center [99, 146] width 57 height 14
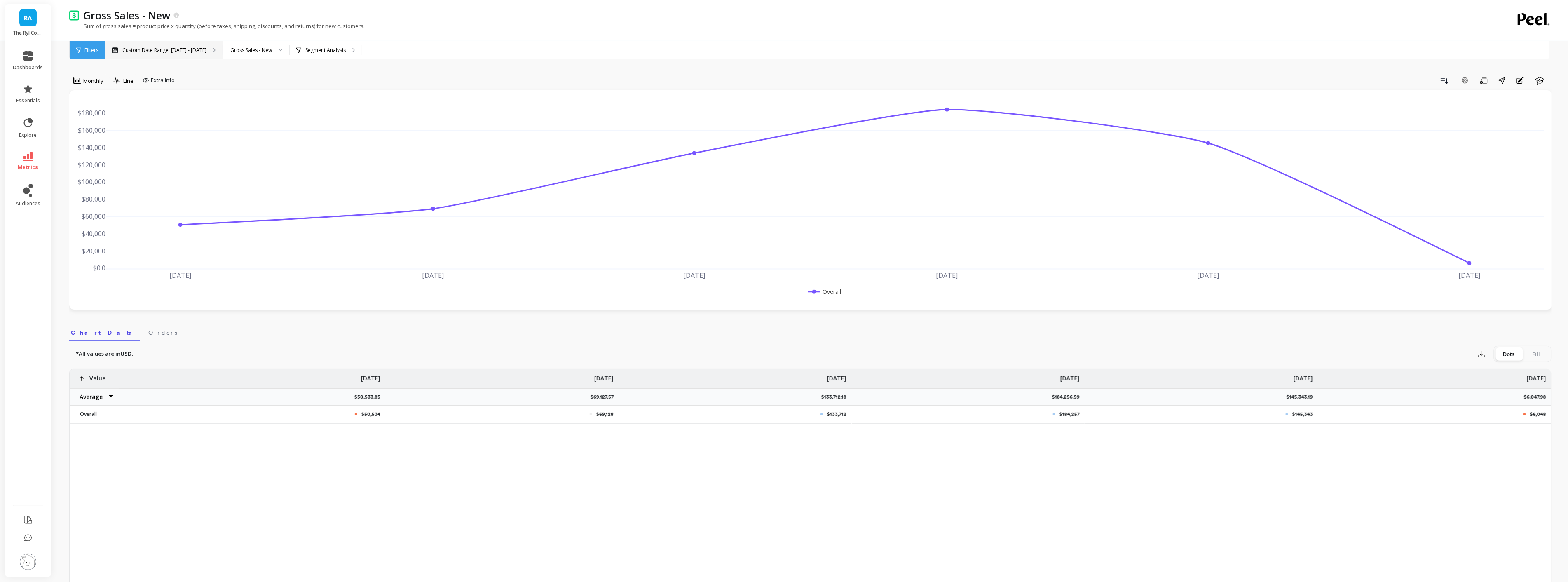
click at [195, 51] on p "Custom Date Range, [DATE] - [DATE]" at bounding box center [164, 50] width 84 height 7
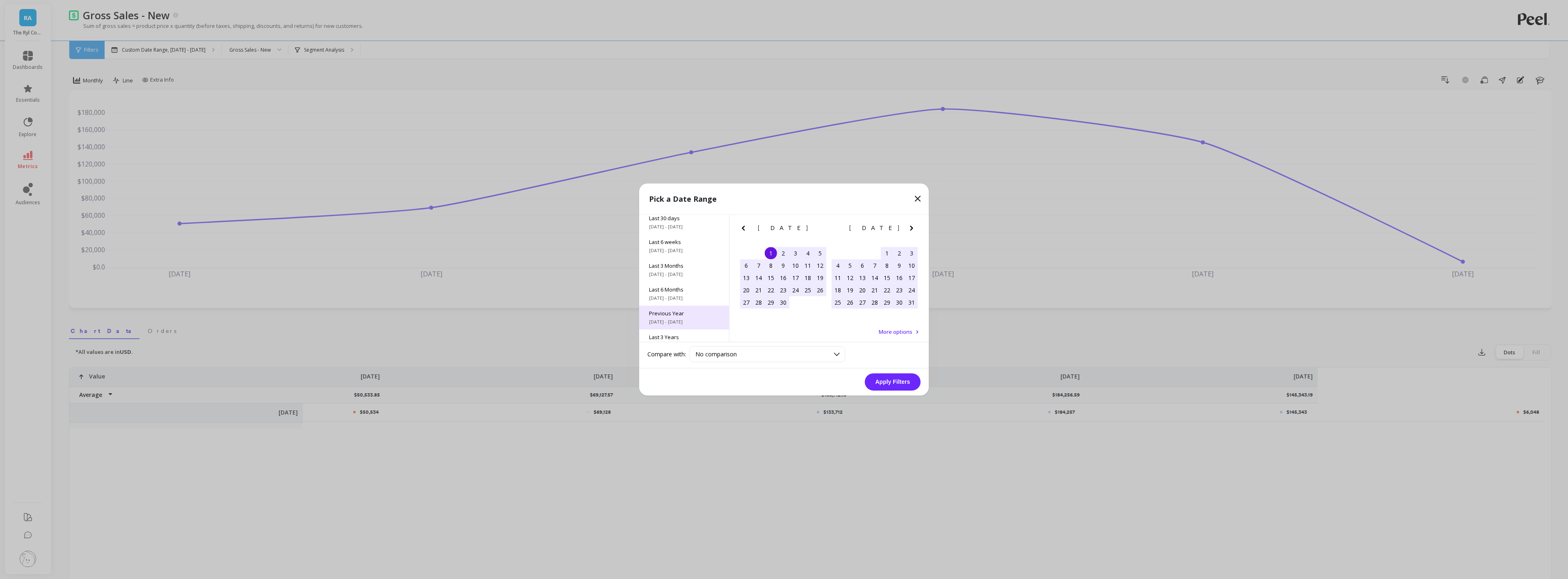
scroll to position [111, 0]
click at [683, 312] on span "[DATE] - [DATE]" at bounding box center [684, 311] width 70 height 6
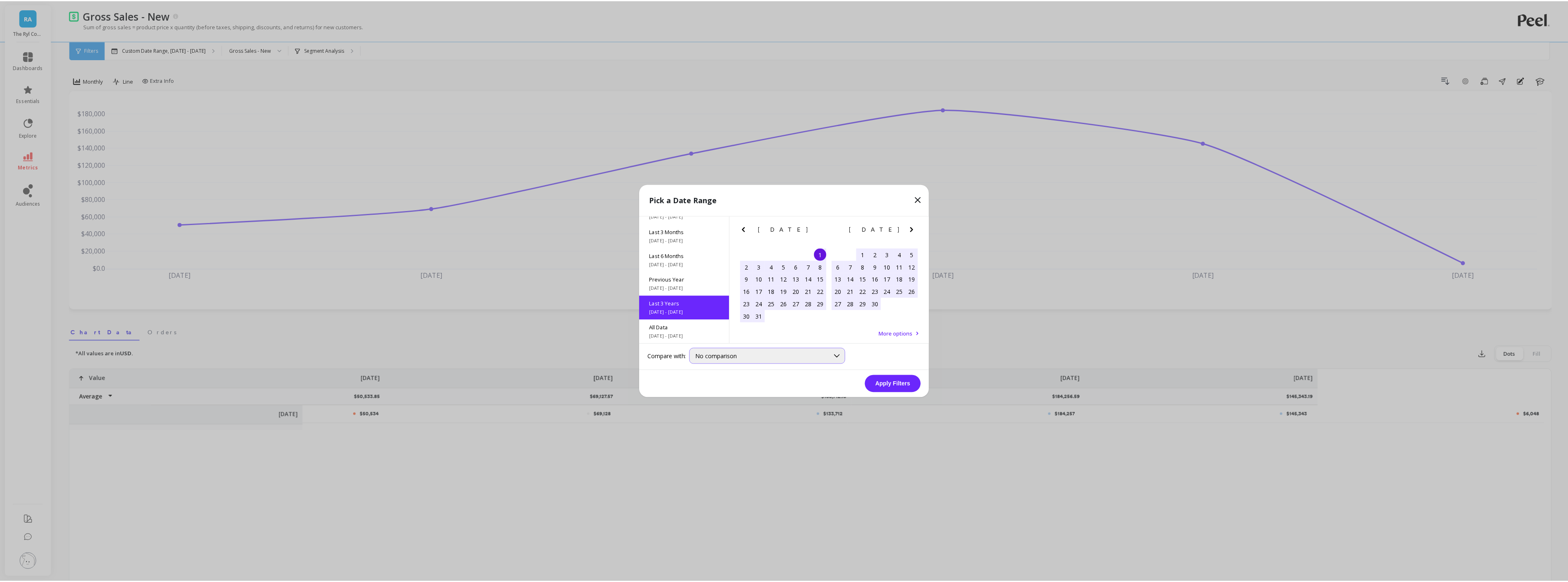
scroll to position [1, 0]
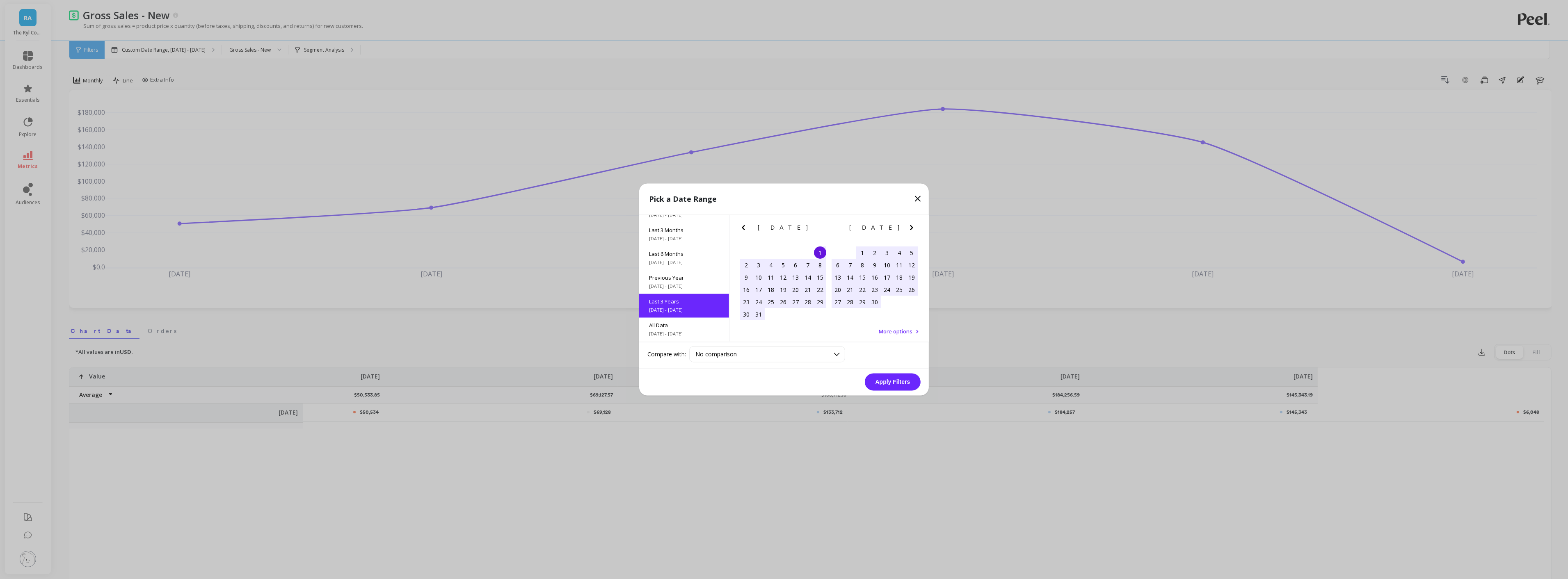
click at [884, 381] on button "Apply Filters" at bounding box center [893, 382] width 56 height 17
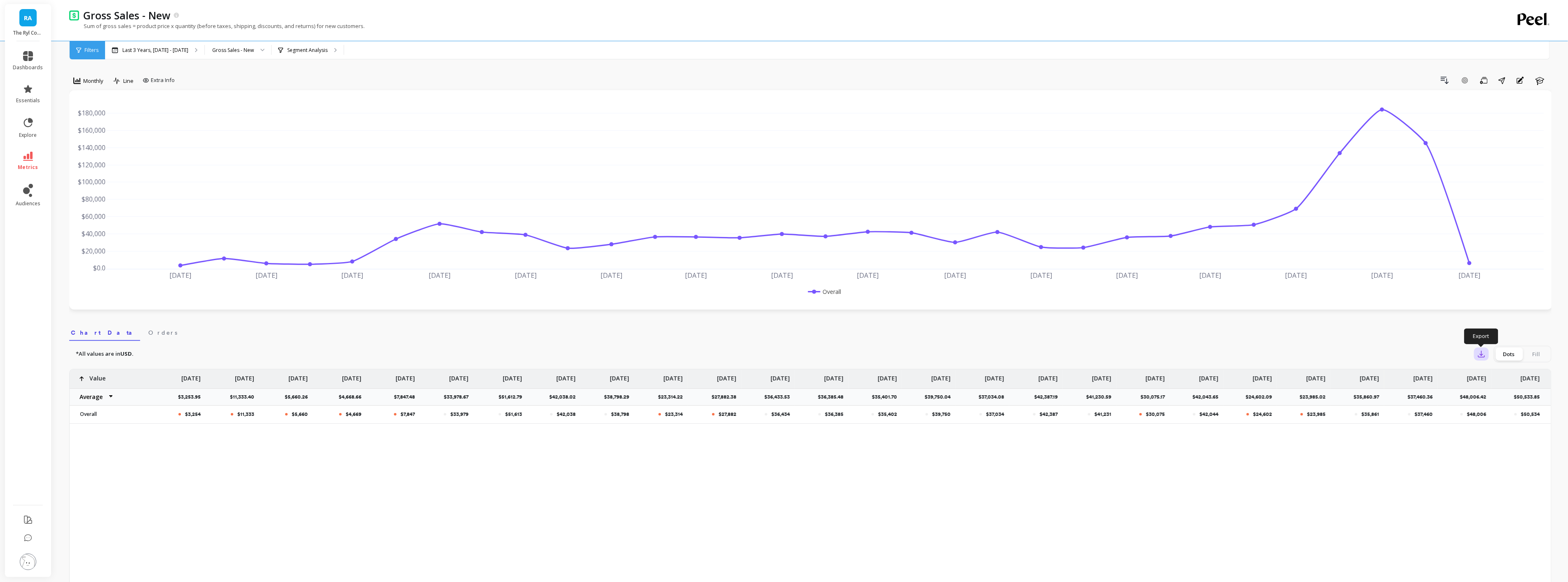
click at [1477, 353] on button "button" at bounding box center [1481, 354] width 14 height 13
click at [1493, 376] on span "CSV" at bounding box center [1496, 376] width 12 height 8
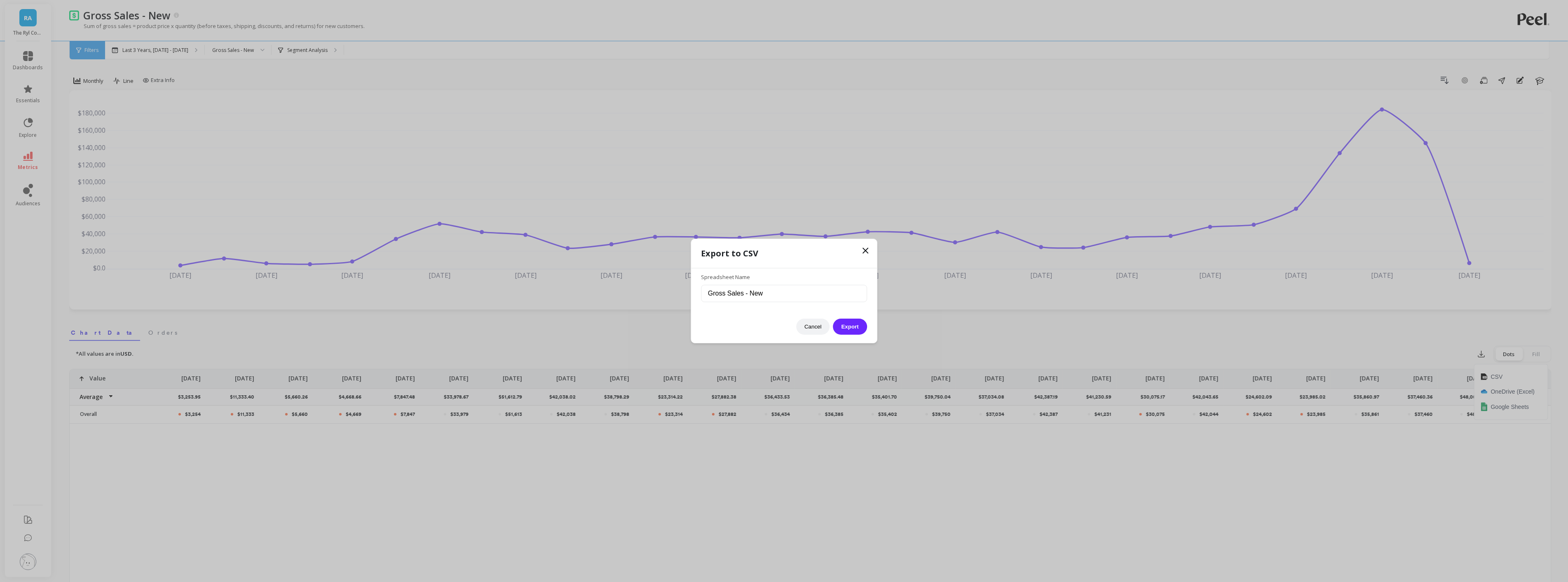
click at [867, 318] on div "Export to CSV Spreadsheet Name Gross Sales - New Cancel Export" at bounding box center [784, 291] width 185 height 104
click at [841, 330] on button "Export" at bounding box center [850, 327] width 34 height 16
